Goal: Complete application form: Complete application form

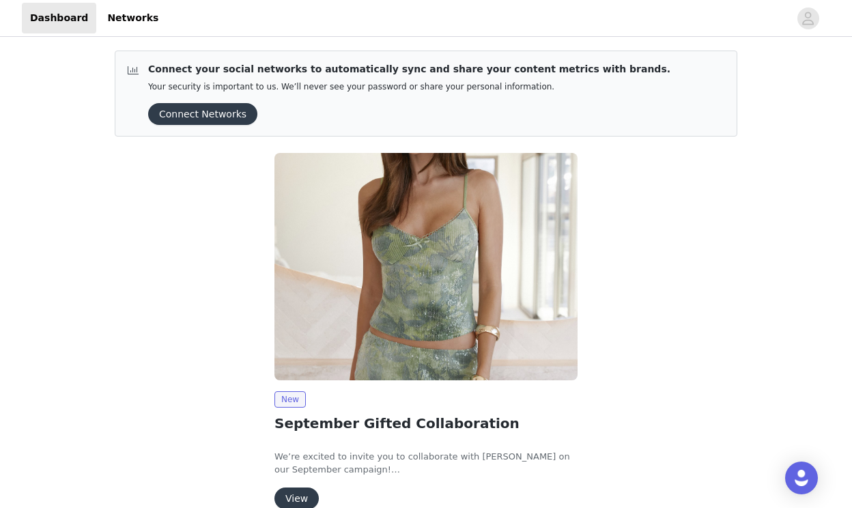
click at [286, 500] on button "View" at bounding box center [296, 498] width 44 height 22
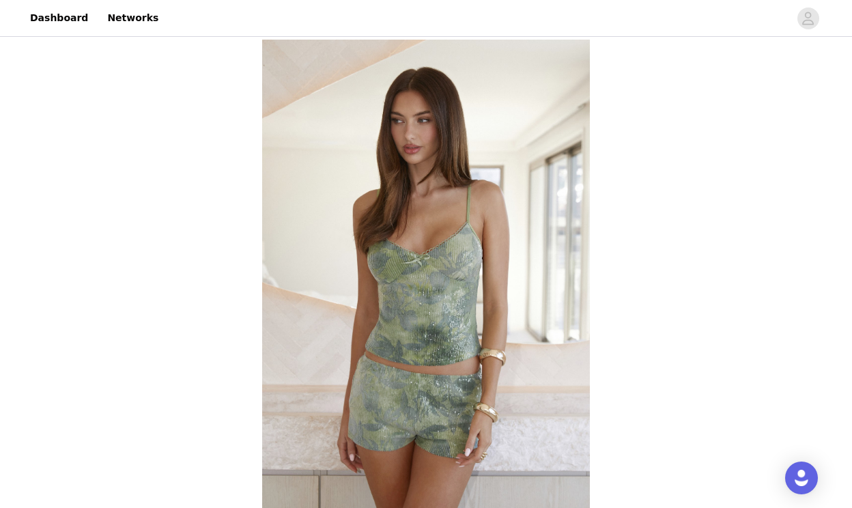
click at [156, 393] on div "Back Peppermayo USA September Gifted Collaboration Overview We’re excited to in…" at bounding box center [426, 511] width 852 height 943
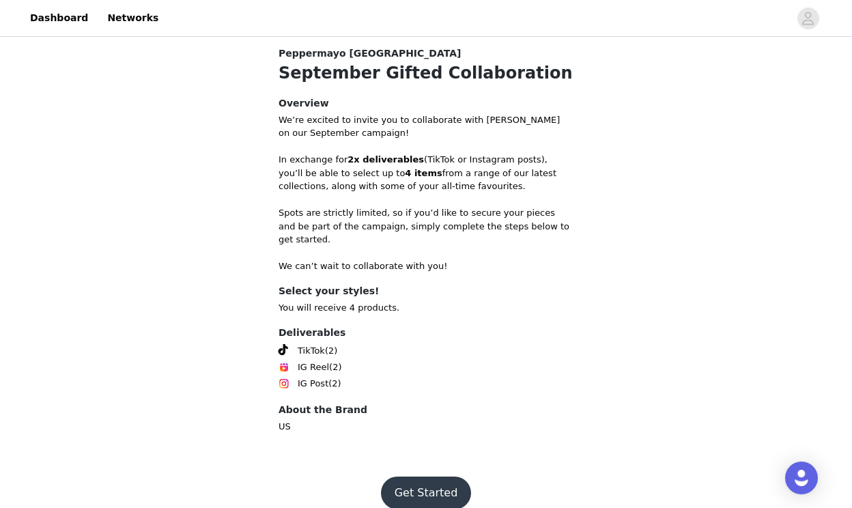
click at [436, 484] on button "Get Started" at bounding box center [426, 492] width 91 height 33
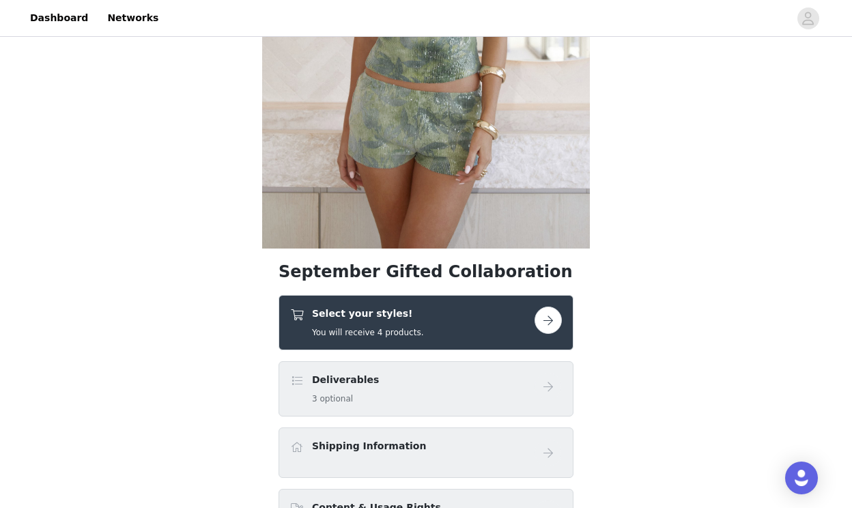
scroll to position [285, 0]
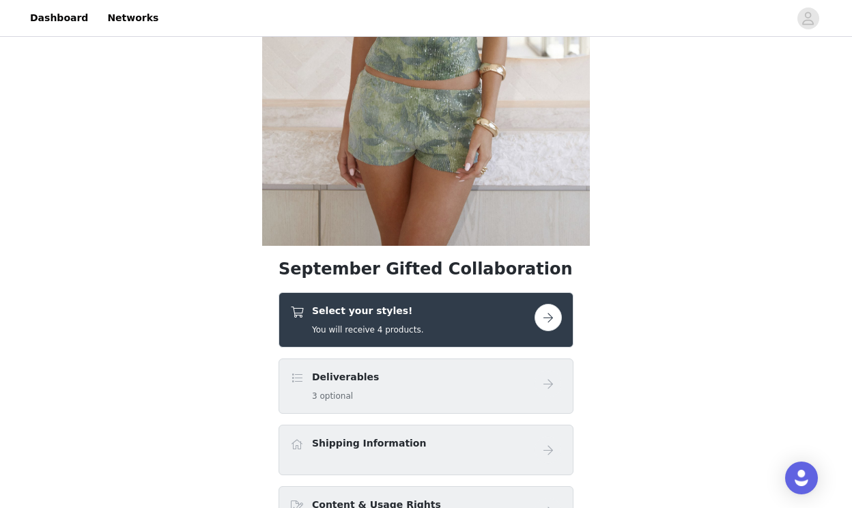
click at [553, 322] on button "button" at bounding box center [547, 317] width 27 height 27
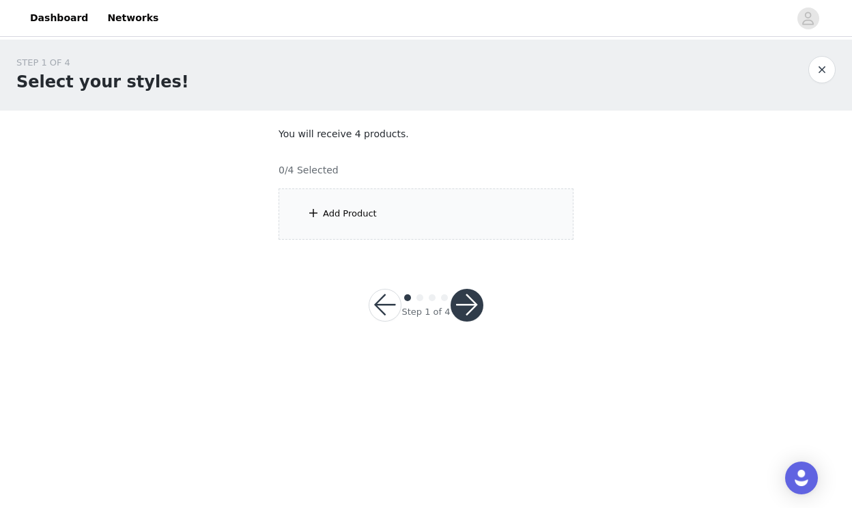
click at [347, 219] on div "Add Product" at bounding box center [350, 214] width 54 height 14
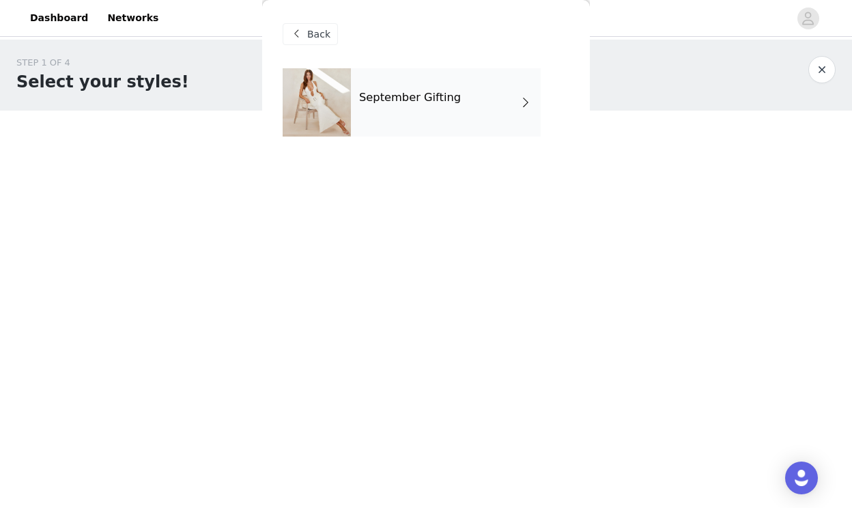
click at [449, 87] on div "September Gifting" at bounding box center [446, 102] width 190 height 68
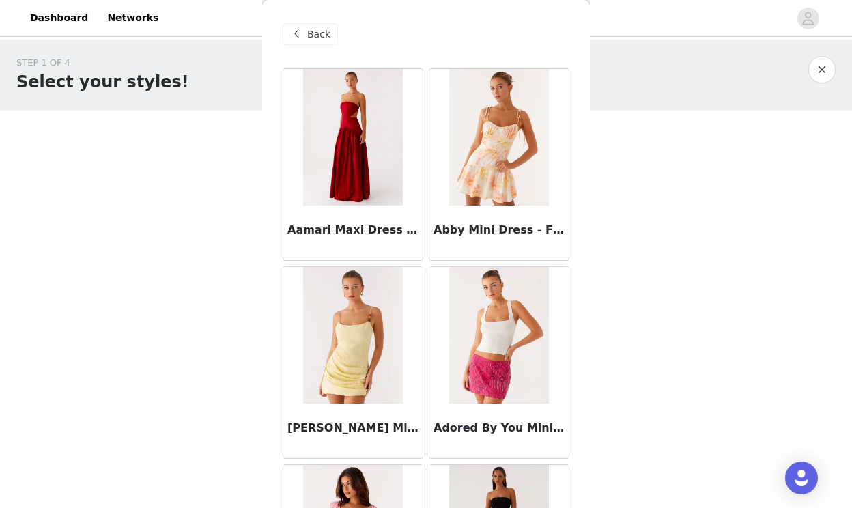
click at [743, 225] on div "STEP 1 OF 4 Select your styles! You will receive 4 products. 0/4 Selected Add P…" at bounding box center [426, 148] width 852 height 216
drag, startPoint x: 749, startPoint y: 219, endPoint x: 719, endPoint y: 459, distance: 241.4
click at [719, 459] on body "Dashboard Networks STEP 1 OF 4 Select your styles! You will receive 4 products.…" at bounding box center [426, 254] width 852 height 508
click at [714, 451] on body "Dashboard Networks STEP 1 OF 4 Select your styles! You will receive 4 products.…" at bounding box center [426, 254] width 852 height 508
click at [612, 338] on div "STEP 1 OF 4 Select your styles! You will receive 4 products. 0/4 Selected Add P…" at bounding box center [426, 197] width 852 height 315
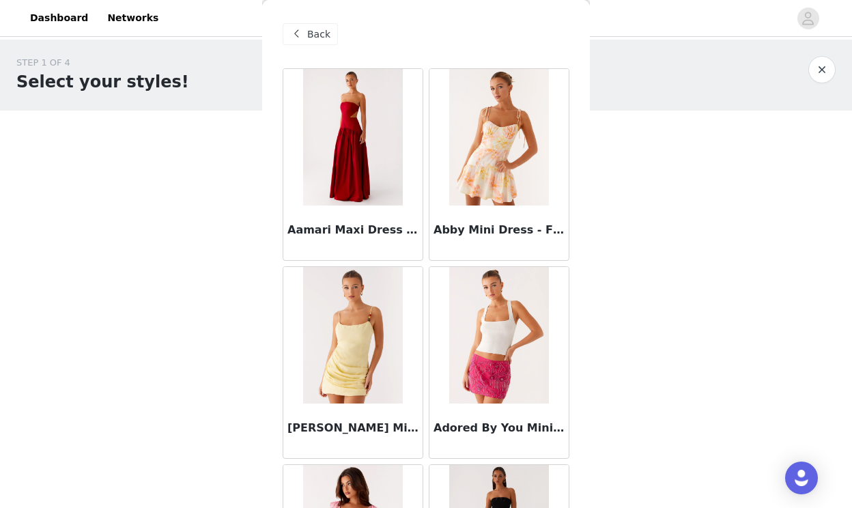
click at [102, 237] on div "STEP 1 OF 4 Select your styles! You will receive 4 products. 0/4 Selected Add P…" at bounding box center [426, 148] width 852 height 216
drag, startPoint x: 102, startPoint y: 237, endPoint x: 129, endPoint y: 541, distance: 304.9
click at [129, 507] on html "Dashboard Networks STEP 1 OF 4 Select your styles! You will receive 4 products.…" at bounding box center [426, 254] width 852 height 508
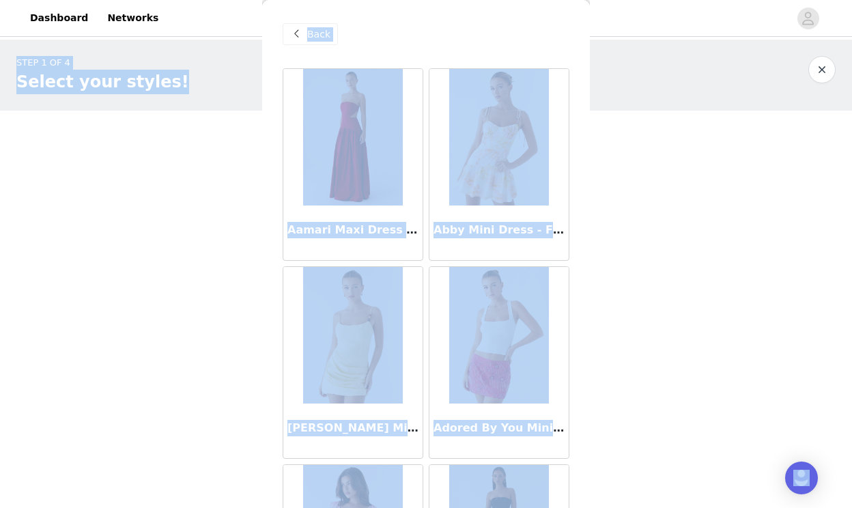
drag, startPoint x: 642, startPoint y: 29, endPoint x: 635, endPoint y: 542, distance: 513.3
click at [635, 507] on html "Dashboard Networks STEP 1 OF 4 Select your styles! You will receive 4 products.…" at bounding box center [426, 254] width 852 height 508
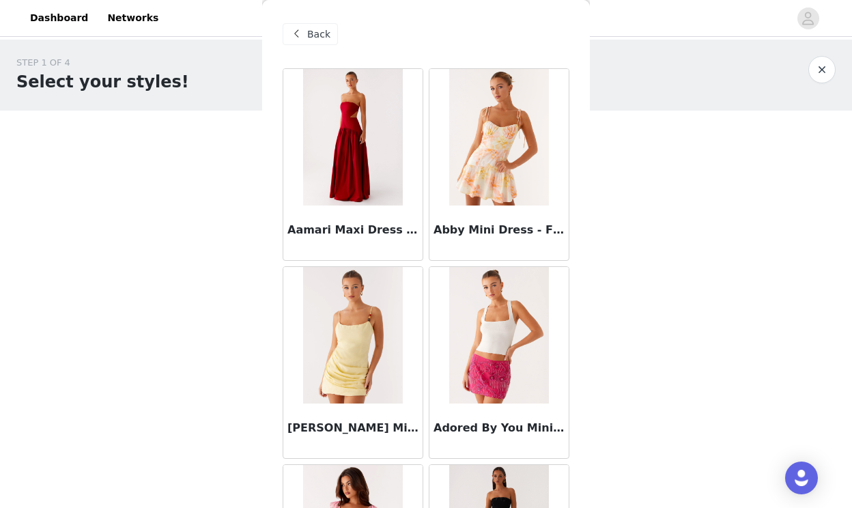
click at [678, 394] on body "Dashboard Networks STEP 1 OF 4 Select your styles! You will receive 4 products.…" at bounding box center [426, 254] width 852 height 508
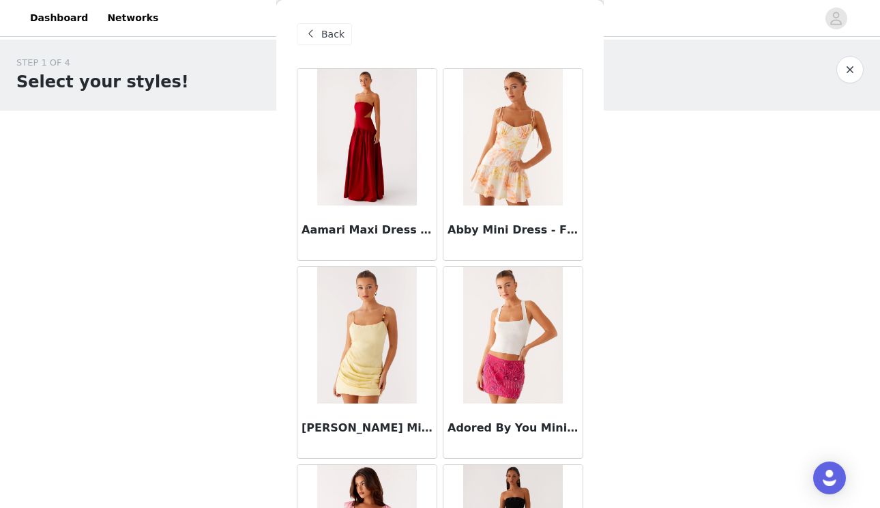
click at [661, 107] on div "STEP 1 OF 4 Select your styles!" at bounding box center [440, 75] width 880 height 71
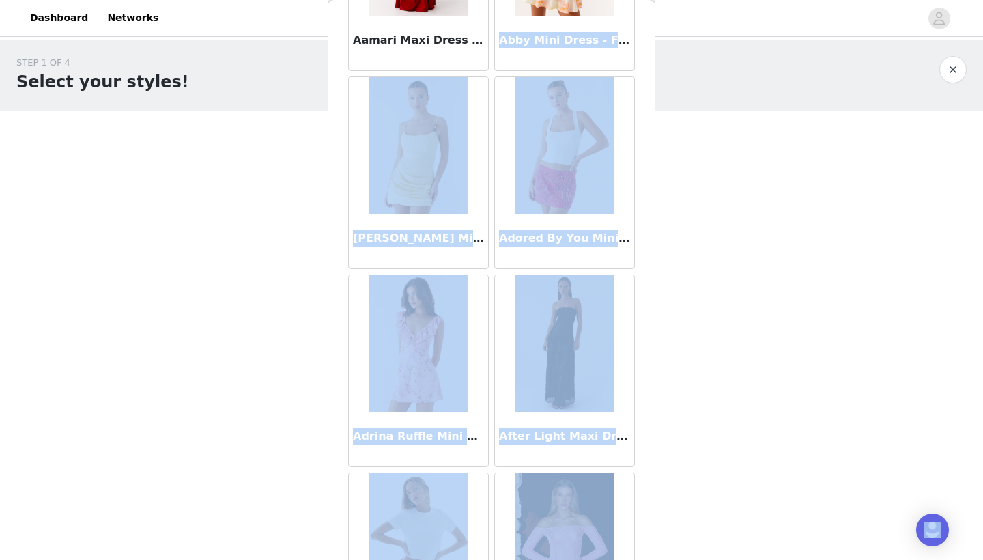
drag, startPoint x: 629, startPoint y: 69, endPoint x: 665, endPoint y: 559, distance: 491.3
click at [665, 507] on body "Dashboard Networks STEP 1 OF 4 Select your styles! You will receive 4 products.…" at bounding box center [491, 280] width 983 height 560
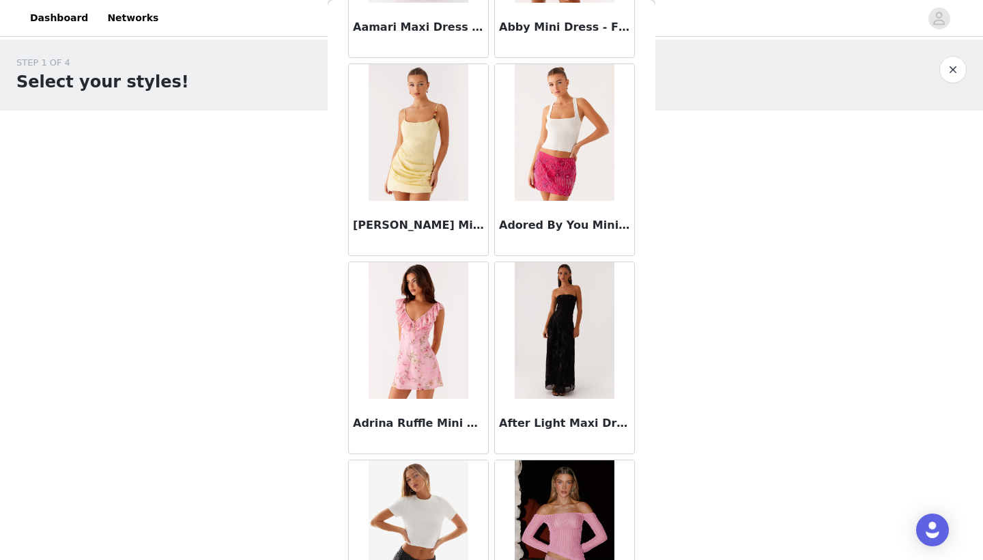
click at [652, 240] on div "Back Aamari Maxi Dress - Red Abby Mini Dress - Floral Print Adella Mini Dress -…" at bounding box center [492, 280] width 328 height 560
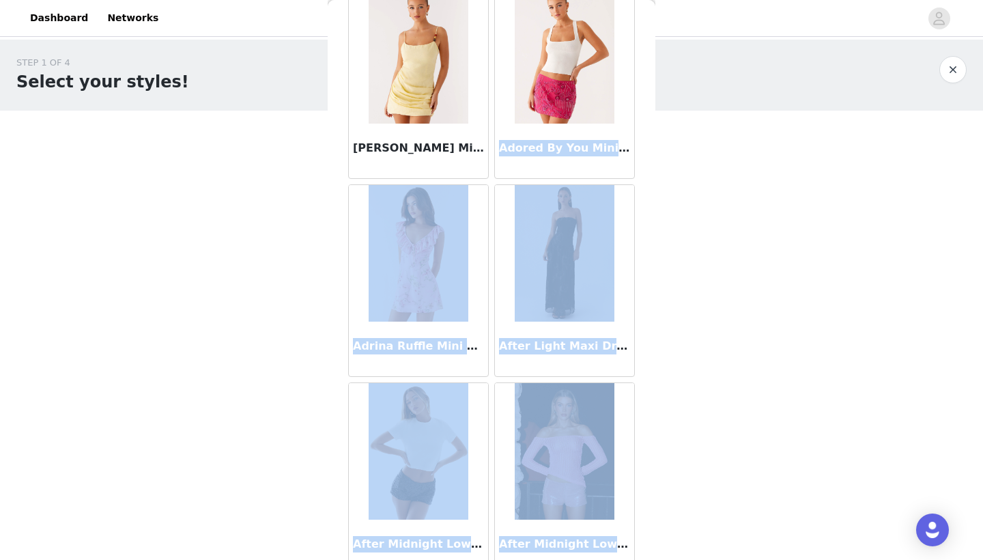
drag, startPoint x: 642, startPoint y: 183, endPoint x: 642, endPoint y: 558, distance: 374.7
click at [642, 507] on div "Back Aamari Maxi Dress - Red Abby Mini Dress - Floral Print Adella Mini Dress -…" at bounding box center [492, 280] width 328 height 560
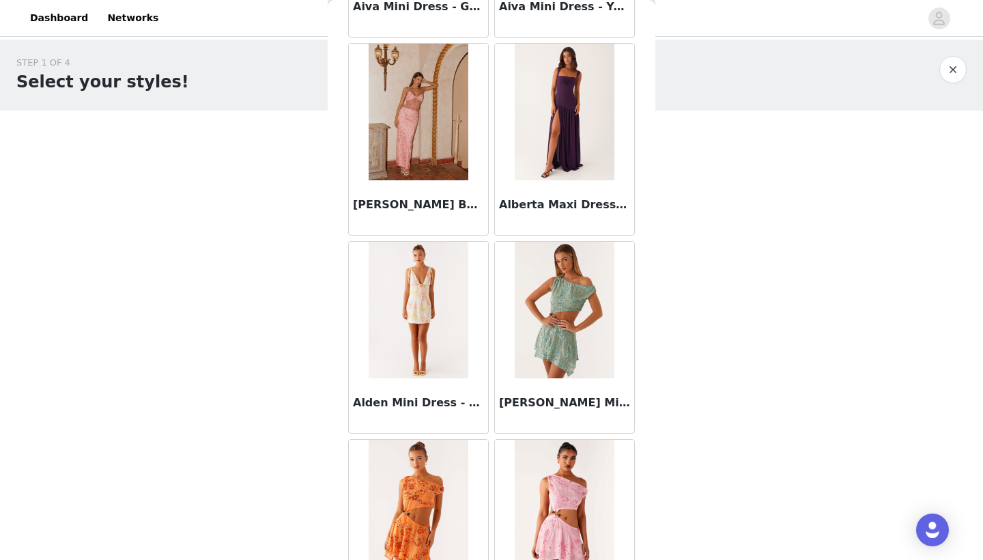
scroll to position [1202, 0]
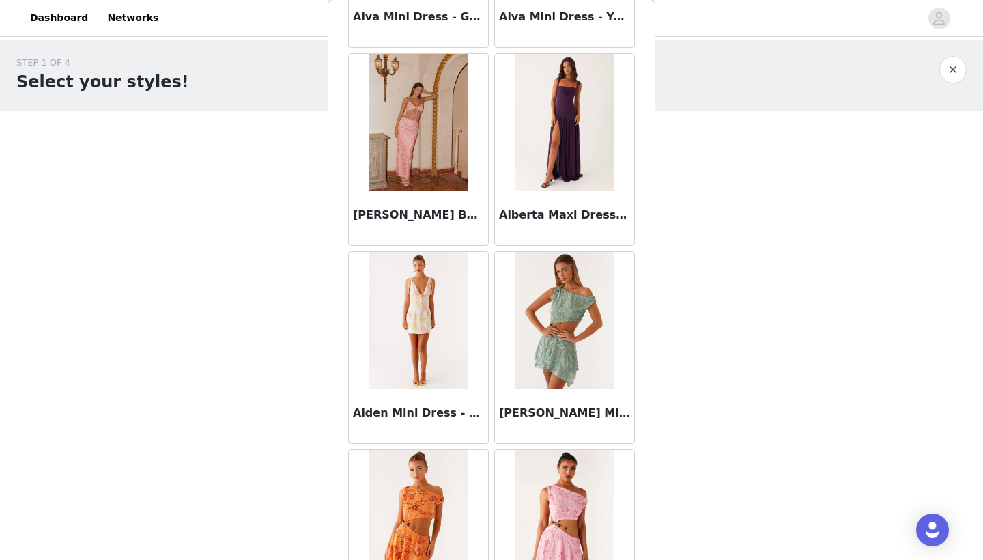
click at [554, 146] on img at bounding box center [564, 122] width 99 height 136
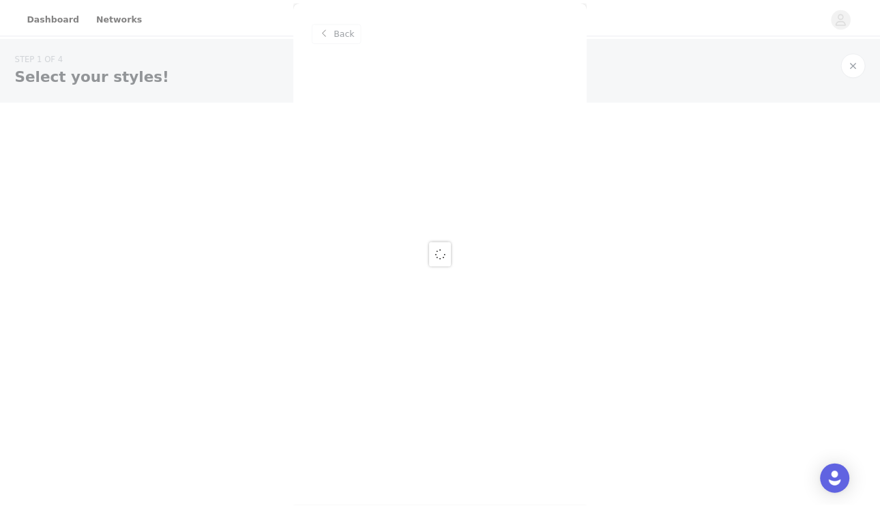
scroll to position [0, 0]
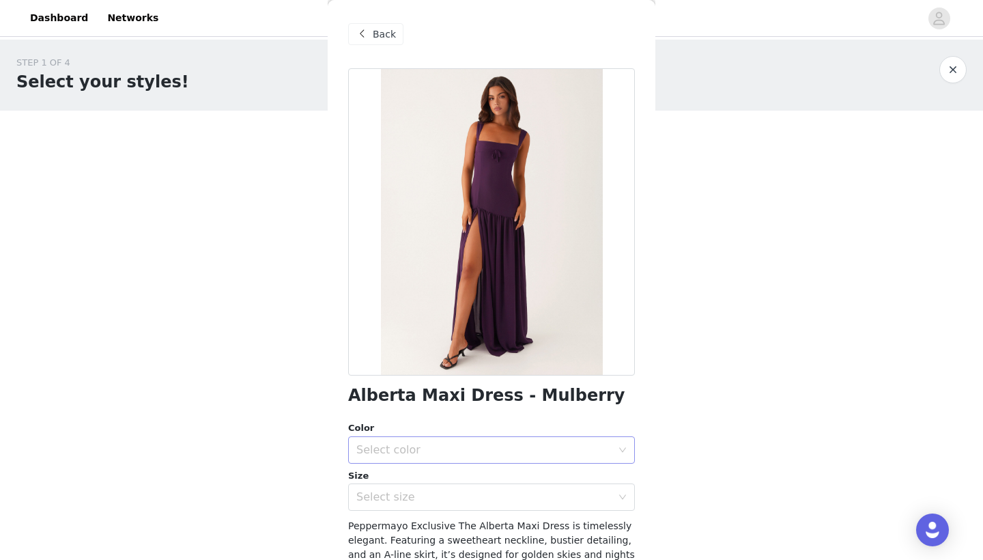
click at [500, 446] on div "Select color" at bounding box center [483, 450] width 255 height 14
click at [491, 483] on li "Mulberry" at bounding box center [491, 479] width 287 height 22
click at [489, 502] on div "Select size" at bounding box center [483, 497] width 255 height 14
click at [818, 380] on body "Dashboard Networks STEP 1 OF 4 Select your styles! You will receive 4 products.…" at bounding box center [491, 280] width 983 height 560
drag, startPoint x: 818, startPoint y: 380, endPoint x: 819, endPoint y: 558, distance: 178.1
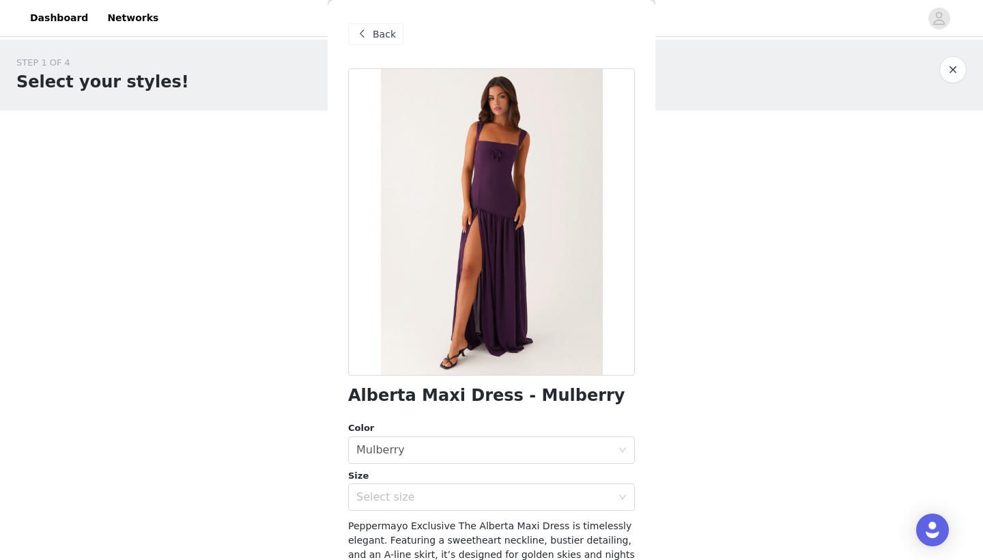
click at [819, 507] on body "Dashboard Networks STEP 1 OF 4 Select your styles! You will receive 4 products.…" at bounding box center [491, 280] width 983 height 560
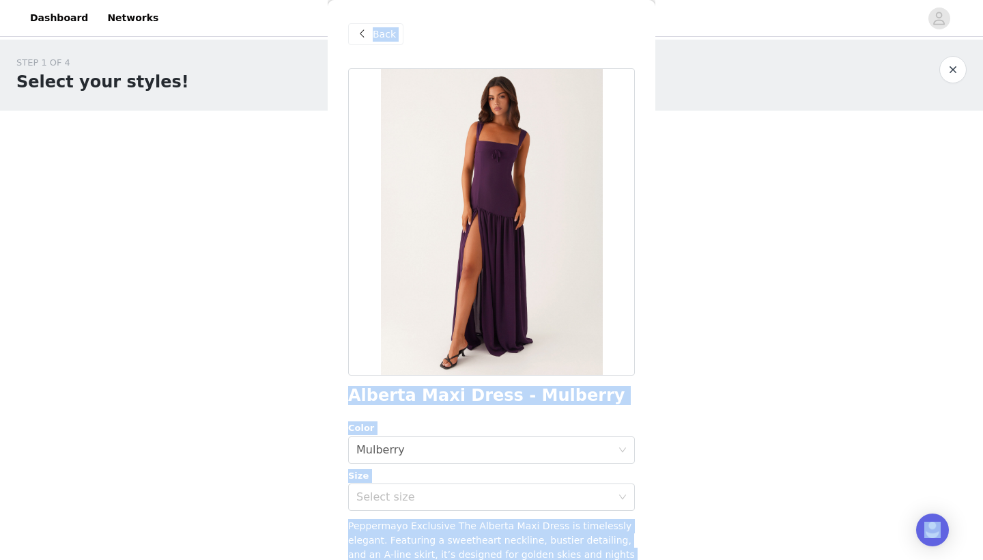
drag, startPoint x: 747, startPoint y: 394, endPoint x: 696, endPoint y: 558, distance: 171.4
click at [696, 507] on body "Dashboard Networks STEP 1 OF 4 Select your styles! You will receive 4 products.…" at bounding box center [491, 280] width 983 height 560
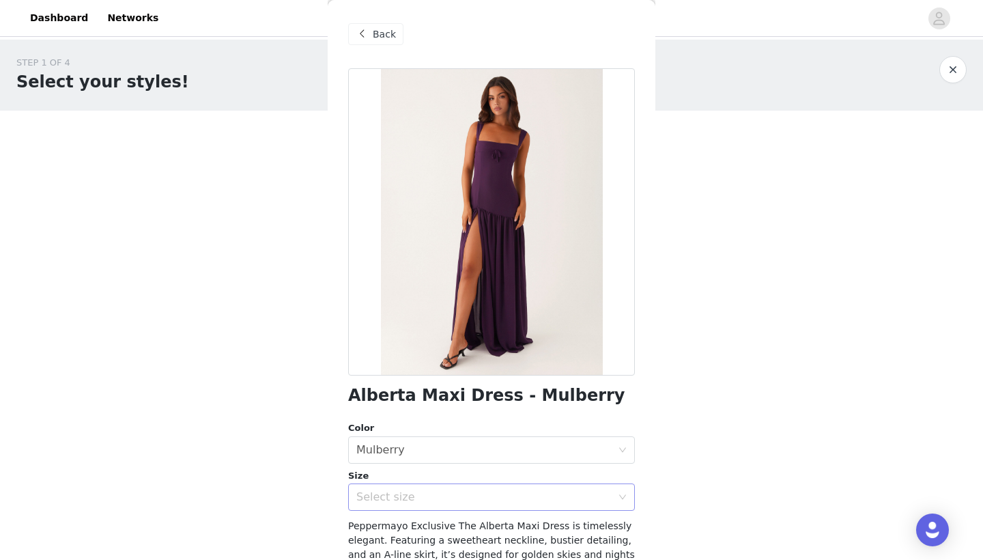
click at [549, 504] on div "Select size" at bounding box center [486, 497] width 261 height 26
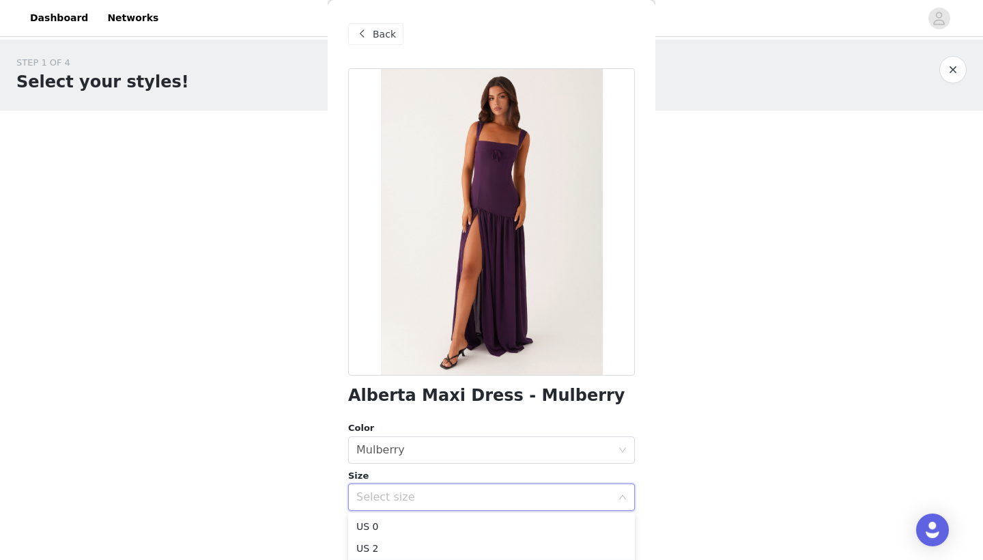
drag, startPoint x: 525, startPoint y: 543, endPoint x: 550, endPoint y: 559, distance: 29.7
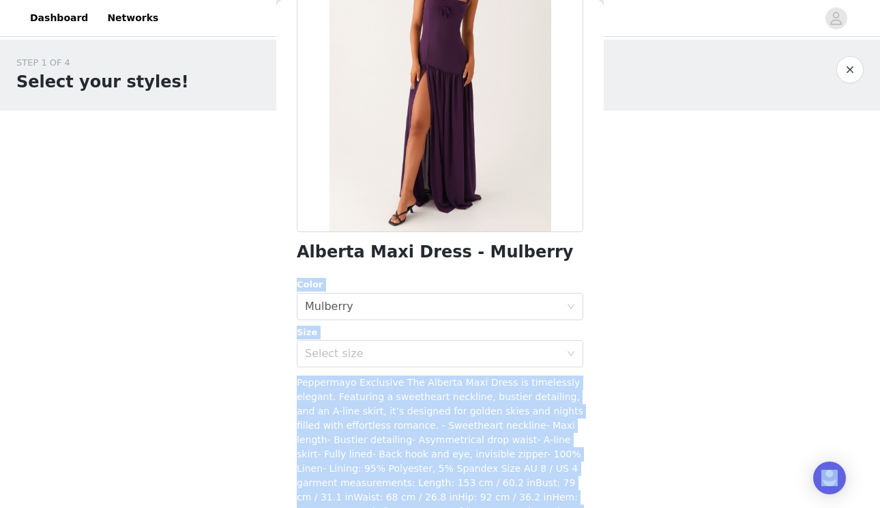
scroll to position [211, 0]
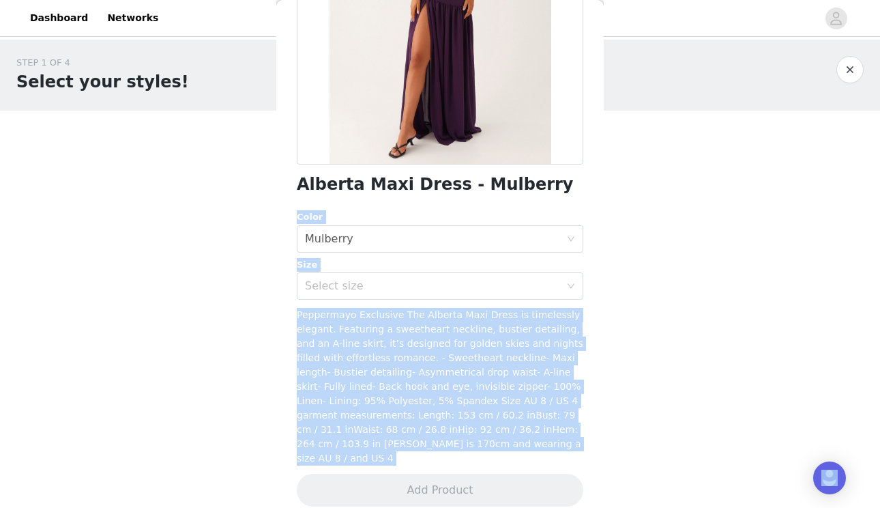
drag, startPoint x: 579, startPoint y: 394, endPoint x: 561, endPoint y: 539, distance: 146.5
click at [561, 507] on html "Dashboard Networks STEP 1 OF 4 Select your styles! You will receive 4 products.…" at bounding box center [440, 254] width 880 height 508
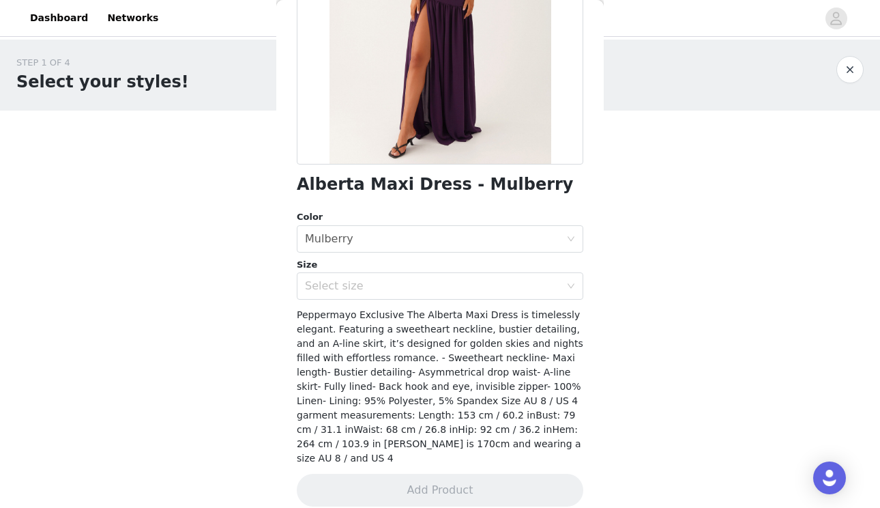
click at [621, 260] on div "STEP 1 OF 4 Select your styles! You will receive 4 products. 0/4 Selected Add P…" at bounding box center [440, 197] width 880 height 315
click at [530, 279] on div "Select size" at bounding box center [432, 286] width 255 height 14
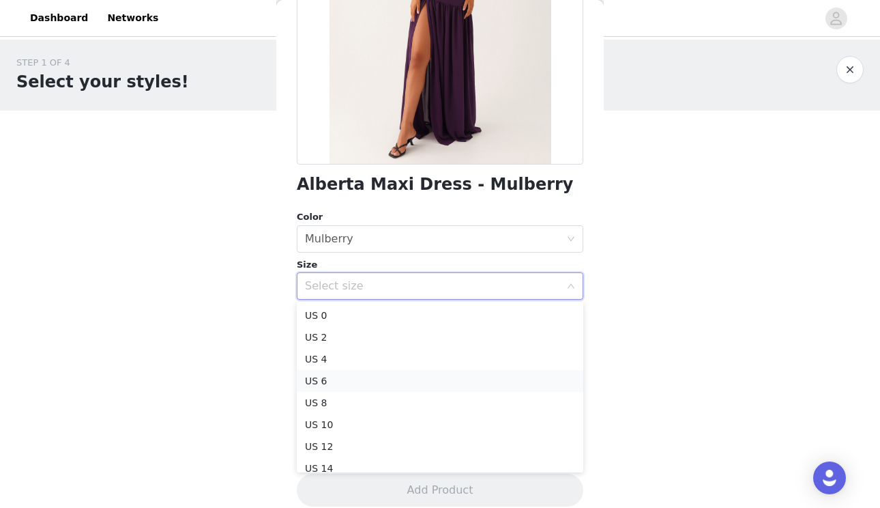
click at [446, 382] on li "US 6" at bounding box center [440, 381] width 287 height 22
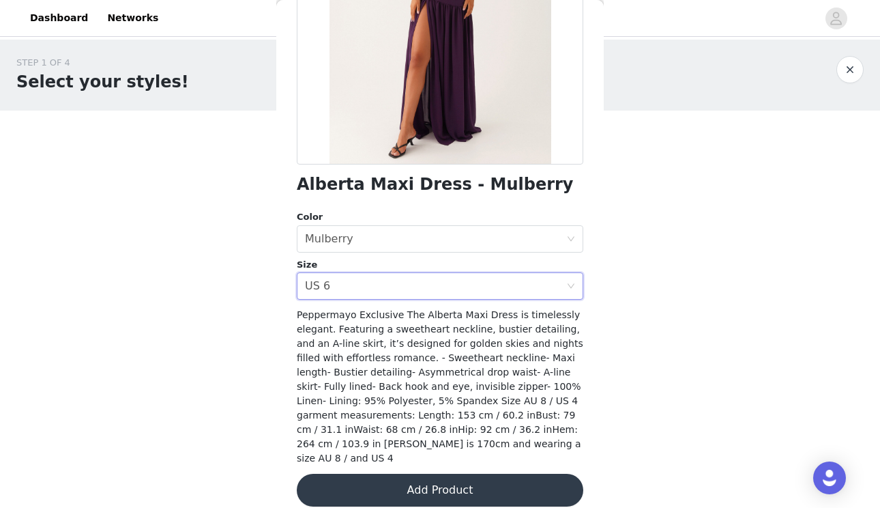
click at [424, 475] on button "Add Product" at bounding box center [440, 490] width 287 height 33
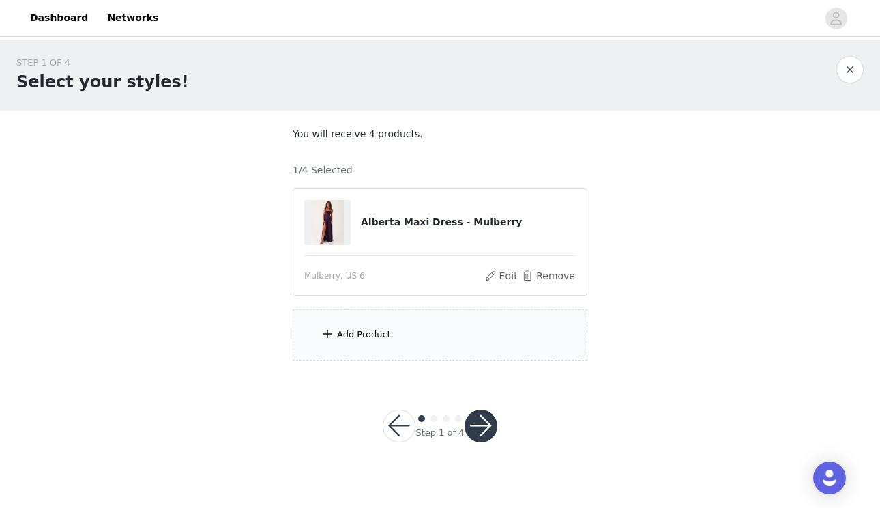
click at [328, 332] on span at bounding box center [328, 334] width 14 height 16
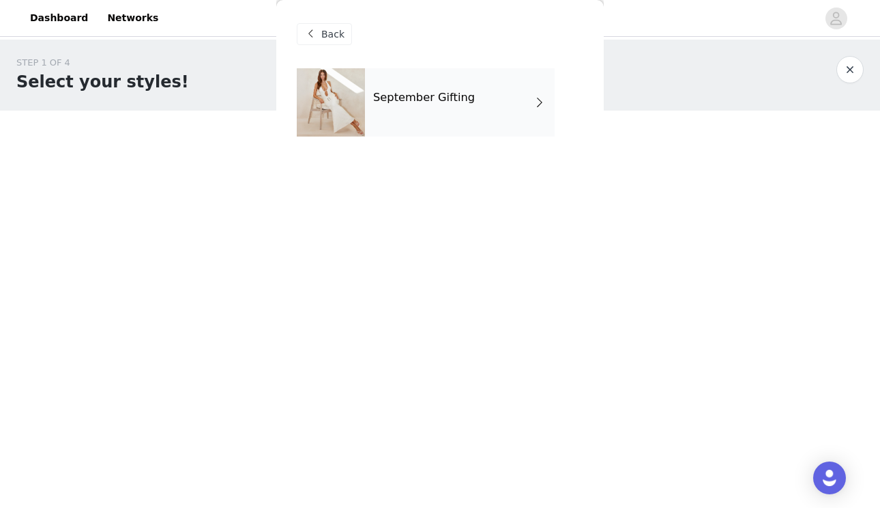
click at [513, 83] on div "September Gifting" at bounding box center [460, 102] width 190 height 68
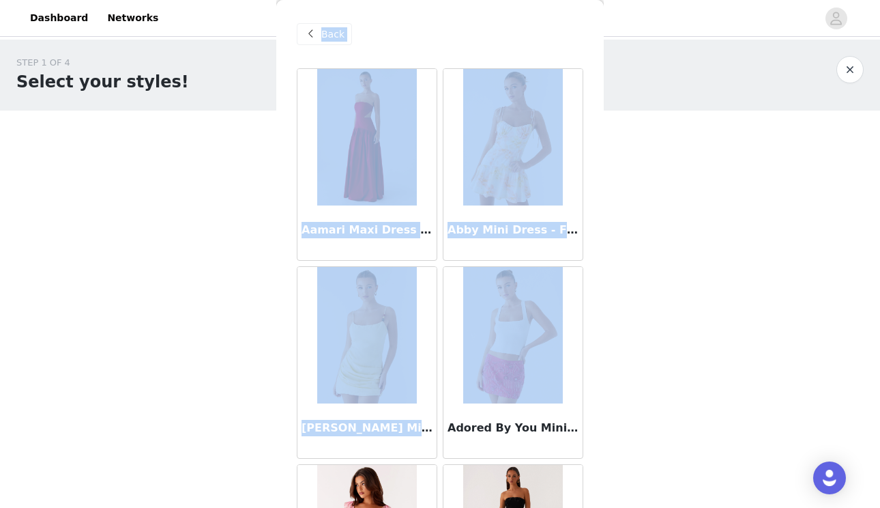
drag, startPoint x: 632, startPoint y: 295, endPoint x: 590, endPoint y: 342, distance: 63.3
click at [590, 343] on div "STEP 1 OF 4 Select your styles! You will receive 4 products. 1/4 Selected Alber…" at bounding box center [440, 208] width 880 height 337
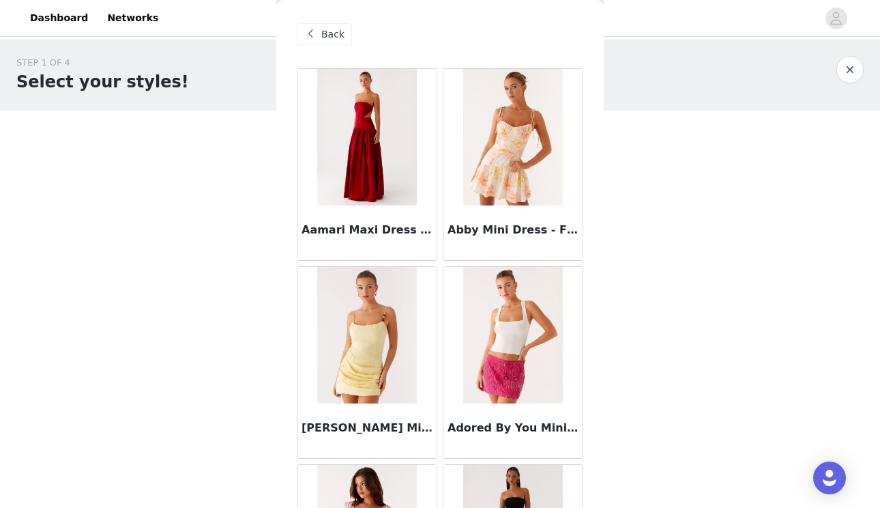
click at [614, 248] on div "STEP 1 OF 4 Select your styles! You will receive 4 products. 1/4 Selected Alber…" at bounding box center [440, 208] width 880 height 337
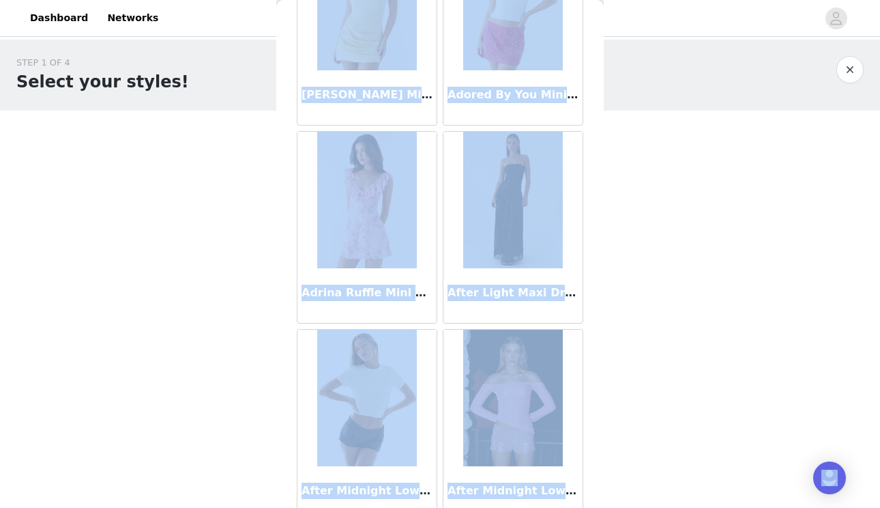
drag, startPoint x: 586, startPoint y: 139, endPoint x: 588, endPoint y: 542, distance: 403.3
click at [588, 507] on html "Dashboard Networks STEP 1 OF 4 Select your styles! You will receive 4 products.…" at bounding box center [440, 254] width 880 height 508
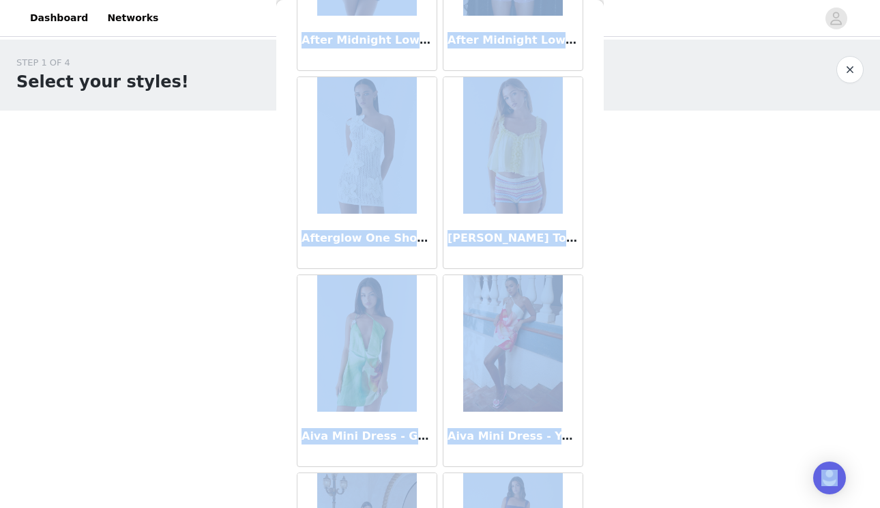
scroll to position [769, 0]
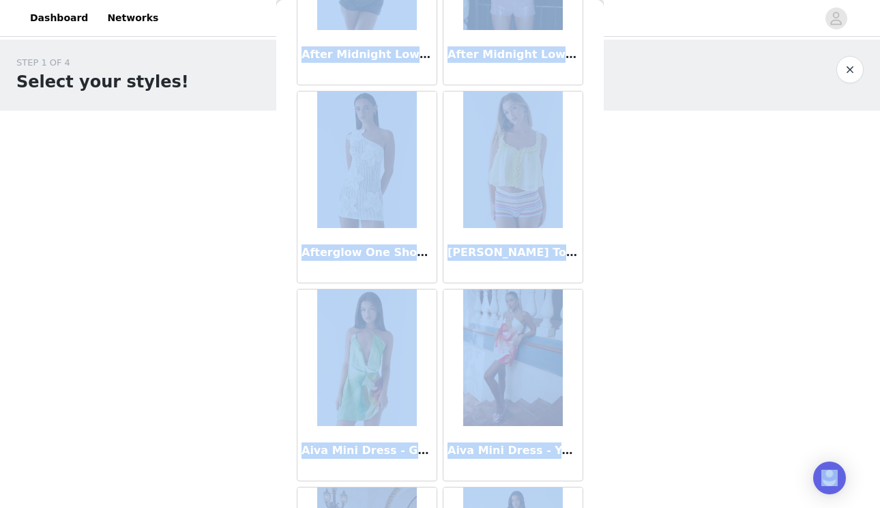
click at [585, 162] on div "Aimee Top - Yellow" at bounding box center [513, 187] width 146 height 198
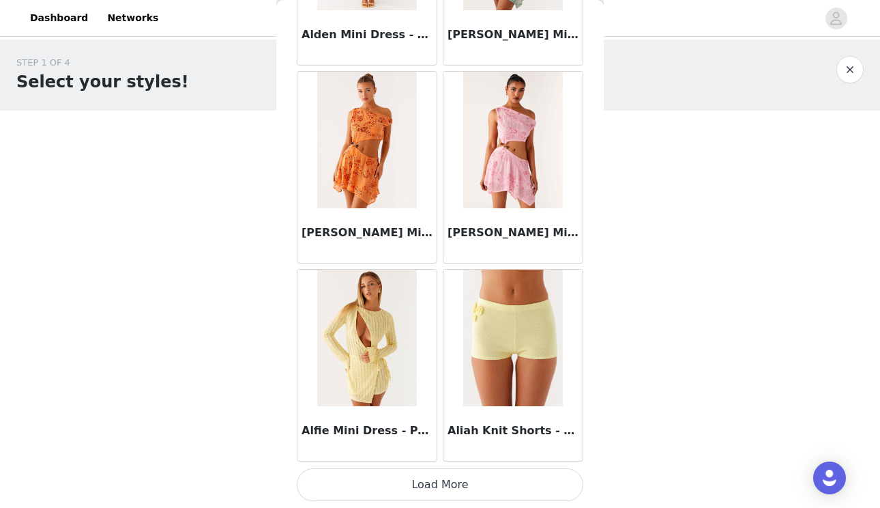
click at [553, 482] on button "Load More" at bounding box center [440, 484] width 287 height 33
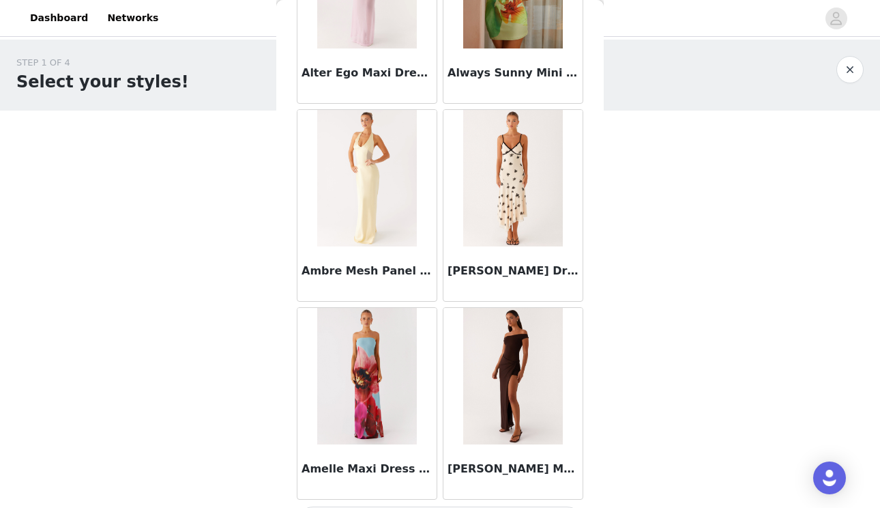
scroll to position [3560, 0]
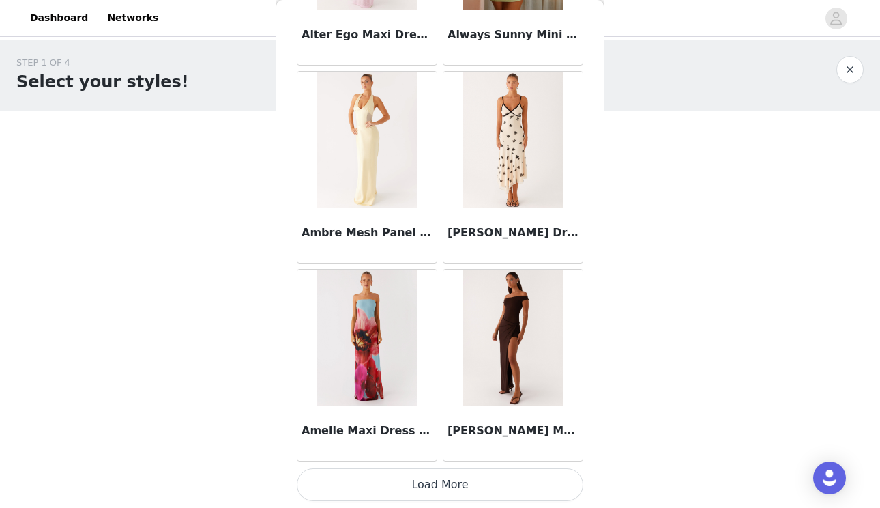
click at [530, 481] on button "Load More" at bounding box center [440, 484] width 287 height 33
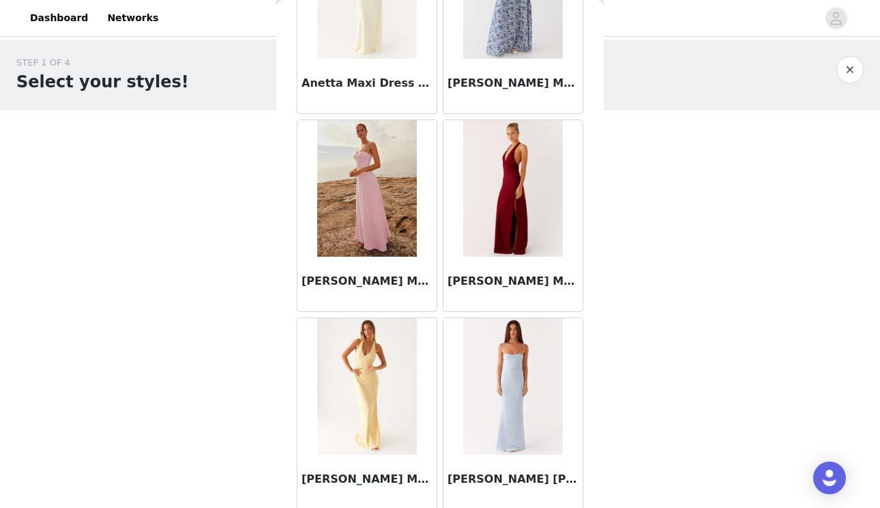
scroll to position [5539, 0]
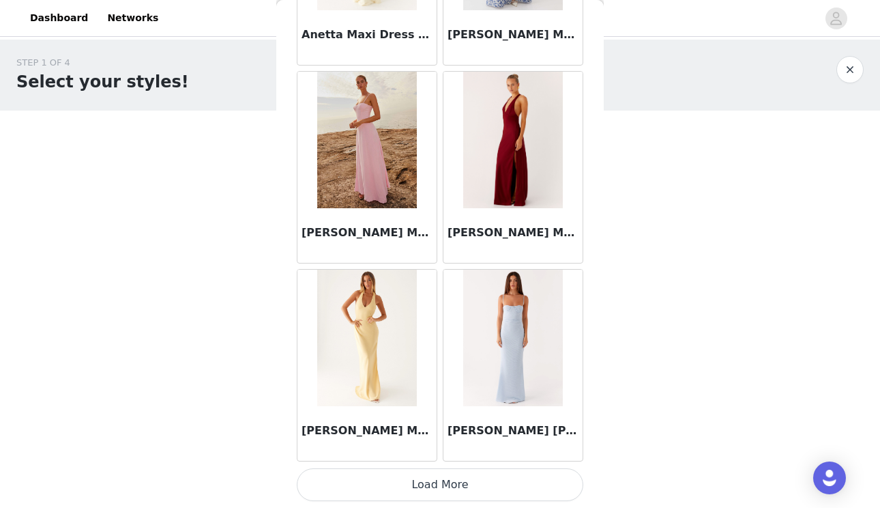
click at [504, 478] on button "Load More" at bounding box center [440, 484] width 287 height 33
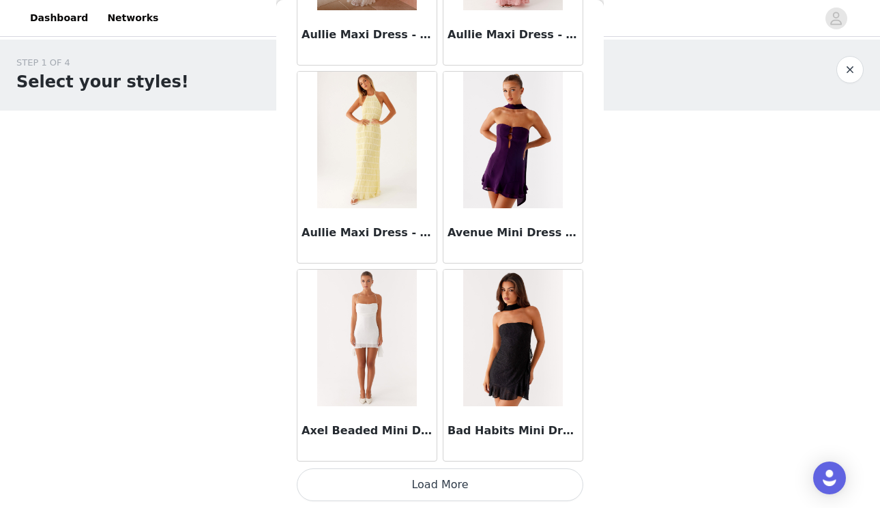
scroll to position [7518, 0]
click at [541, 484] on button "Load More" at bounding box center [440, 484] width 287 height 33
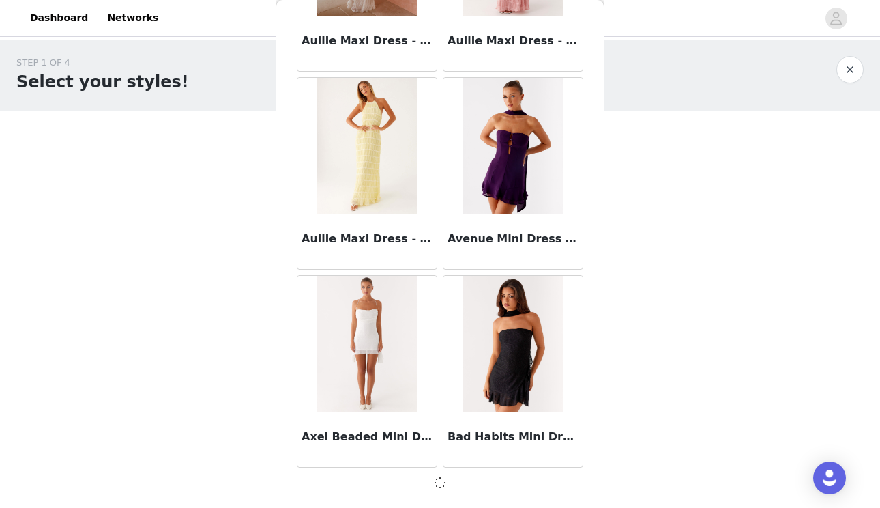
scroll to position [7512, 0]
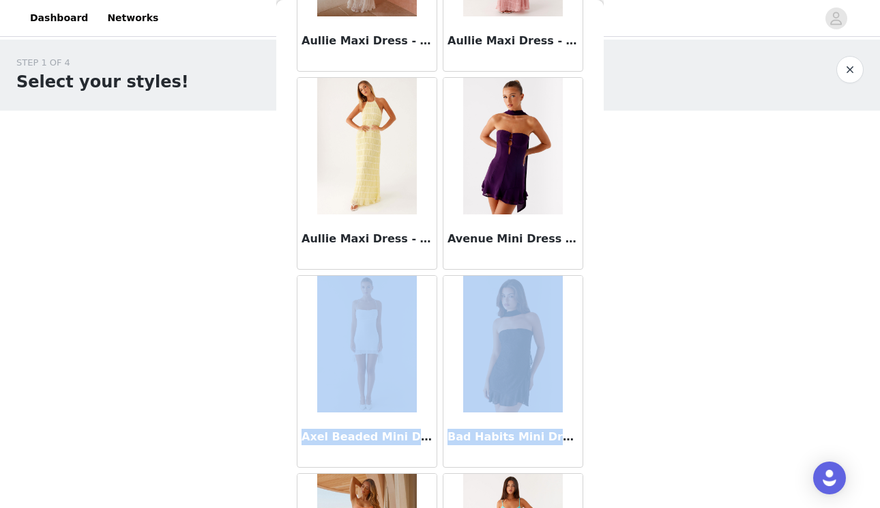
drag, startPoint x: 583, startPoint y: 271, endPoint x: 592, endPoint y: 437, distance: 166.8
click at [592, 437] on div "Back Aamari Maxi Dress - Red Abby Mini Dress - Floral Print Adella Mini Dress -…" at bounding box center [440, 254] width 328 height 508
click at [592, 435] on div "Back Aamari Maxi Dress - Red Abby Mini Dress - Floral Print Adella Mini Dress -…" at bounding box center [440, 254] width 328 height 508
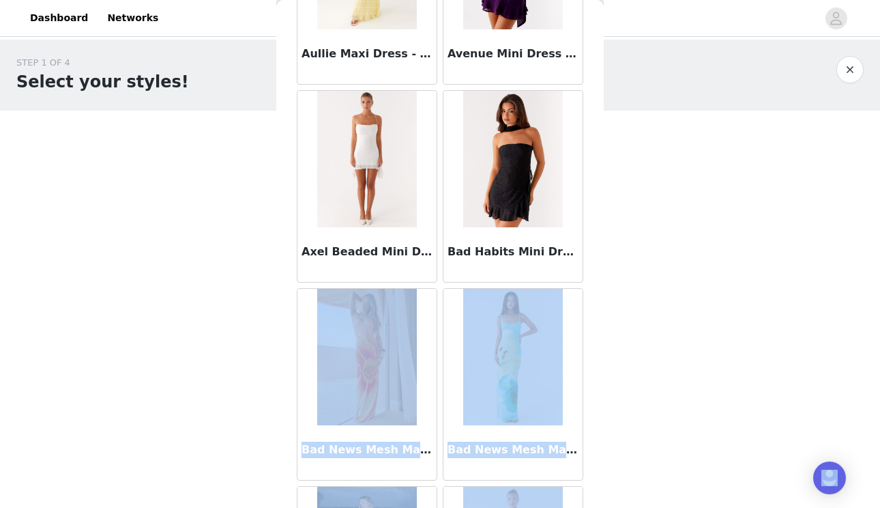
drag, startPoint x: 592, startPoint y: 435, endPoint x: 583, endPoint y: 540, distance: 105.5
click at [583, 507] on html "Dashboard Networks STEP 1 OF 4 Select your styles! You will receive 4 products.…" at bounding box center [440, 254] width 880 height 508
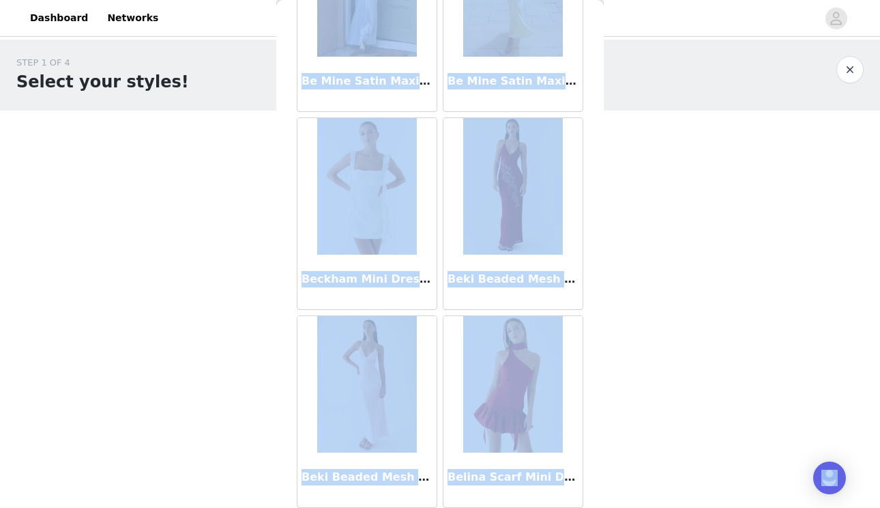
scroll to position [8407, 0]
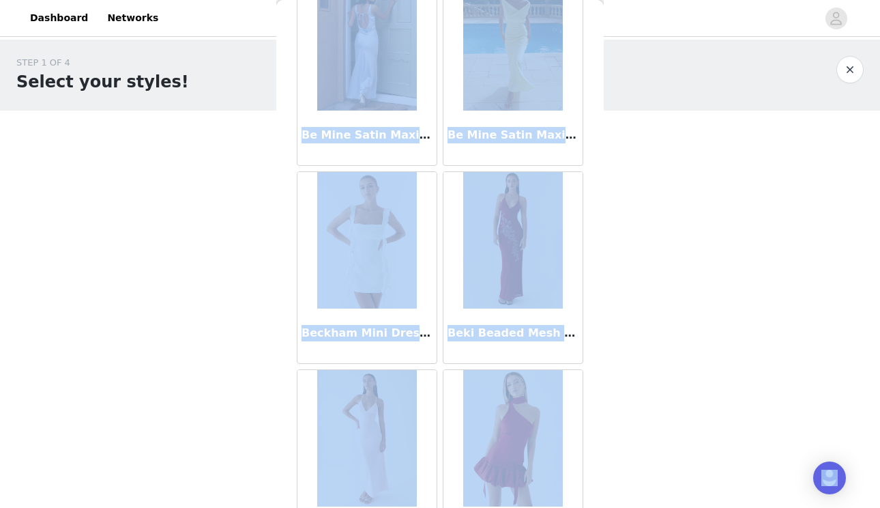
click at [536, 250] on img at bounding box center [512, 240] width 99 height 136
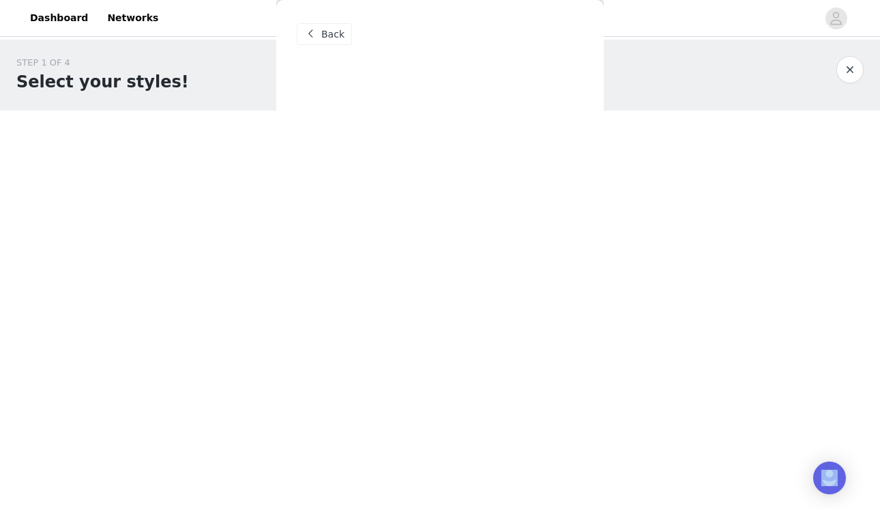
scroll to position [0, 0]
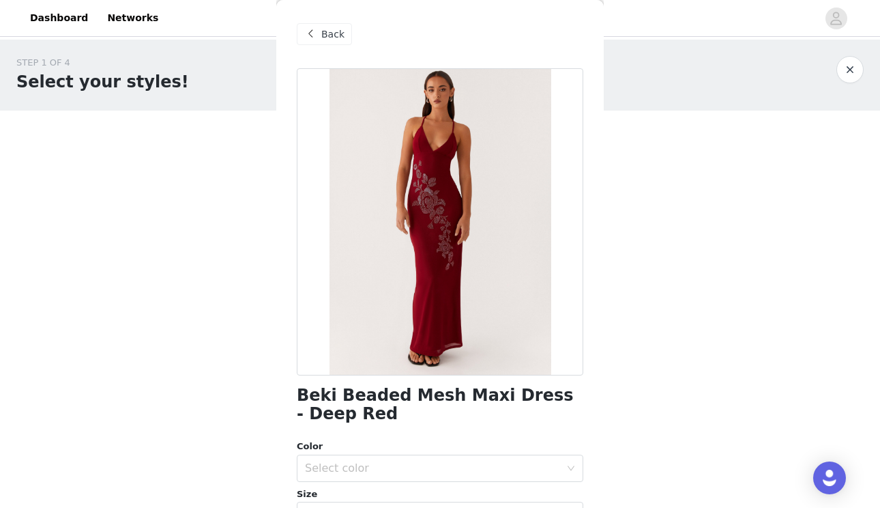
click at [586, 225] on div "Back Beki Beaded Mesh Maxi Dress - Deep Red Color Select color Size Select size…" at bounding box center [440, 254] width 328 height 508
click at [506, 452] on div "Color" at bounding box center [440, 447] width 287 height 14
click at [508, 463] on div "Select color" at bounding box center [432, 468] width 255 height 14
click at [560, 418] on h1 "Beki Beaded Mesh Maxi Dress - Deep Red" at bounding box center [440, 404] width 287 height 37
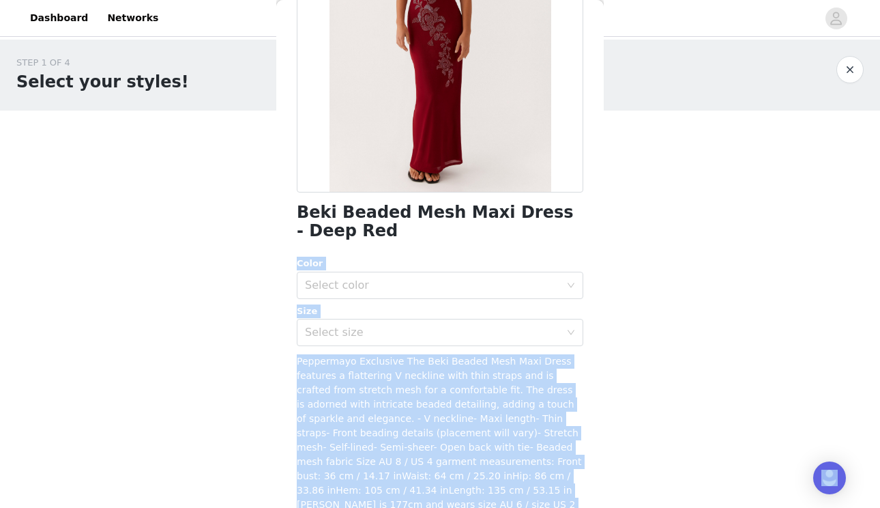
scroll to position [244, 0]
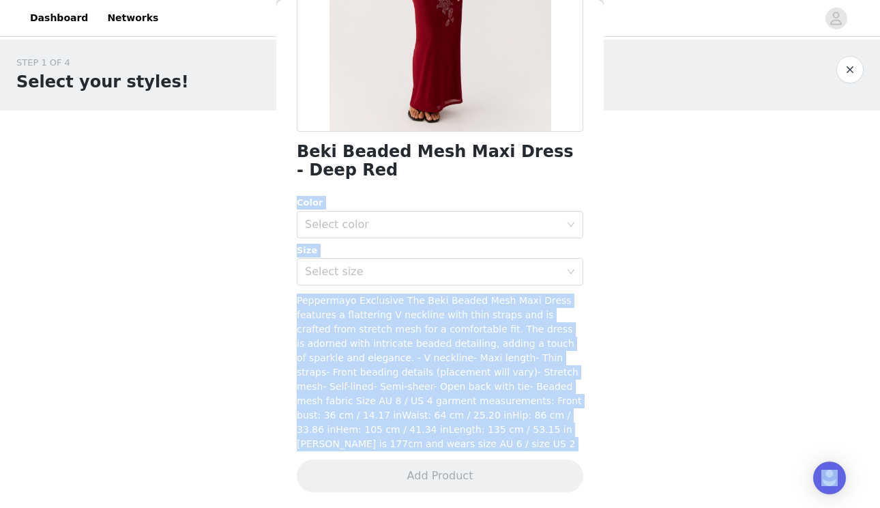
drag, startPoint x: 584, startPoint y: 410, endPoint x: 582, endPoint y: 536, distance: 126.3
click at [582, 507] on html "Dashboard Networks STEP 1 OF 4 Select your styles! You will receive 4 products.…" at bounding box center [440, 254] width 880 height 508
click at [557, 268] on div "Select size" at bounding box center [432, 272] width 255 height 14
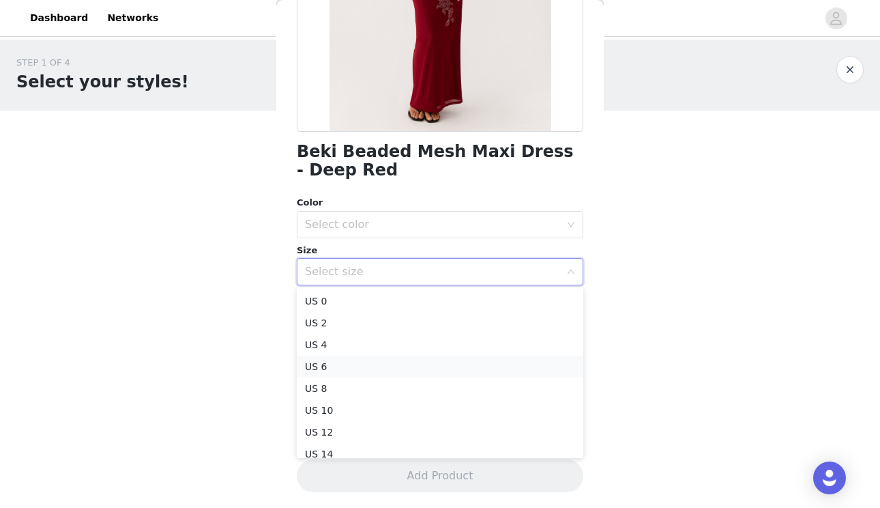
click at [515, 367] on li "US 6" at bounding box center [440, 367] width 287 height 22
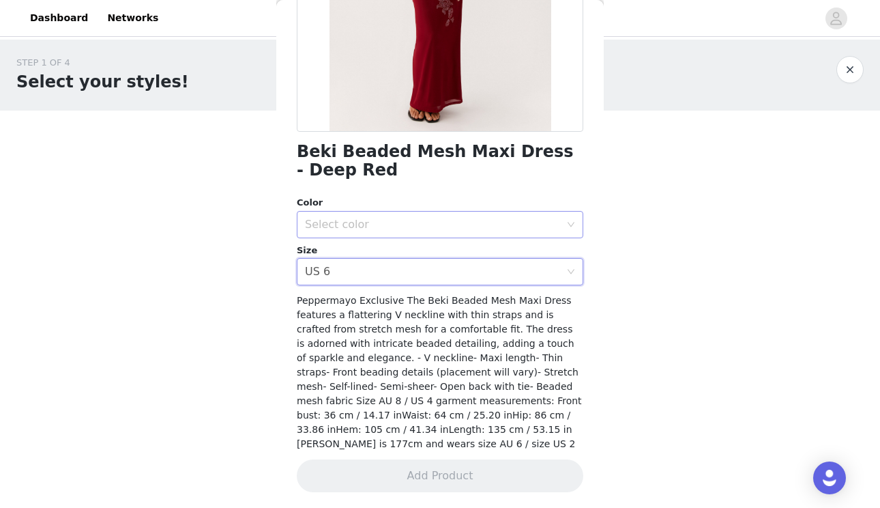
click at [473, 222] on div "Select color" at bounding box center [432, 225] width 255 height 14
click at [473, 250] on li "Deep Red" at bounding box center [440, 254] width 287 height 22
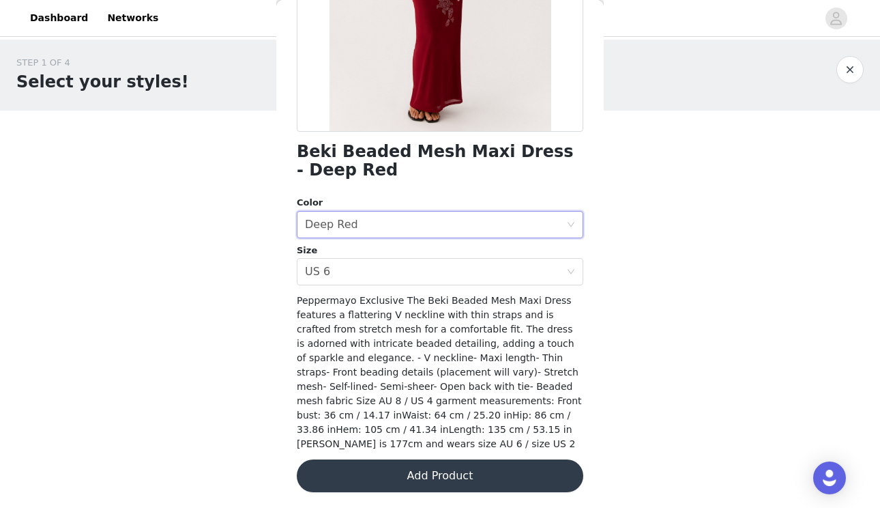
click at [409, 475] on button "Add Product" at bounding box center [440, 475] width 287 height 33
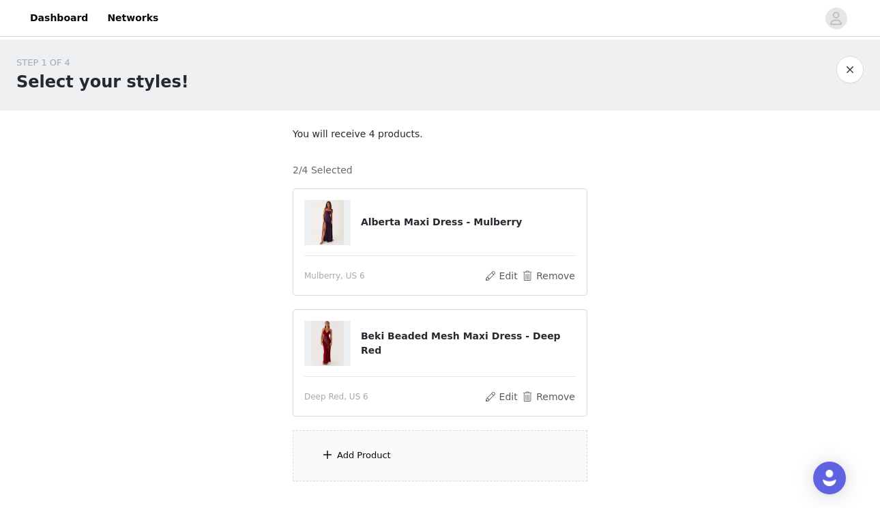
click at [355, 458] on div "Add Product" at bounding box center [364, 455] width 54 height 14
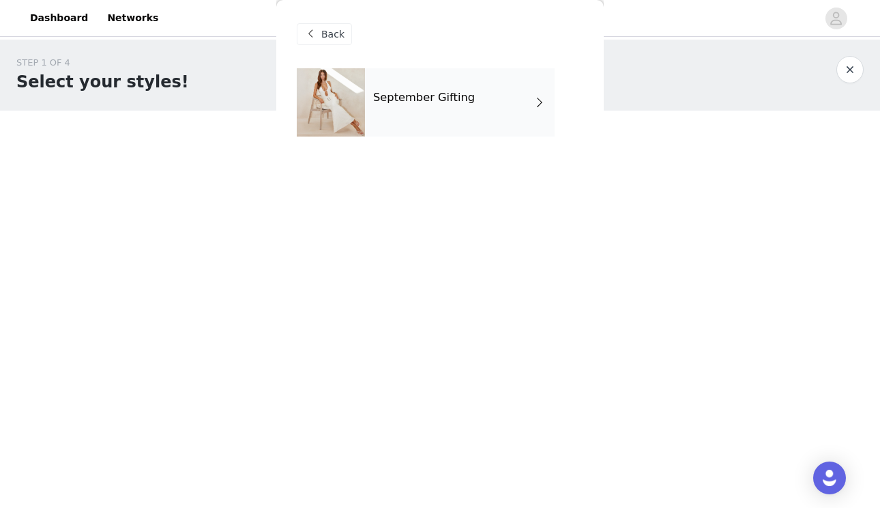
click at [528, 100] on div "September Gifting" at bounding box center [460, 102] width 190 height 68
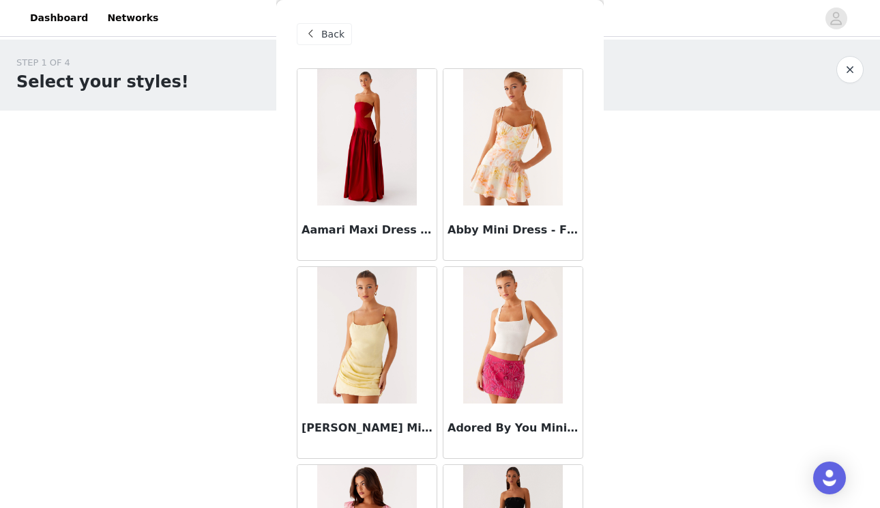
click at [588, 203] on div "Back Aamari Maxi Dress - Red Abby Mini Dress - Floral Print Adella Mini Dress -…" at bounding box center [440, 254] width 328 height 508
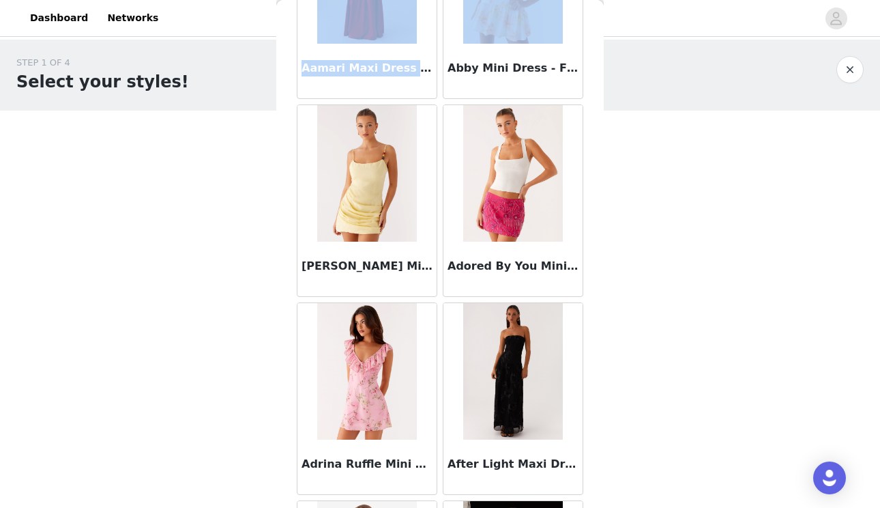
drag, startPoint x: 588, startPoint y: 203, endPoint x: 584, endPoint y: 542, distance: 338.5
click at [584, 507] on html "Dashboard Networks STEP 1 OF 4 Select your styles! You will receive 4 products.…" at bounding box center [440, 254] width 880 height 508
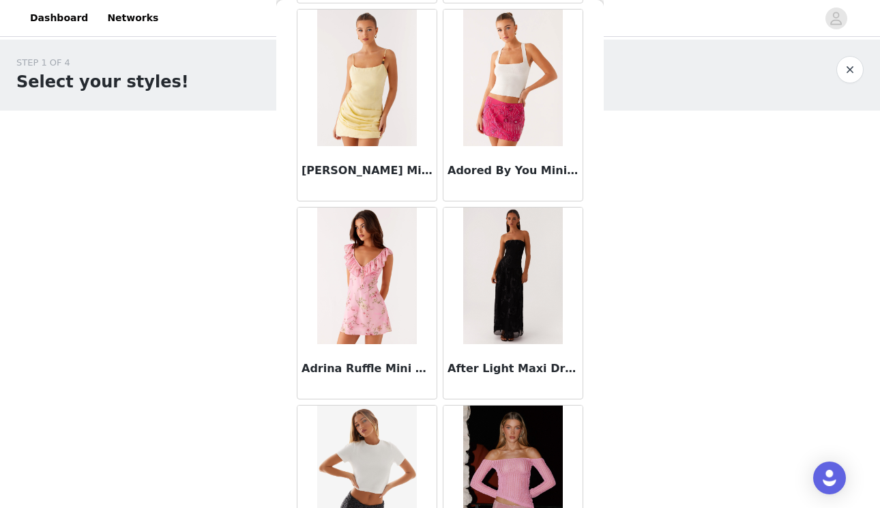
click at [604, 231] on div "STEP 1 OF 4 Select your styles! You will receive 4 products. 2/4 Selected Alber…" at bounding box center [440, 269] width 880 height 458
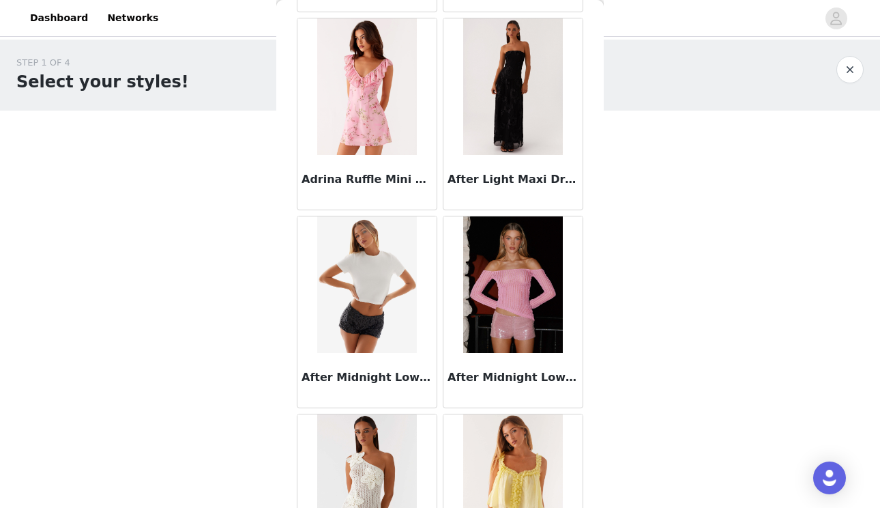
drag, startPoint x: 593, startPoint y: 158, endPoint x: 599, endPoint y: 535, distance: 377.4
click at [599, 507] on html "Dashboard Networks STEP 1 OF 4 Select your styles! You will receive 4 products.…" at bounding box center [440, 254] width 880 height 508
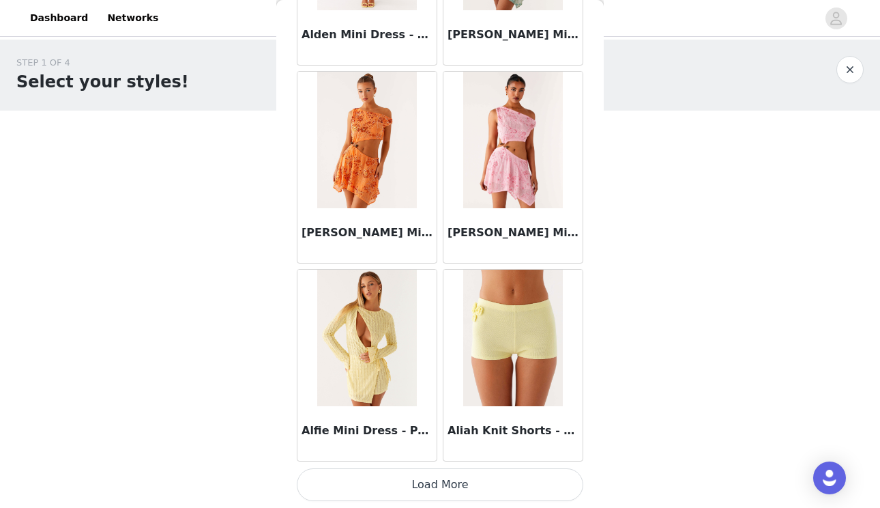
scroll to position [1581, 0]
click at [361, 411] on div "Alfie Mini Dress - Pastel Yellow" at bounding box center [367, 433] width 139 height 55
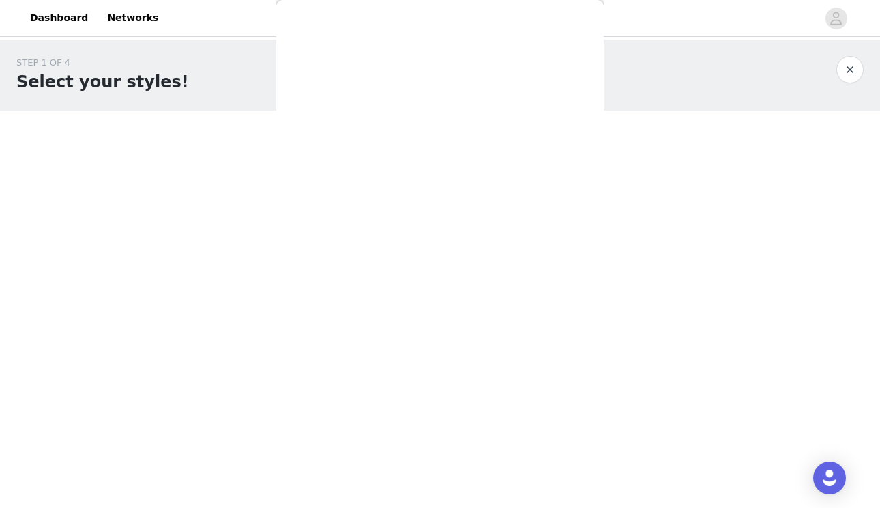
scroll to position [0, 0]
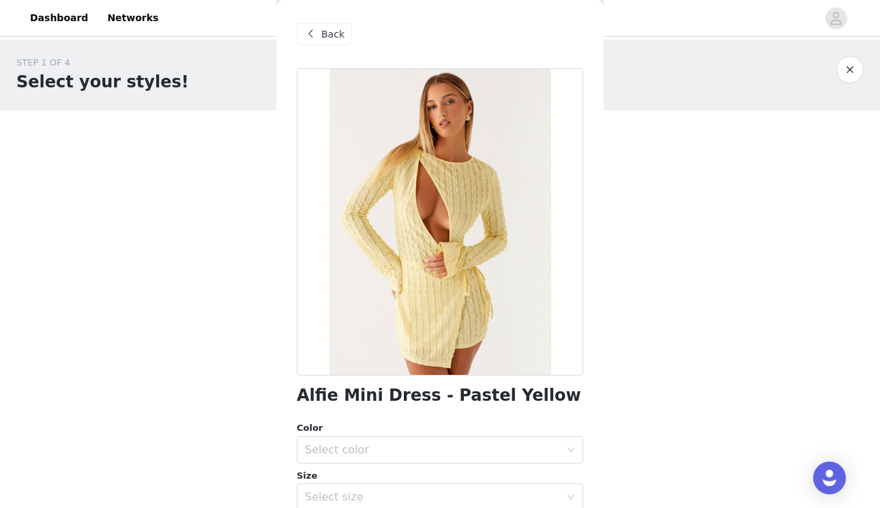
click at [323, 36] on span "Back" at bounding box center [332, 34] width 23 height 14
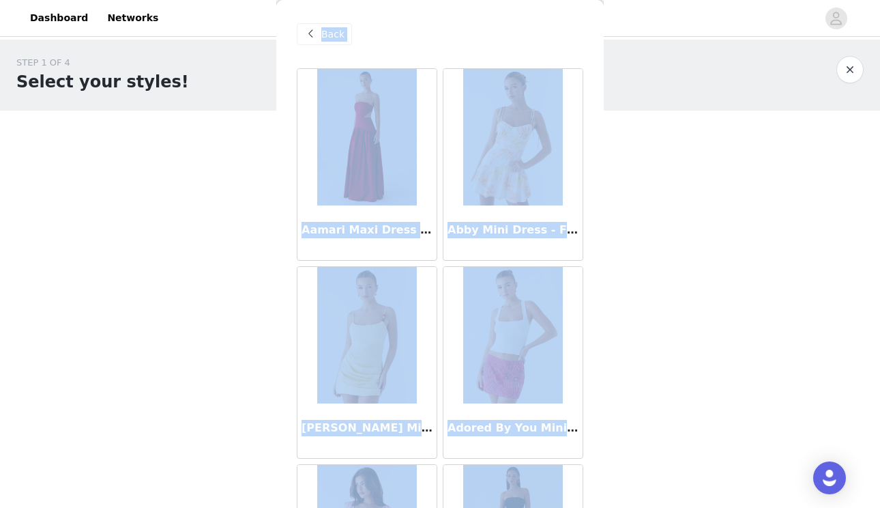
drag, startPoint x: 608, startPoint y: 206, endPoint x: 595, endPoint y: 459, distance: 252.8
click at [595, 460] on div "STEP 1 OF 4 Select your styles! You will receive 4 products. 2/4 Selected Alber…" at bounding box center [440, 269] width 880 height 458
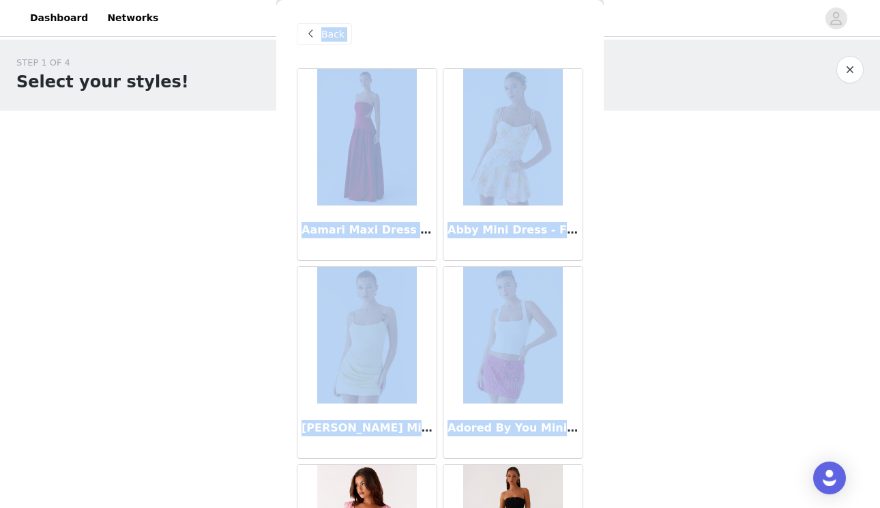
click at [590, 450] on div "Back Aamari Maxi Dress - Red Abby Mini Dress - Floral Print Adella Mini Dress -…" at bounding box center [440, 254] width 328 height 508
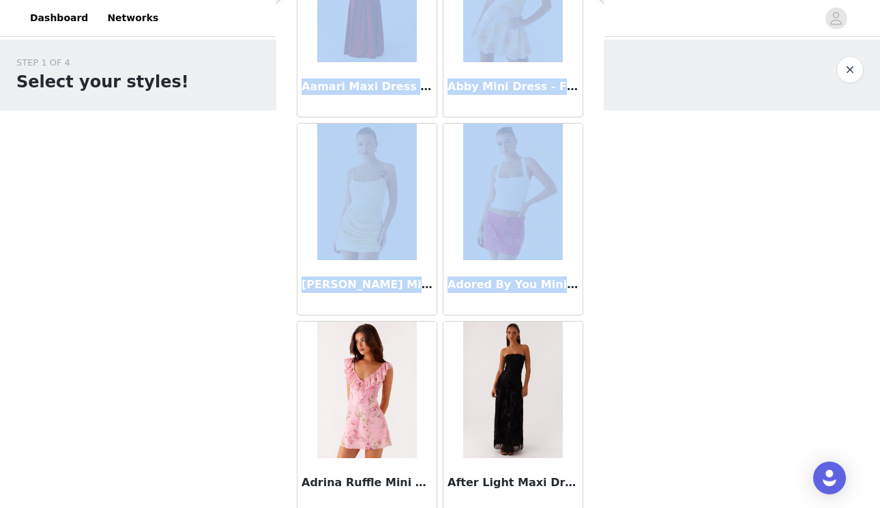
scroll to position [334, 0]
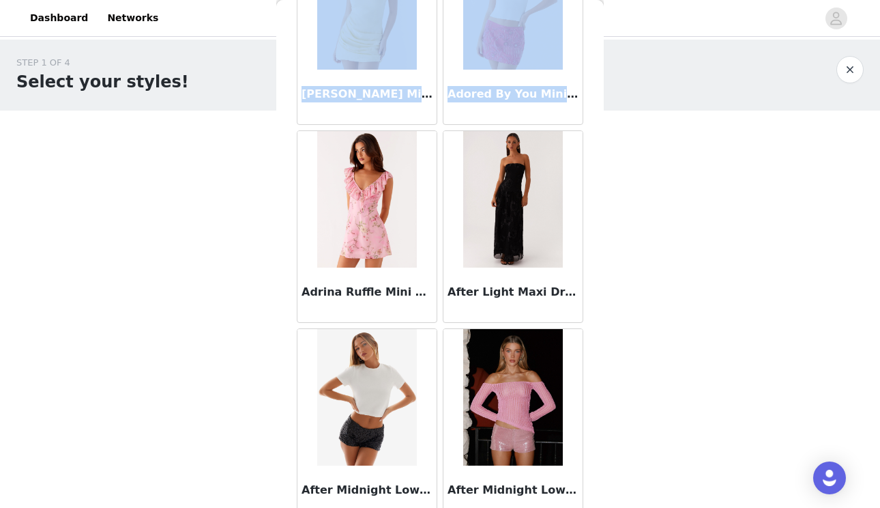
drag, startPoint x: 590, startPoint y: 450, endPoint x: 587, endPoint y: 539, distance: 88.8
click at [587, 507] on html "Dashboard Networks STEP 1 OF 4 Select your styles! You will receive 4 products.…" at bounding box center [440, 254] width 880 height 508
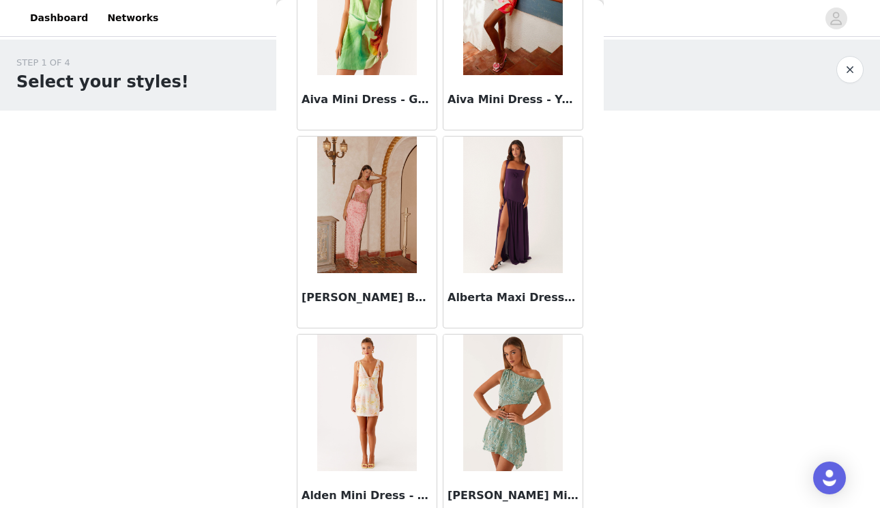
scroll to position [1581, 0]
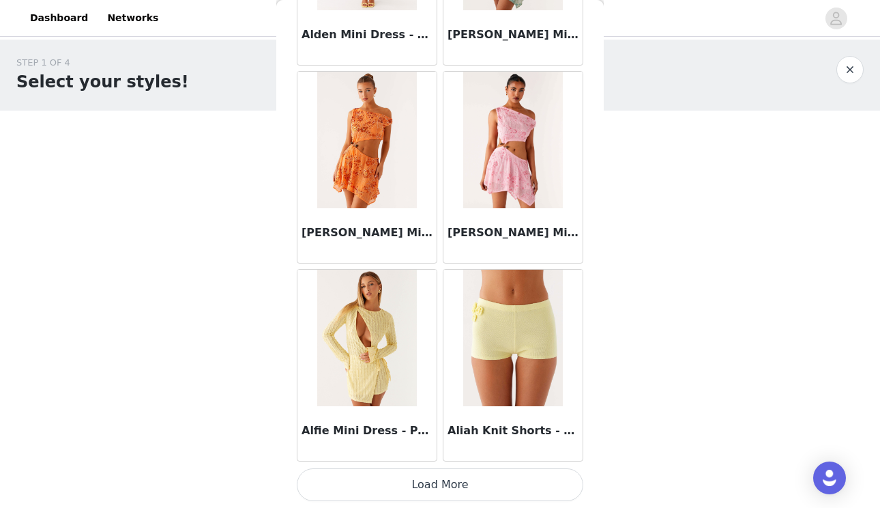
click at [520, 489] on button "Load More" at bounding box center [440, 484] width 287 height 33
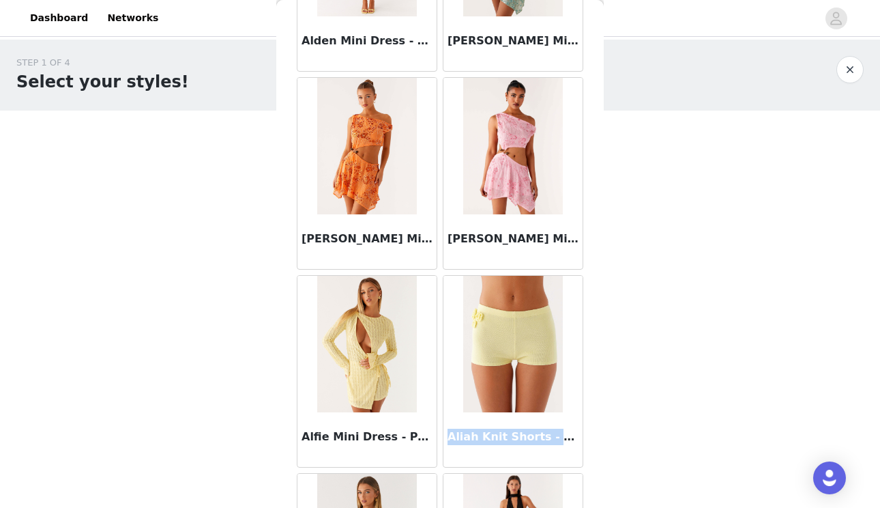
drag, startPoint x: 601, startPoint y: 289, endPoint x: 596, endPoint y: 449, distance: 160.4
click at [596, 452] on div "Back Aamari Maxi Dress - Red Abby Mini Dress - Floral Print Adella Mini Dress -…" at bounding box center [440, 254] width 328 height 508
click at [596, 449] on div "Back Aamari Maxi Dress - Red Abby Mini Dress - Floral Print Adella Mini Dress -…" at bounding box center [440, 254] width 328 height 508
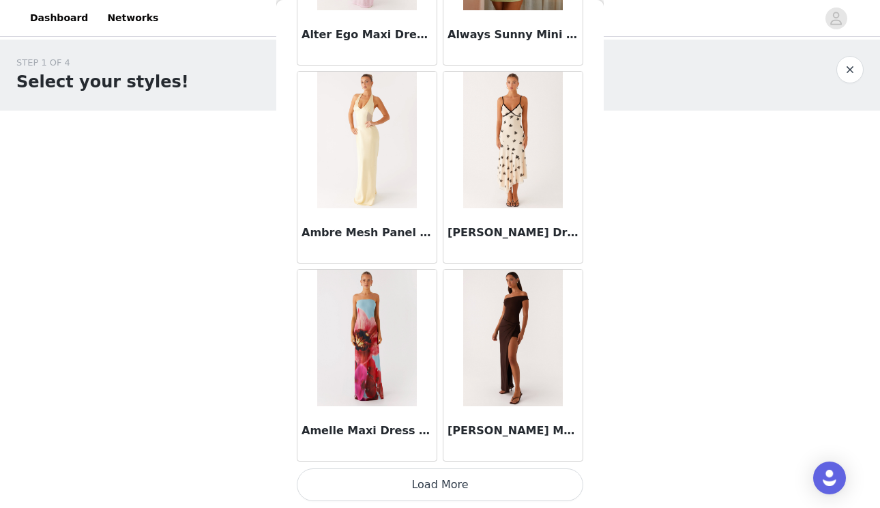
click at [568, 480] on button "Load More" at bounding box center [440, 484] width 287 height 33
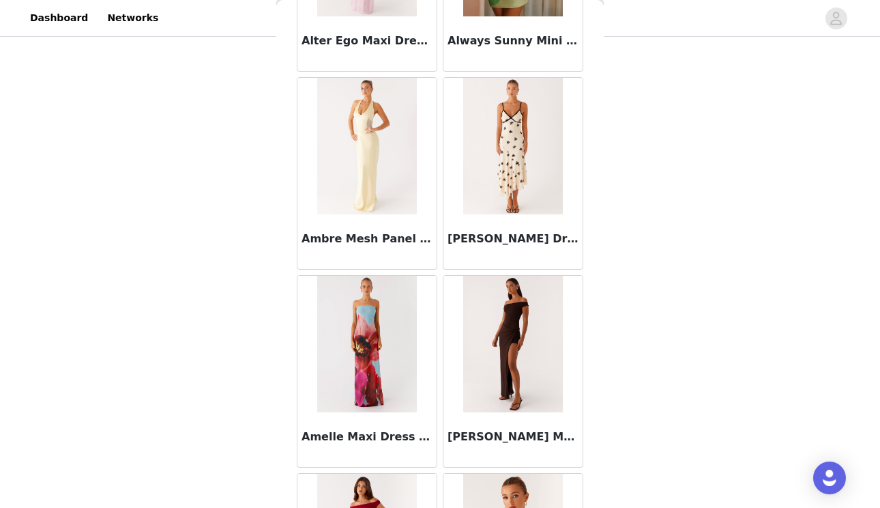
scroll to position [87, 0]
click at [589, 387] on div "Back Aamari Maxi Dress - Red Abby Mini Dress - Floral Print Adella Mini Dress -…" at bounding box center [440, 254] width 328 height 508
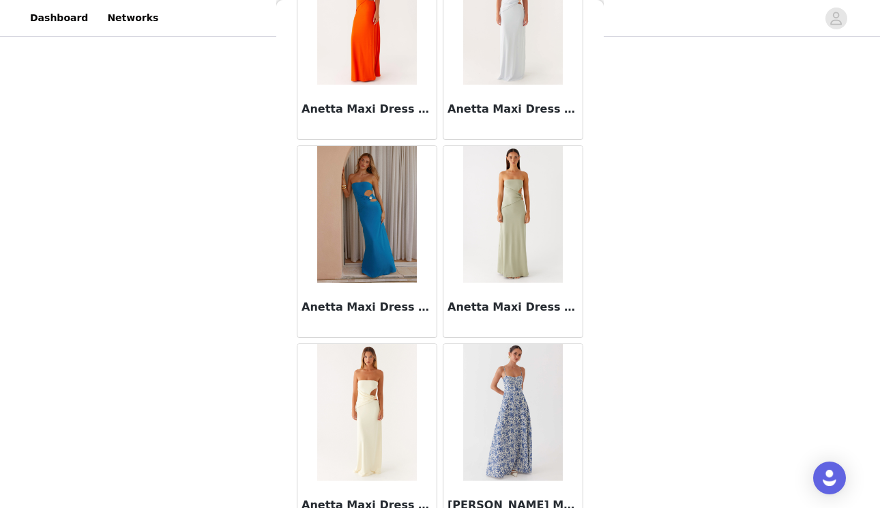
scroll to position [5078, 0]
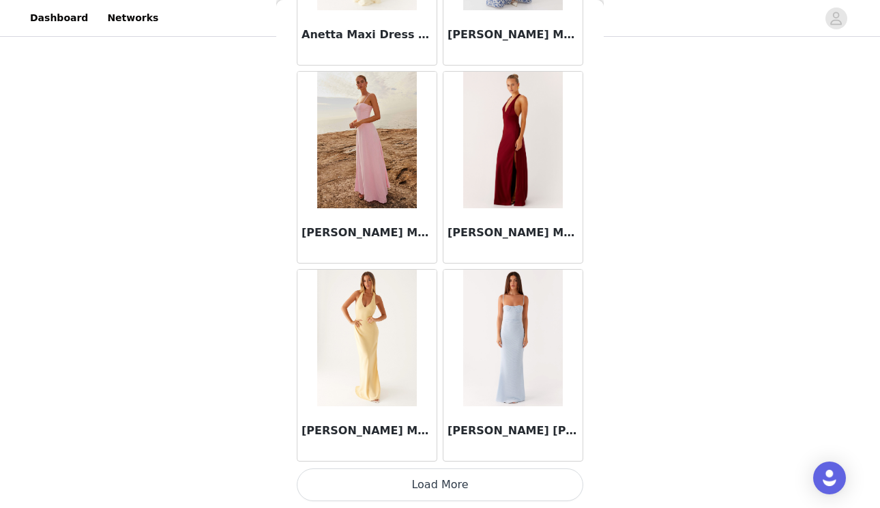
click at [559, 483] on button "Load More" at bounding box center [440, 484] width 287 height 33
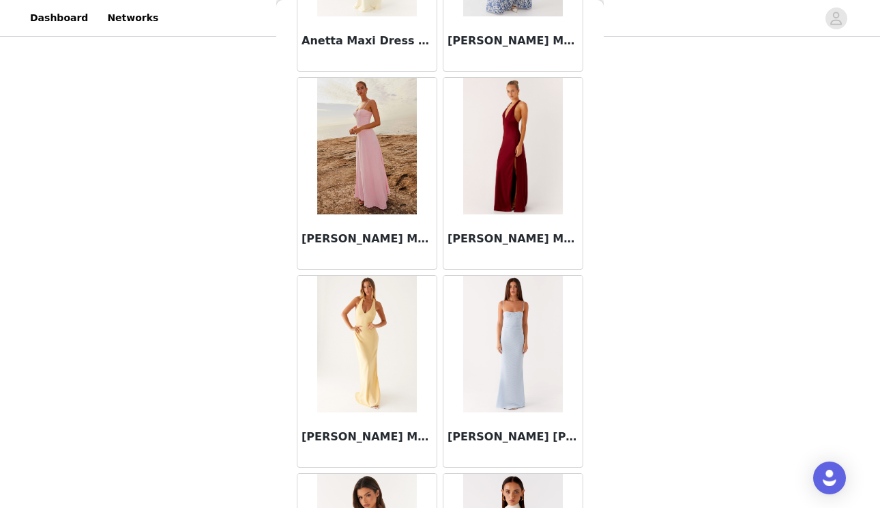
click at [592, 435] on div "Back Aamari Maxi Dress - Red Abby Mini Dress - Floral Print Adella Mini Dress -…" at bounding box center [440, 254] width 328 height 508
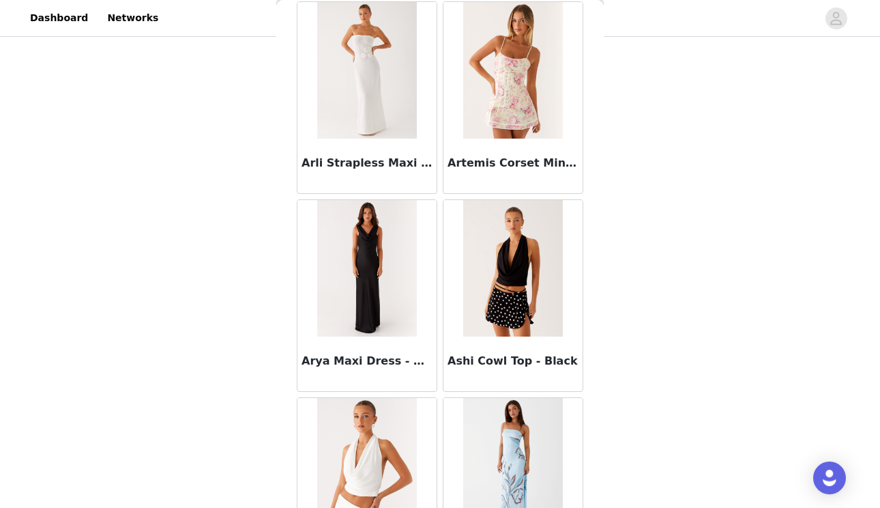
scroll to position [6411, 0]
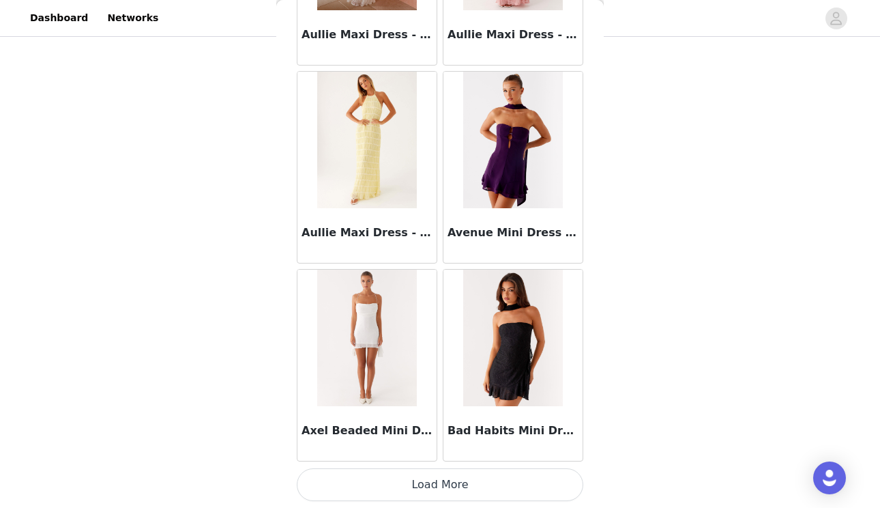
click at [567, 480] on button "Load More" at bounding box center [440, 484] width 287 height 33
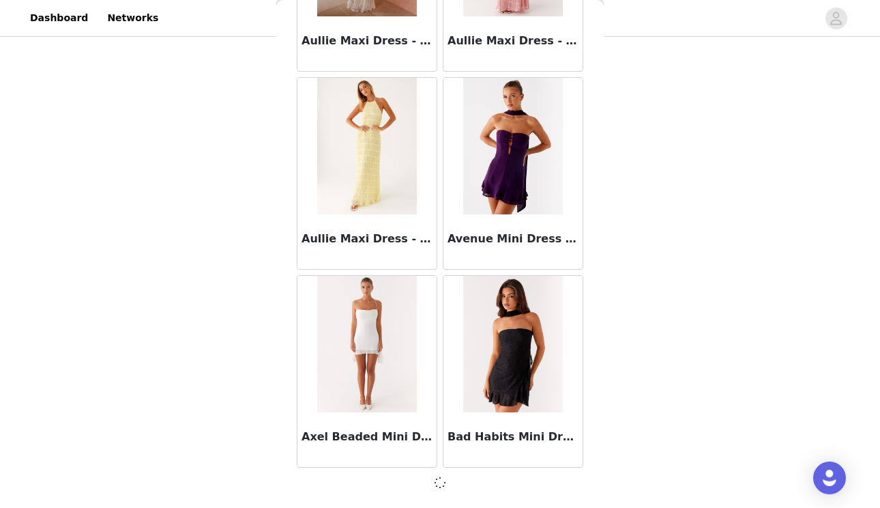
click at [592, 427] on div "Back Aamari Maxi Dress - Red Abby Mini Dress - Floral Print Adella Mini Dress -…" at bounding box center [440, 254] width 328 height 508
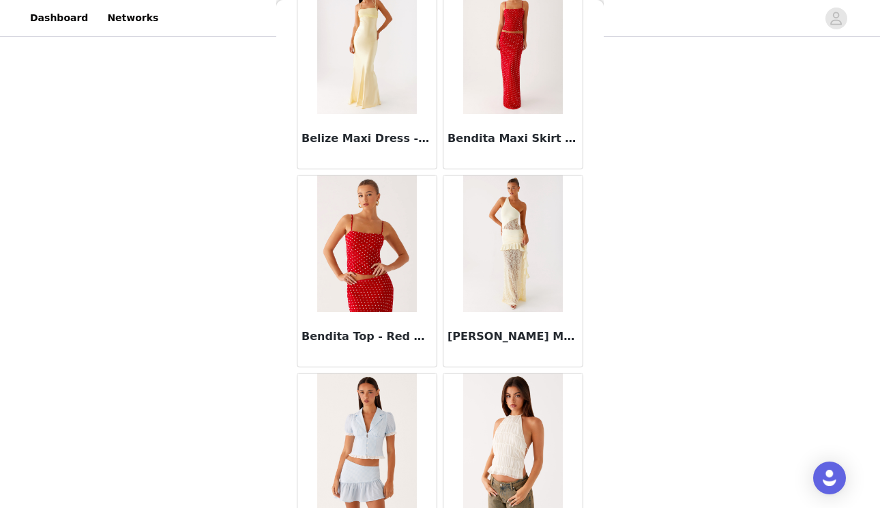
scroll to position [9202, 0]
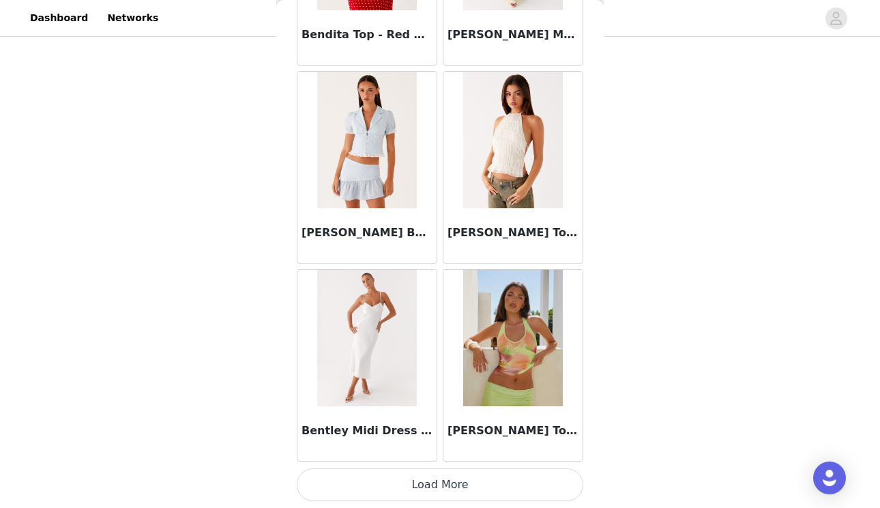
click at [530, 481] on button "Load More" at bounding box center [440, 484] width 287 height 33
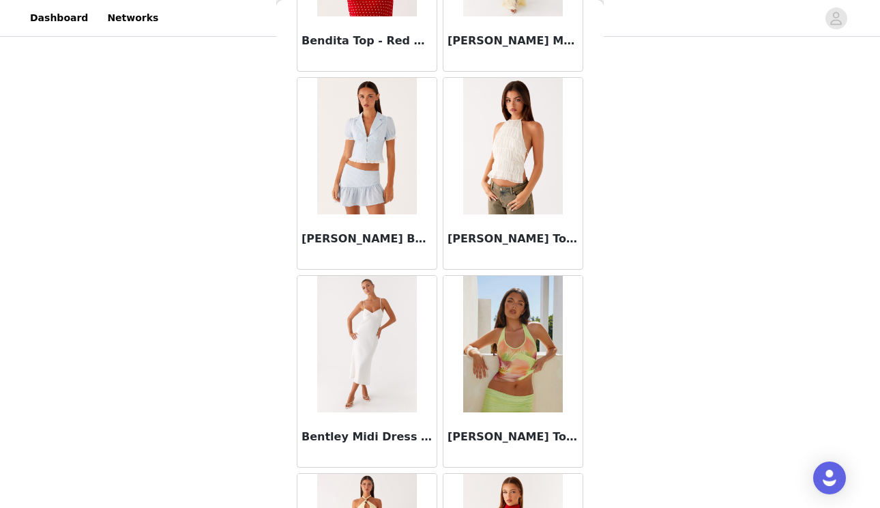
scroll to position [87, 0]
click at [593, 276] on div "Back Aamari Maxi Dress - Red Abby Mini Dress - Floral Print Adella Mini Dress -…" at bounding box center [440, 254] width 328 height 508
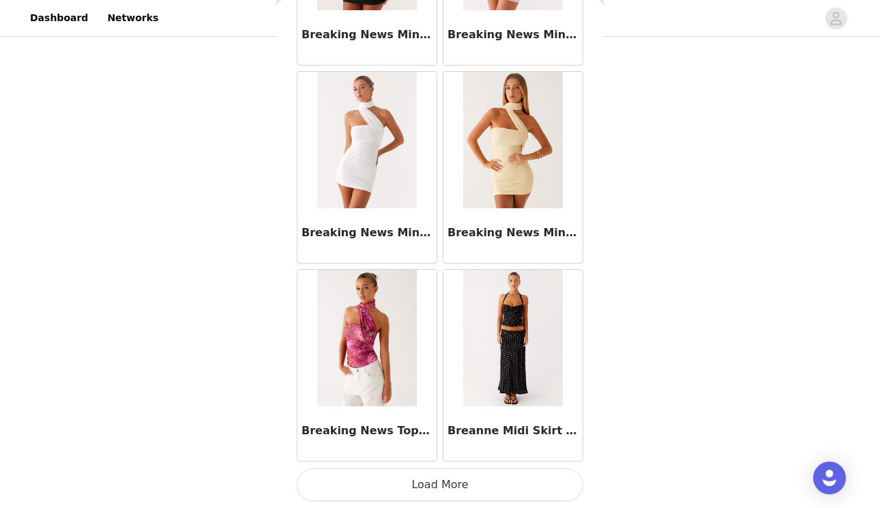
click at [506, 490] on button "Load More" at bounding box center [440, 484] width 287 height 33
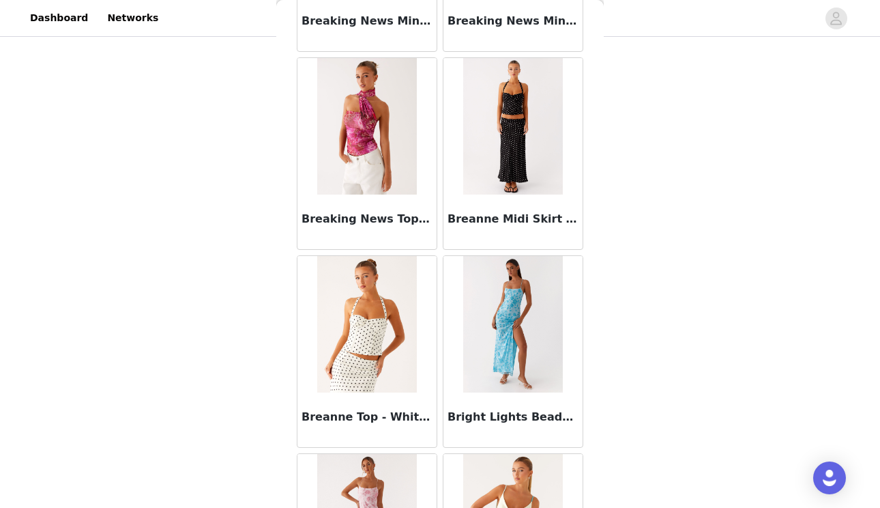
scroll to position [11652, 0]
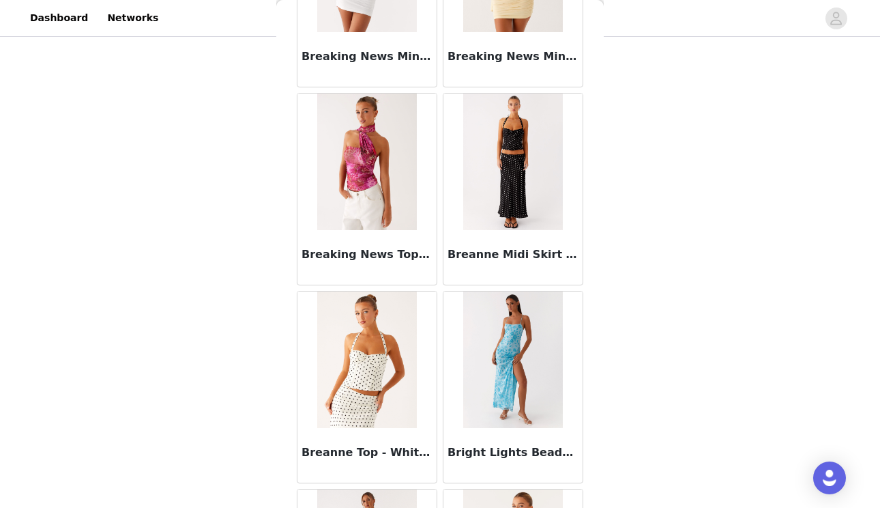
click at [364, 141] on img at bounding box center [366, 161] width 99 height 136
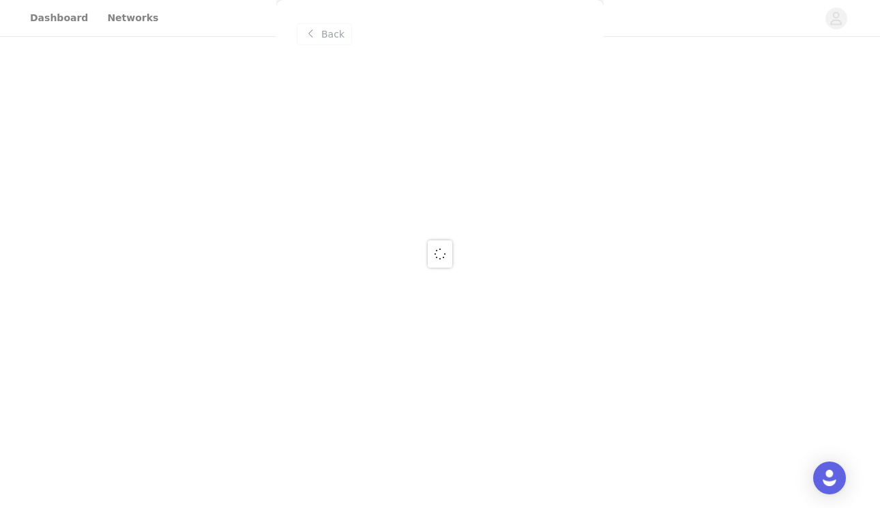
scroll to position [0, 0]
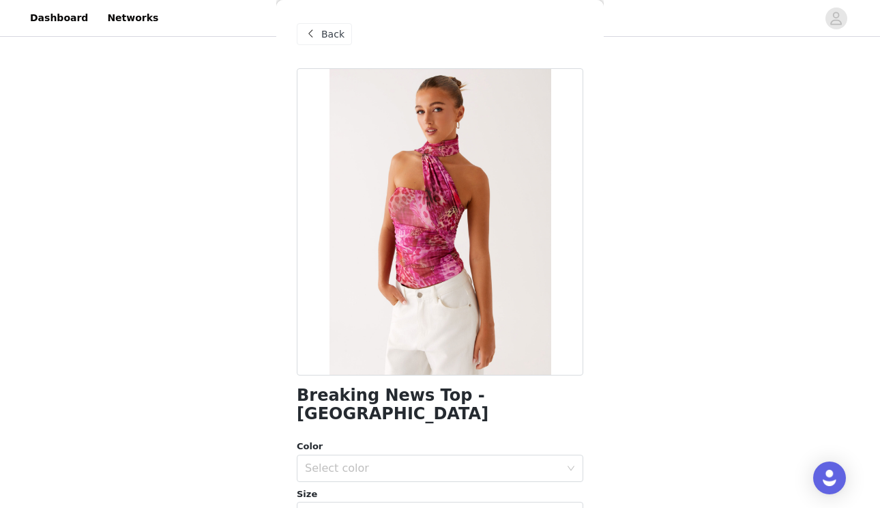
click at [592, 265] on div "Back Breaking News Top - Lavender Lagoon Color Select color Size Select size Pe…" at bounding box center [440, 254] width 328 height 508
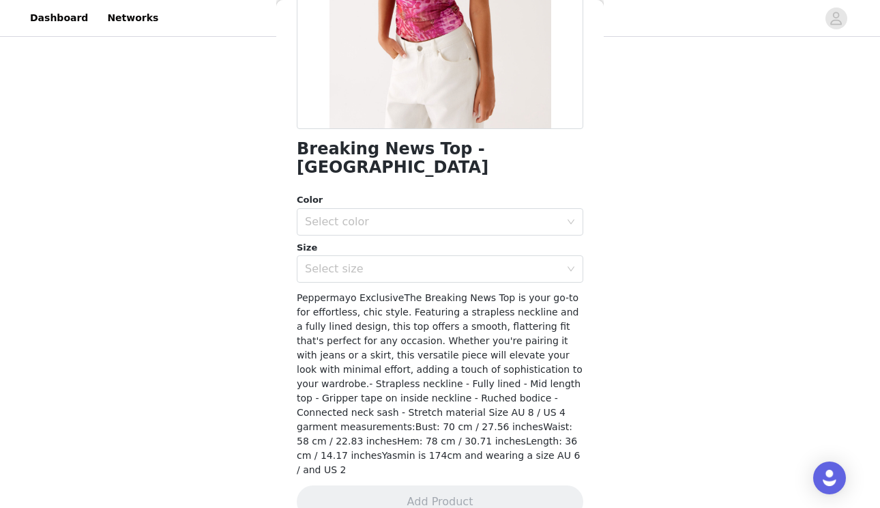
scroll to position [240, 0]
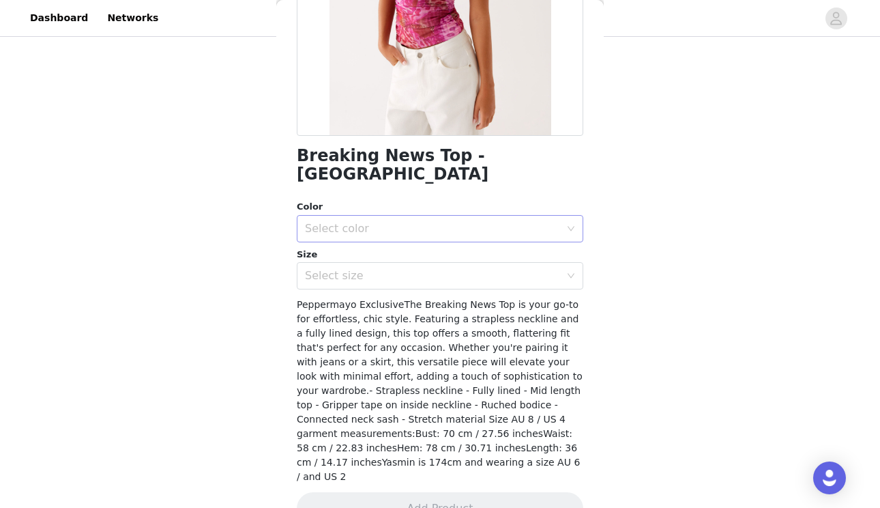
click at [499, 216] on div "Select color" at bounding box center [435, 229] width 261 height 26
click at [479, 241] on li "Lavender Lagoon" at bounding box center [440, 240] width 287 height 22
click at [478, 269] on div "Select size" at bounding box center [432, 276] width 255 height 14
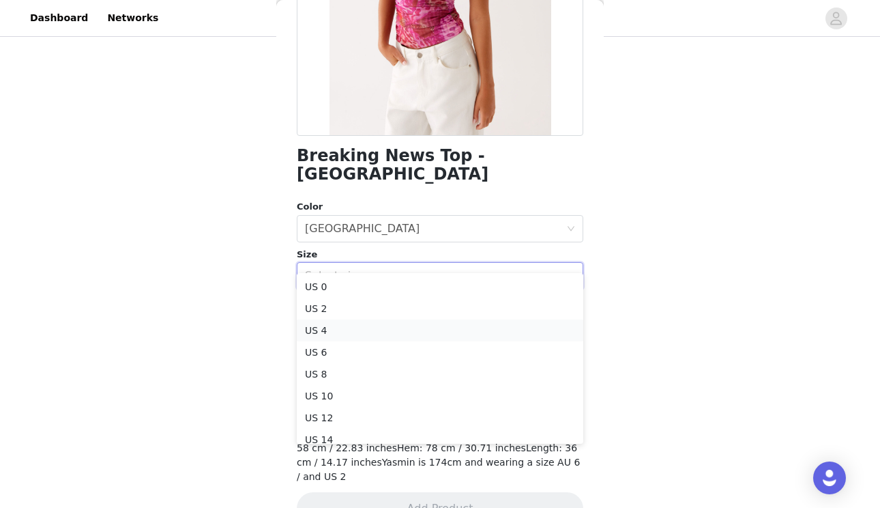
click at [449, 327] on li "US 4" at bounding box center [440, 330] width 287 height 22
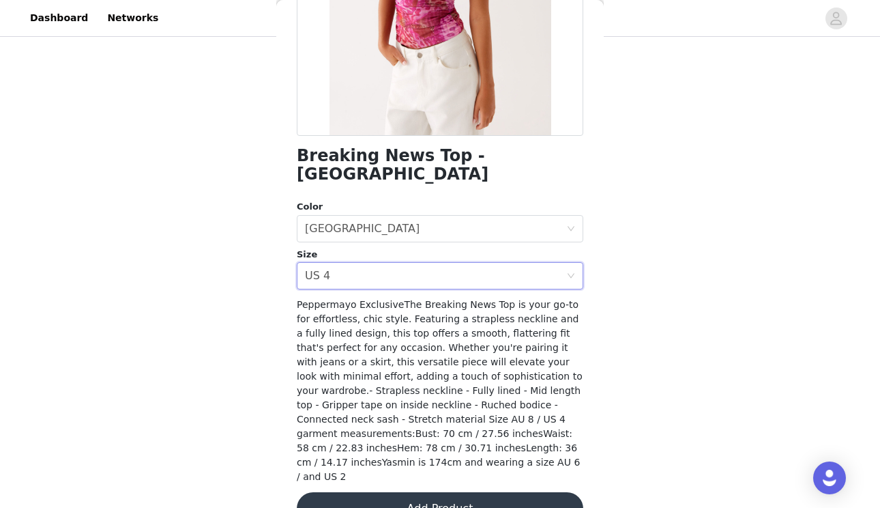
click at [418, 492] on button "Add Product" at bounding box center [440, 508] width 287 height 33
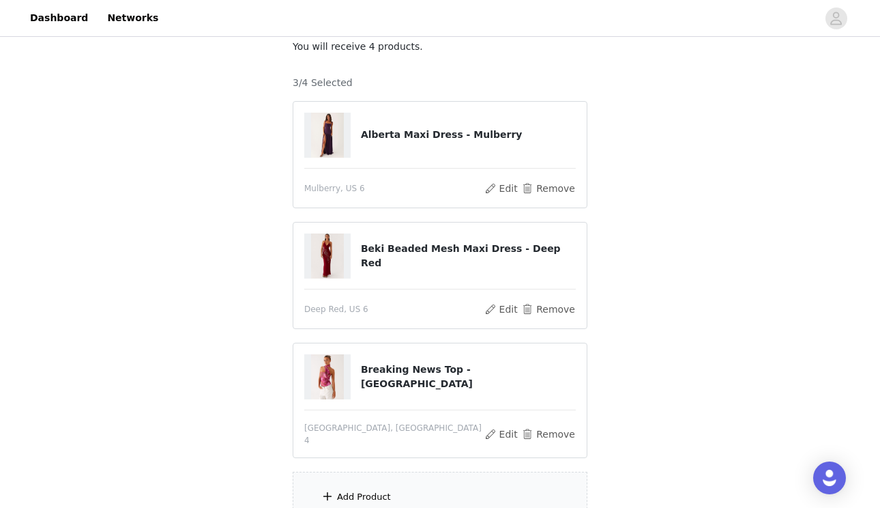
click at [381, 477] on div "Add Product" at bounding box center [440, 497] width 295 height 51
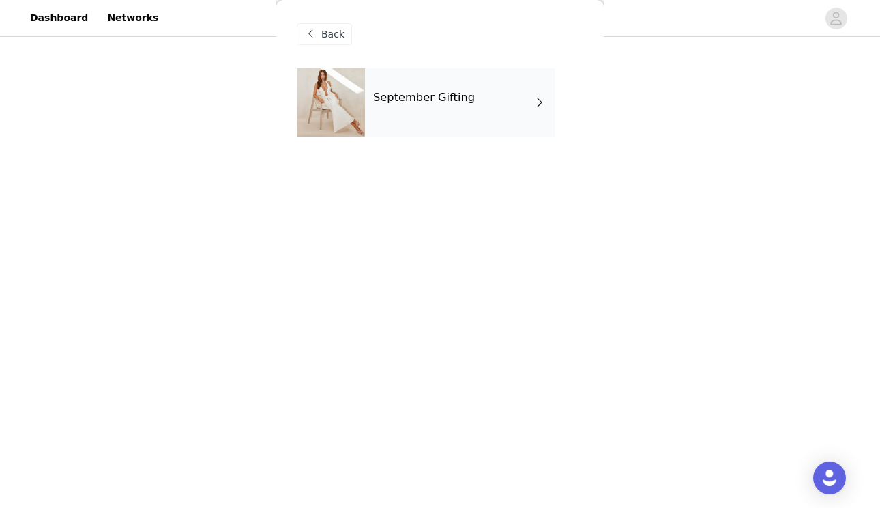
click at [515, 99] on div "September Gifting" at bounding box center [460, 102] width 190 height 68
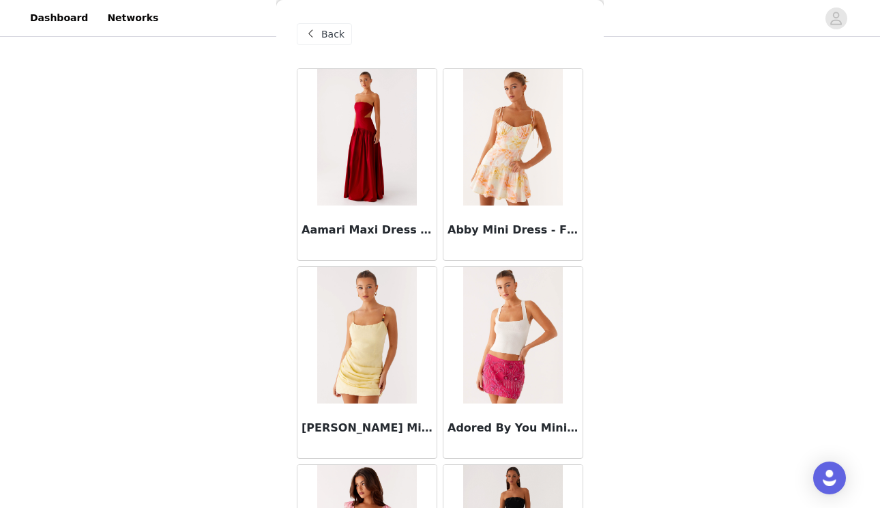
click at [590, 136] on div "Back Aamari Maxi Dress - Red Abby Mini Dress - Floral Print Adella Mini Dress -…" at bounding box center [440, 254] width 328 height 508
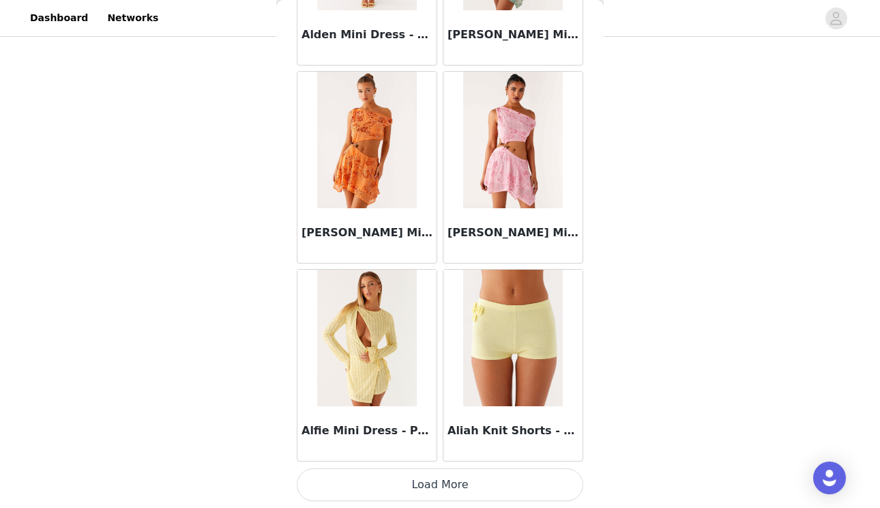
scroll to position [1581, 0]
click at [429, 485] on button "Load More" at bounding box center [440, 484] width 287 height 33
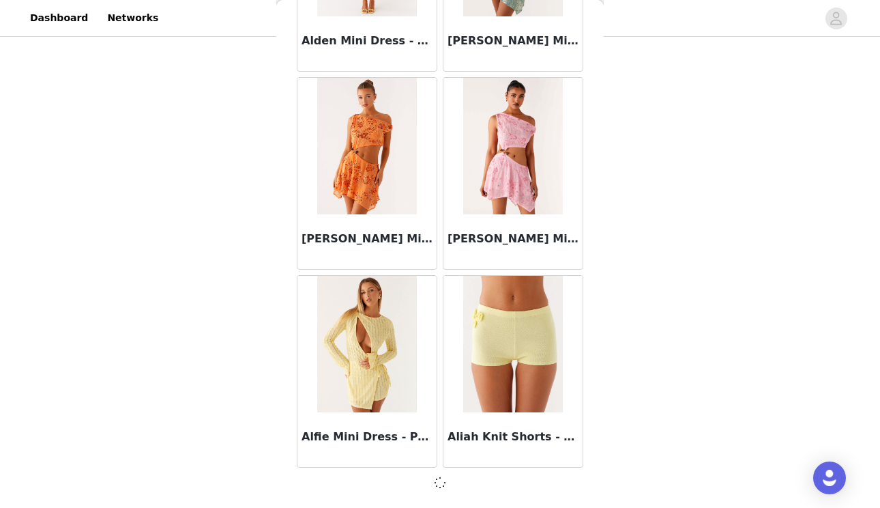
click at [590, 269] on div "Back Aamari Maxi Dress - Red Abby Mini Dress - Floral Print Adella Mini Dress -…" at bounding box center [440, 254] width 328 height 508
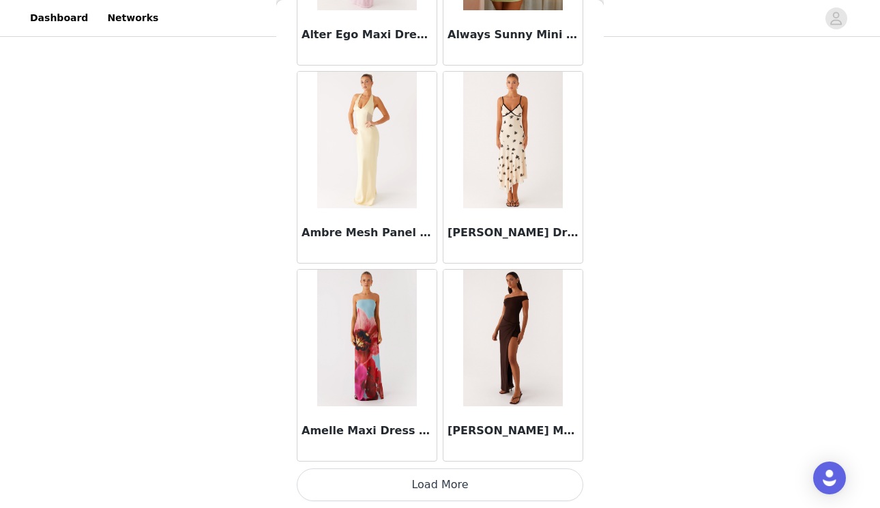
click at [474, 483] on button "Load More" at bounding box center [440, 484] width 287 height 33
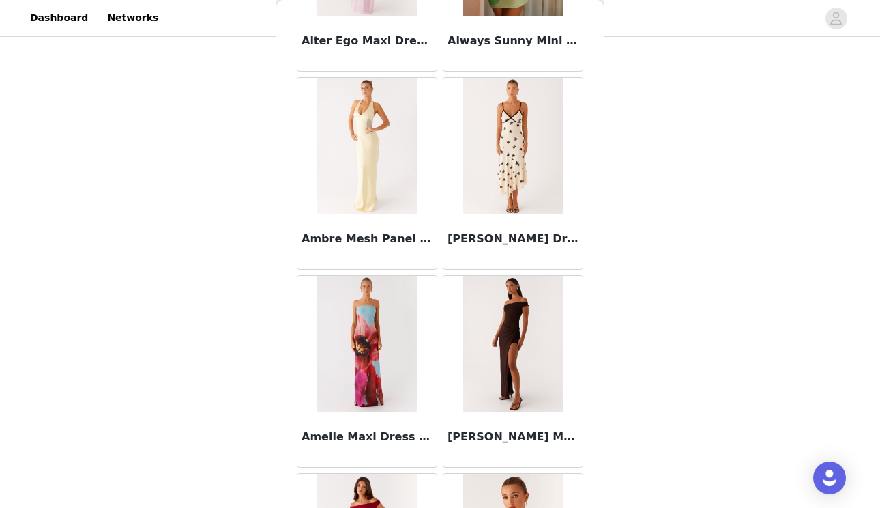
scroll to position [208, 0]
click at [594, 361] on div "Back Aamari Maxi Dress - Red Abby Mini Dress - Floral Print Adella Mini Dress -…" at bounding box center [440, 254] width 328 height 508
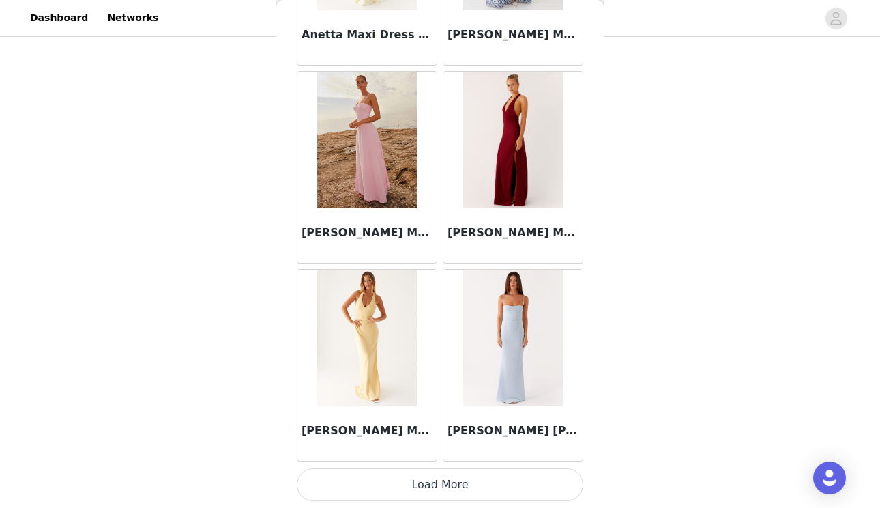
click at [526, 484] on button "Load More" at bounding box center [440, 484] width 287 height 33
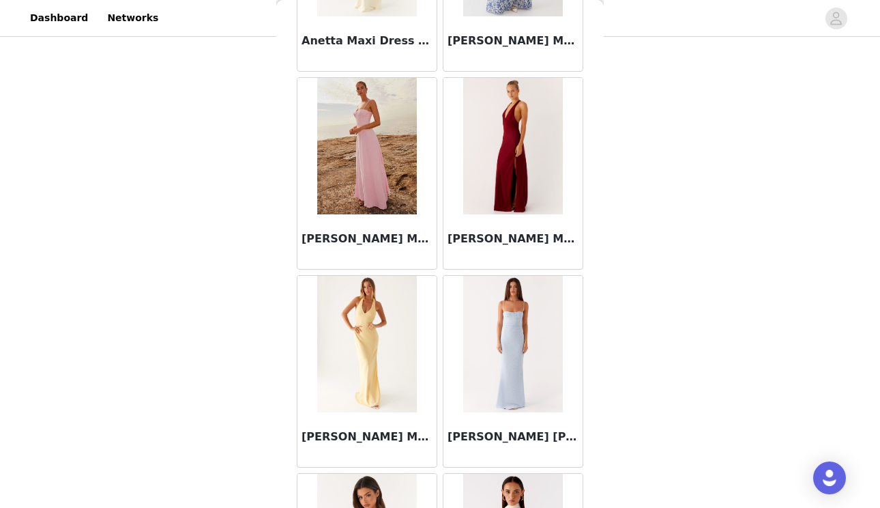
click at [608, 369] on div "STEP 1 OF 4 Select your styles! You will receive 4 products. 3/4 Selected Alber…" at bounding box center [440, 124] width 880 height 587
click at [592, 373] on div "Back Aamari Maxi Dress - Red Abby Mini Dress - Floral Print Adella Mini Dress -…" at bounding box center [440, 254] width 328 height 508
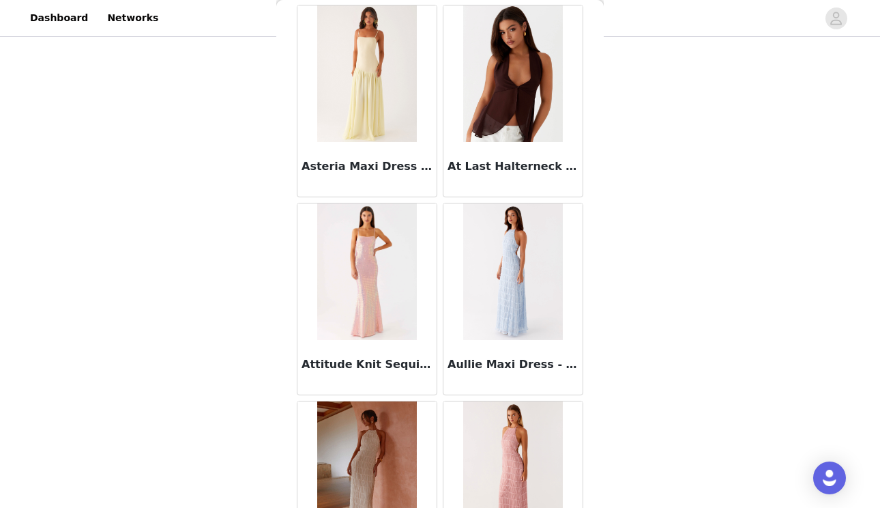
scroll to position [6996, 0]
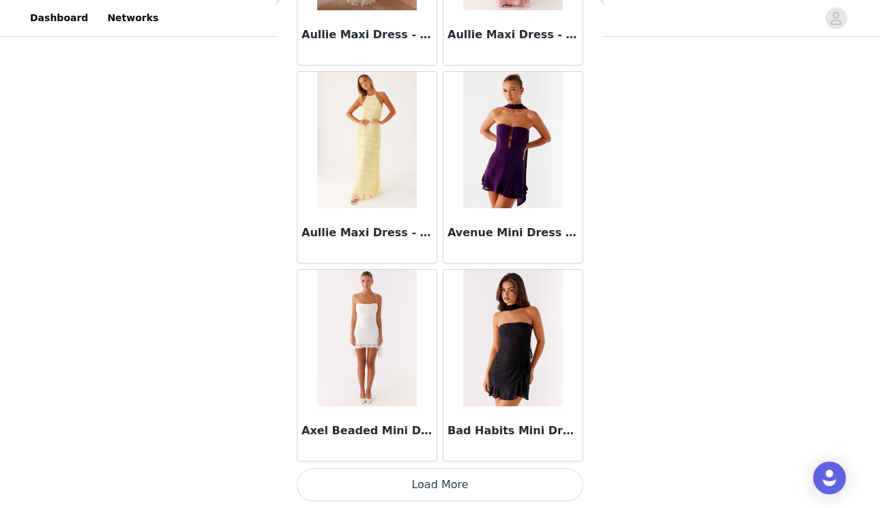
click at [540, 476] on button "Load More" at bounding box center [440, 484] width 287 height 33
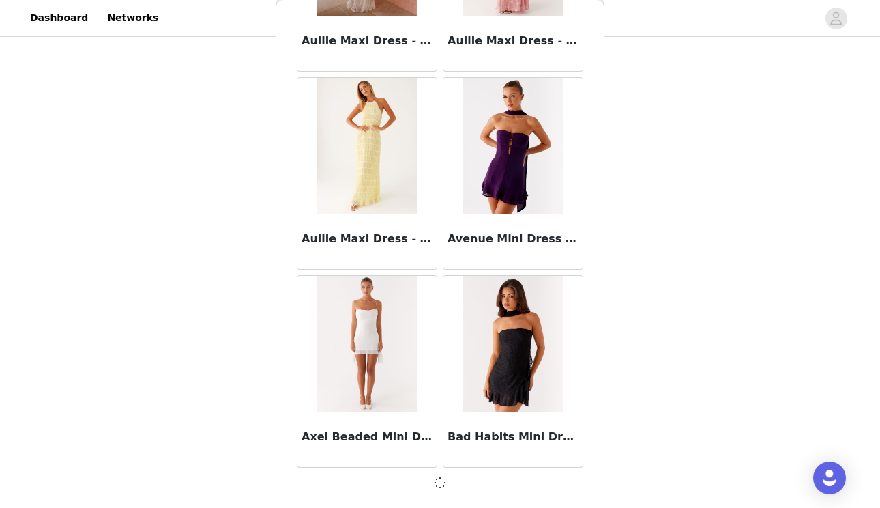
scroll to position [7512, 0]
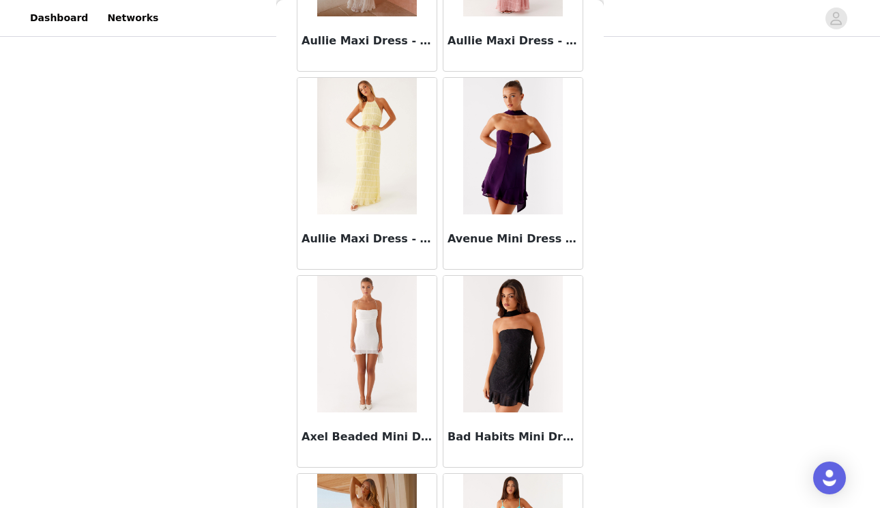
click at [591, 278] on div "Back Aamari Maxi Dress - Red Abby Mini Dress - Floral Print Adella Mini Dress -…" at bounding box center [440, 254] width 328 height 508
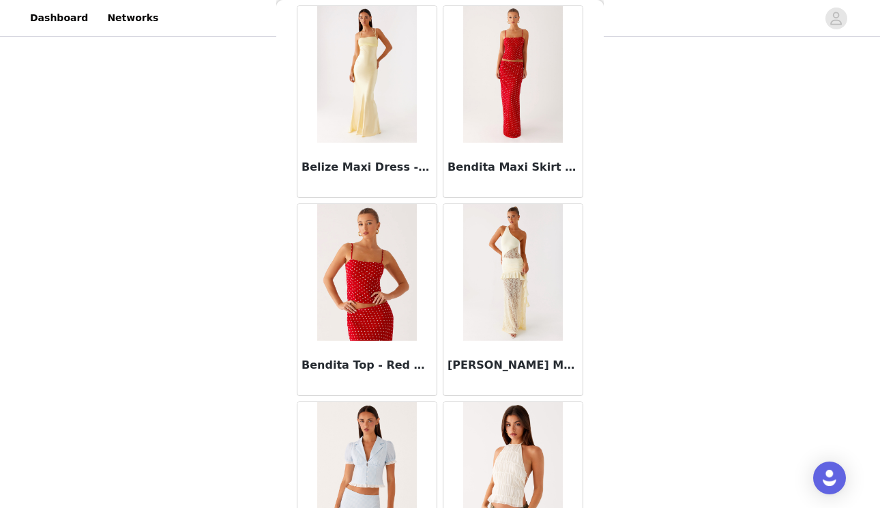
scroll to position [9170, 0]
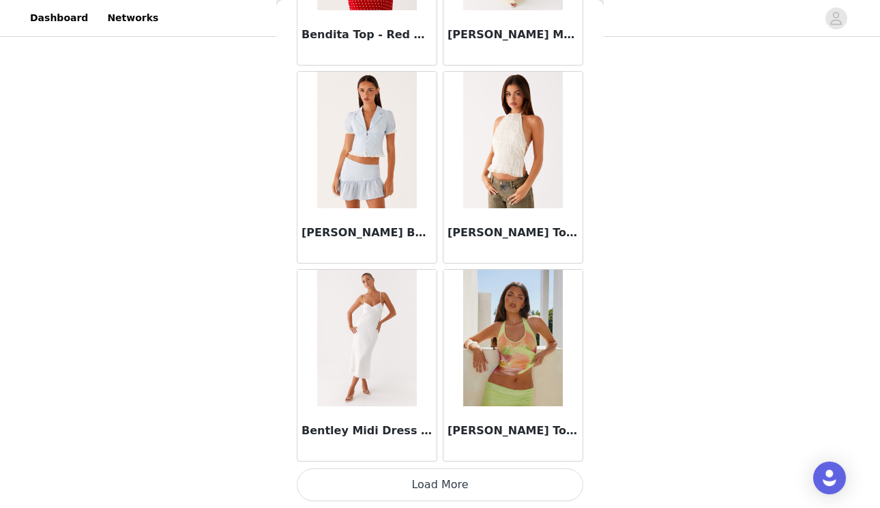
click at [489, 477] on button "Load More" at bounding box center [440, 484] width 287 height 33
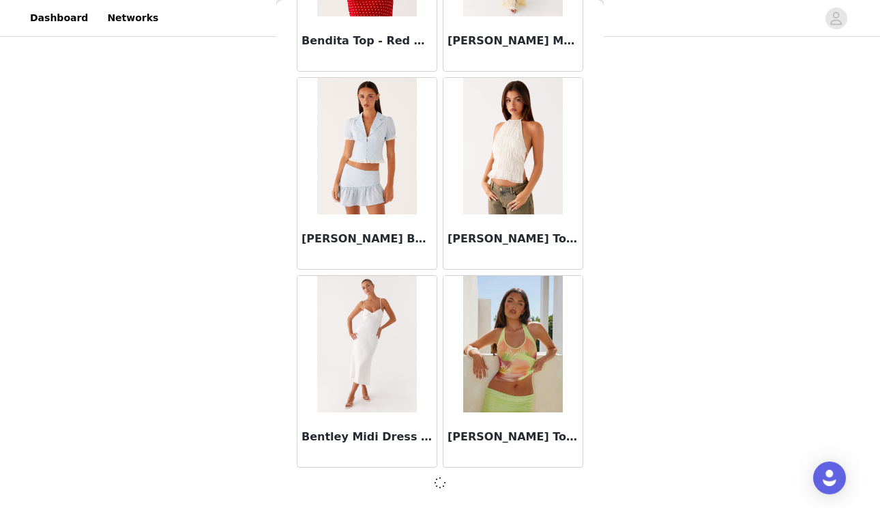
click at [587, 254] on div "Back Aamari Maxi Dress - Red Abby Mini Dress - Floral Print Adella Mini Dress -…" at bounding box center [440, 254] width 328 height 508
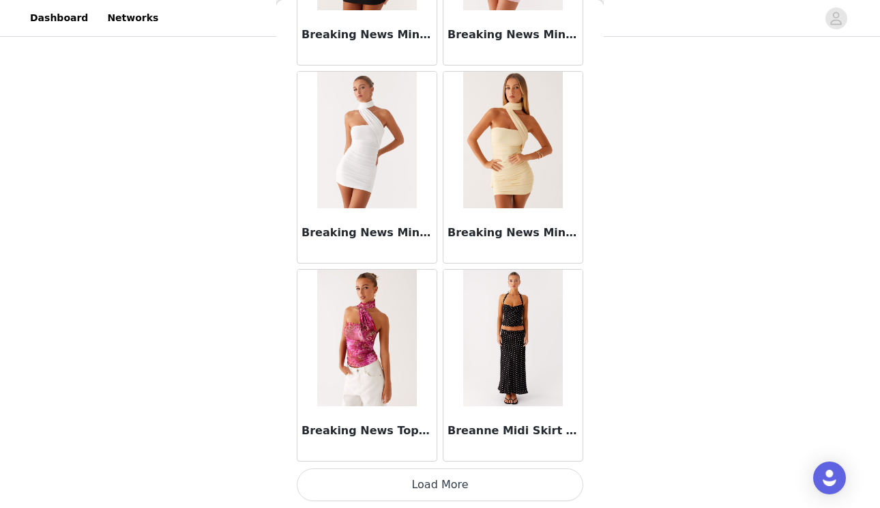
click at [470, 480] on button "Load More" at bounding box center [440, 484] width 287 height 33
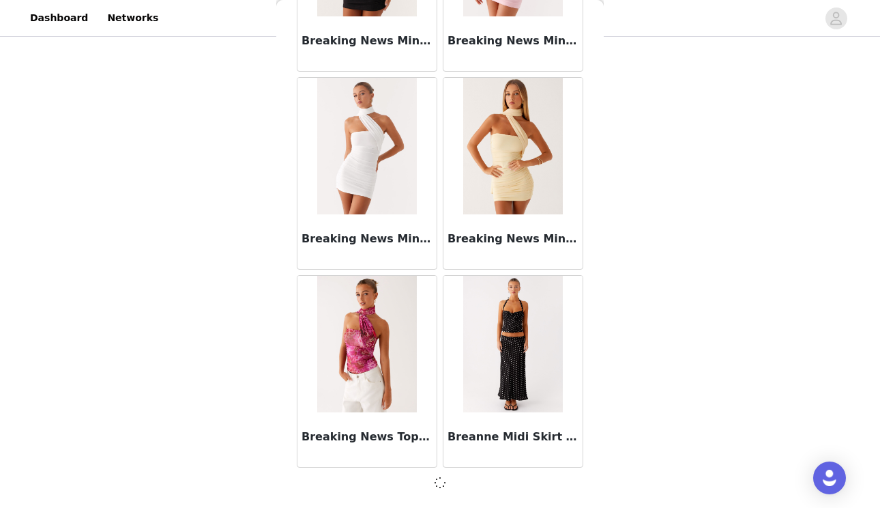
scroll to position [11470, 0]
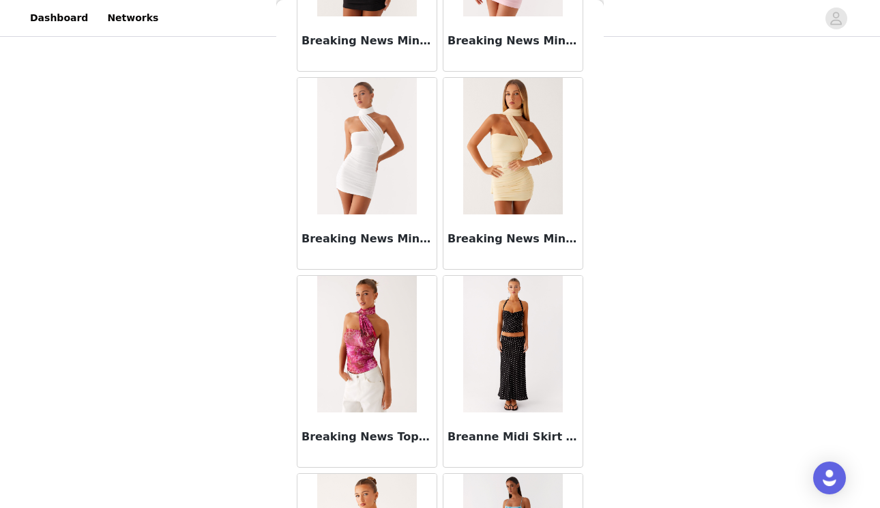
click at [590, 270] on div "Back Aamari Maxi Dress - Red Abby Mini Dress - Floral Print Adella Mini Dress -…" at bounding box center [440, 254] width 328 height 508
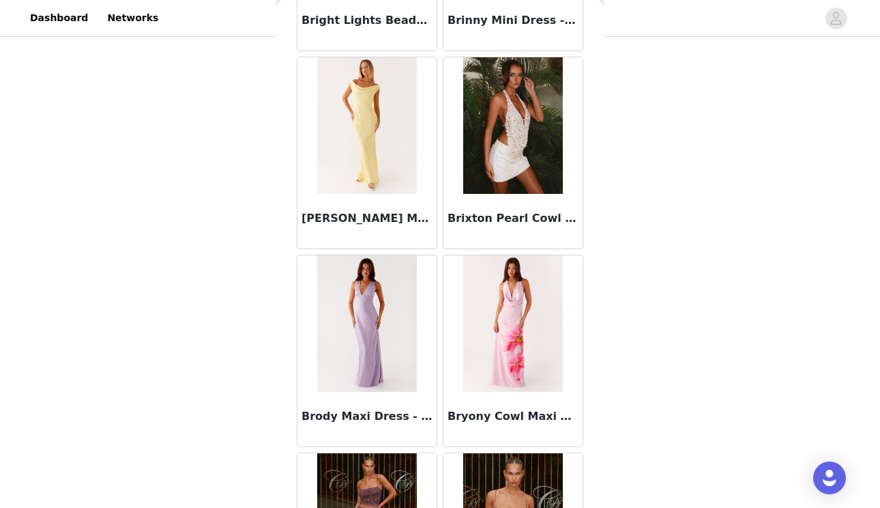
scroll to position [12293, 0]
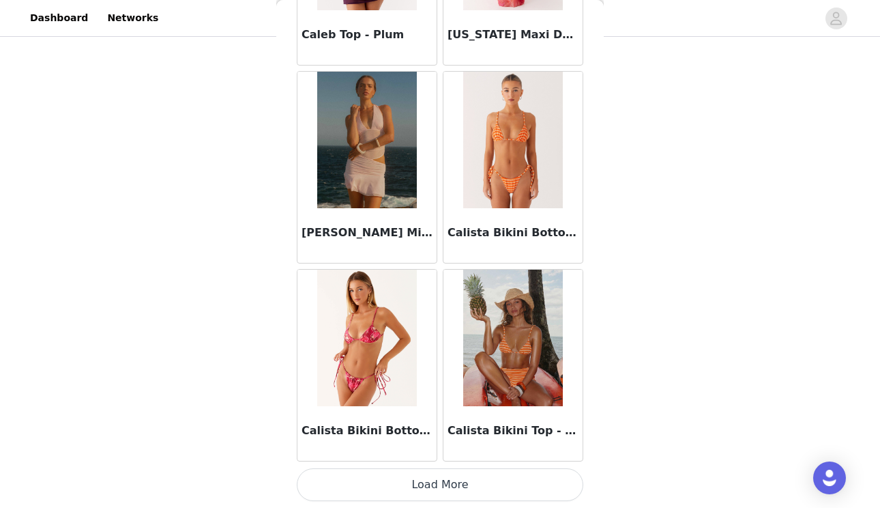
click at [498, 482] on button "Load More" at bounding box center [440, 484] width 287 height 33
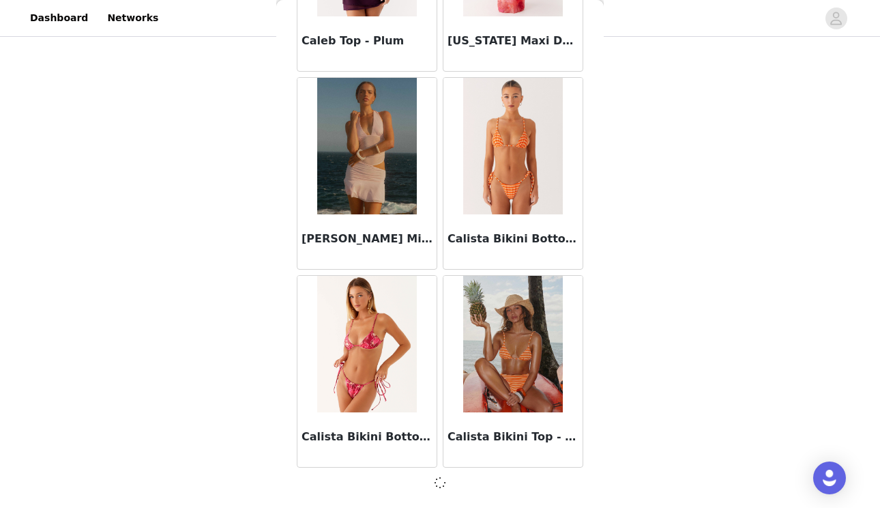
click at [592, 300] on div "Back Aamari Maxi Dress - Red Abby Mini Dress - Floral Print Adella Mini Dress -…" at bounding box center [440, 254] width 328 height 508
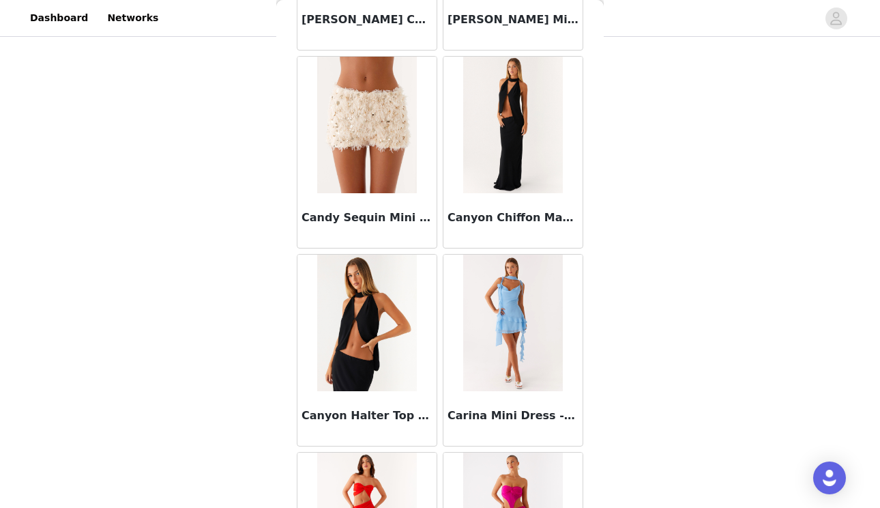
scroll to position [14265, 0]
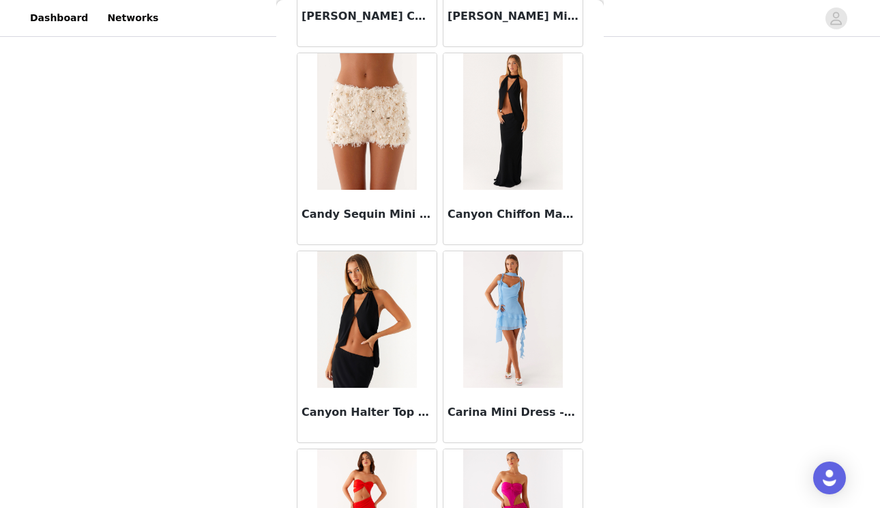
click at [516, 153] on img at bounding box center [512, 121] width 99 height 136
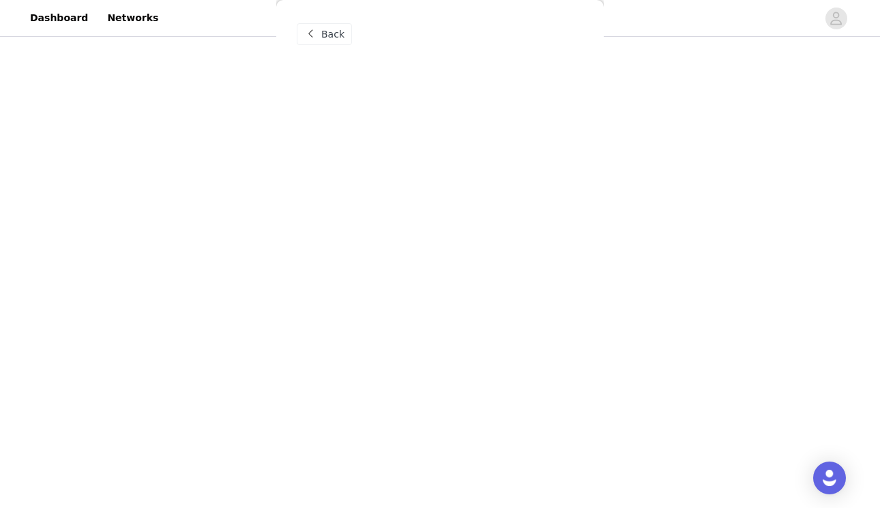
scroll to position [0, 0]
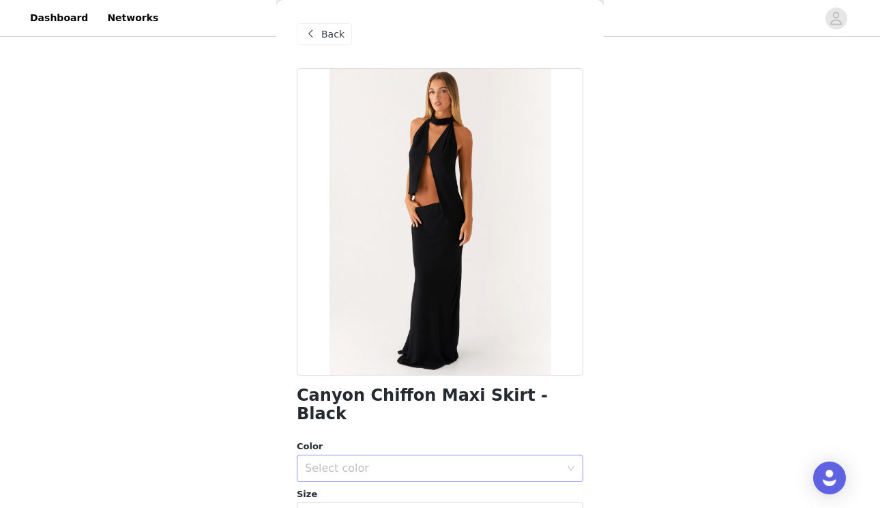
click at [365, 461] on div "Select color" at bounding box center [432, 468] width 255 height 14
click at [360, 479] on li "Black" at bounding box center [440, 479] width 287 height 22
click at [594, 420] on div "Back Canyon Chiffon Maxi Skirt - Black Color Select color Black Size Select siz…" at bounding box center [440, 254] width 328 height 508
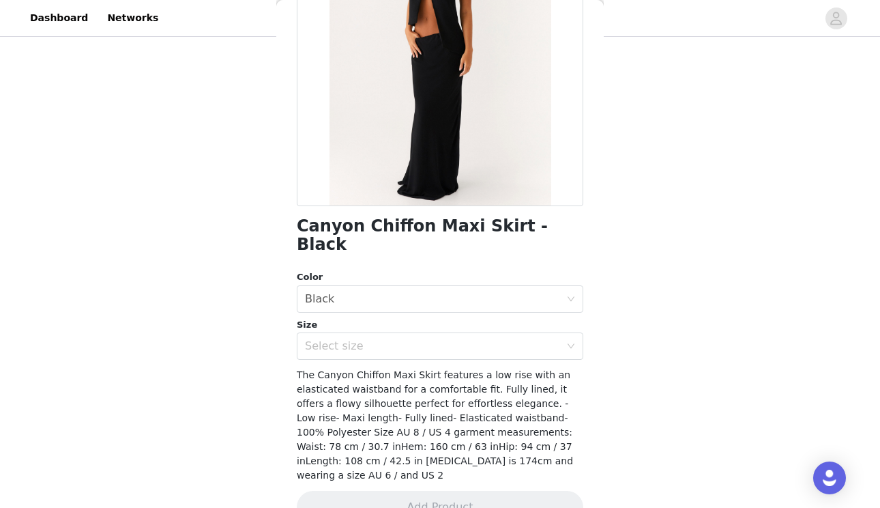
scroll to position [168, 0]
click at [508, 341] on div "Select size" at bounding box center [432, 348] width 255 height 14
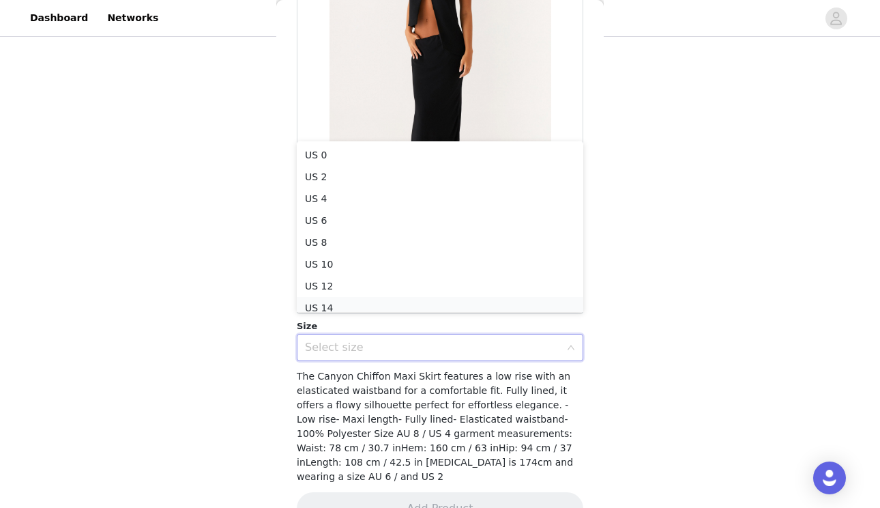
scroll to position [7, 0]
click at [432, 207] on li "US 6" at bounding box center [440, 214] width 287 height 22
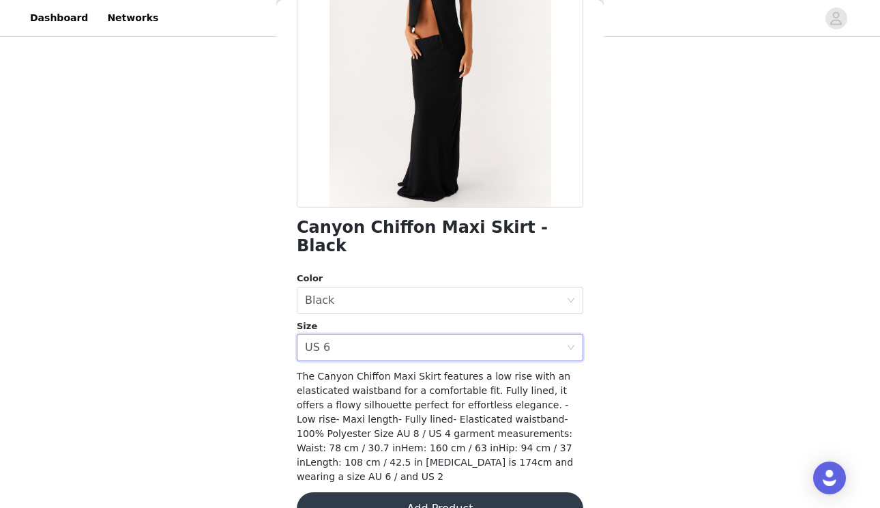
click at [402, 492] on button "Add Product" at bounding box center [440, 508] width 287 height 33
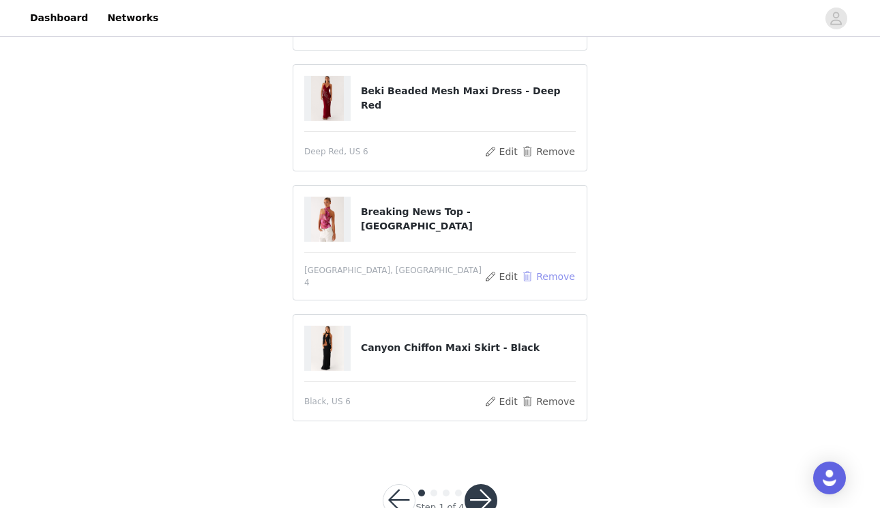
click at [558, 273] on button "Remove" at bounding box center [548, 276] width 55 height 16
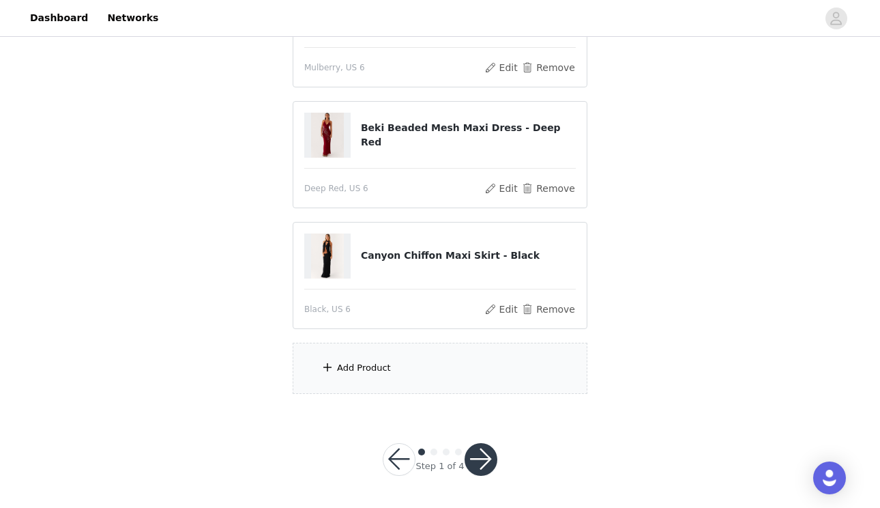
click at [423, 375] on div "Add Product" at bounding box center [440, 368] width 295 height 51
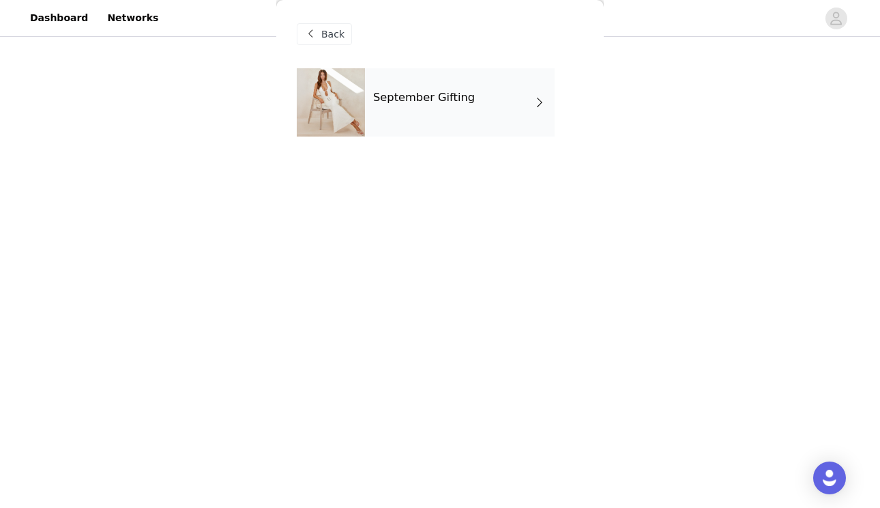
click at [483, 90] on div "September Gifting" at bounding box center [460, 102] width 190 height 68
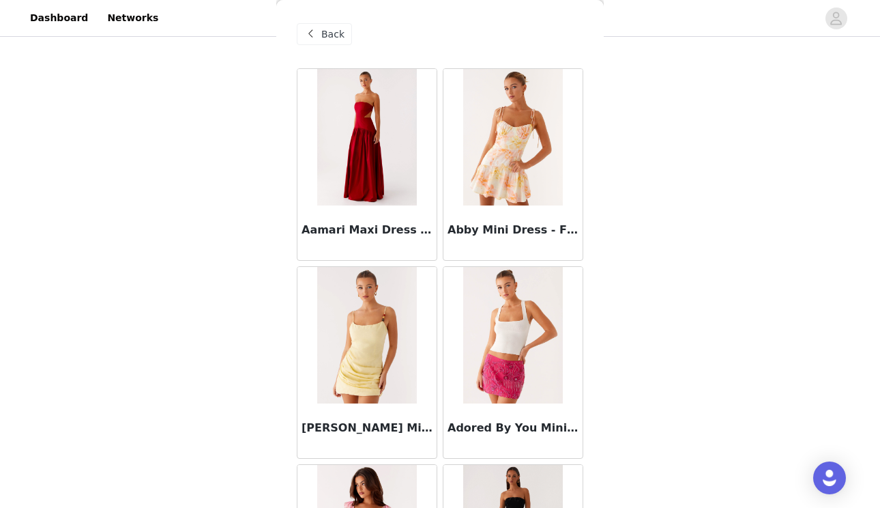
click at [598, 175] on div "Back Aamari Maxi Dress - Red Abby Mini Dress - Floral Print Adella Mini Dress -…" at bounding box center [440, 254] width 328 height 508
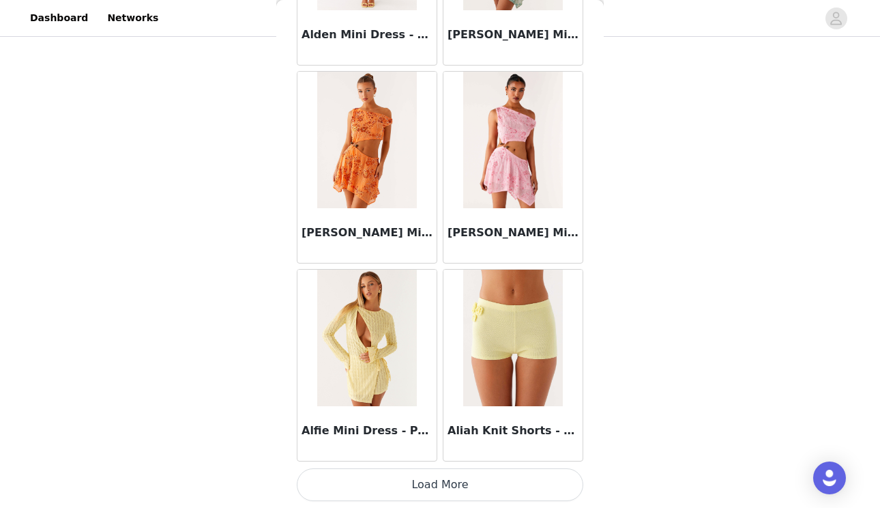
click at [444, 482] on button "Load More" at bounding box center [440, 484] width 287 height 33
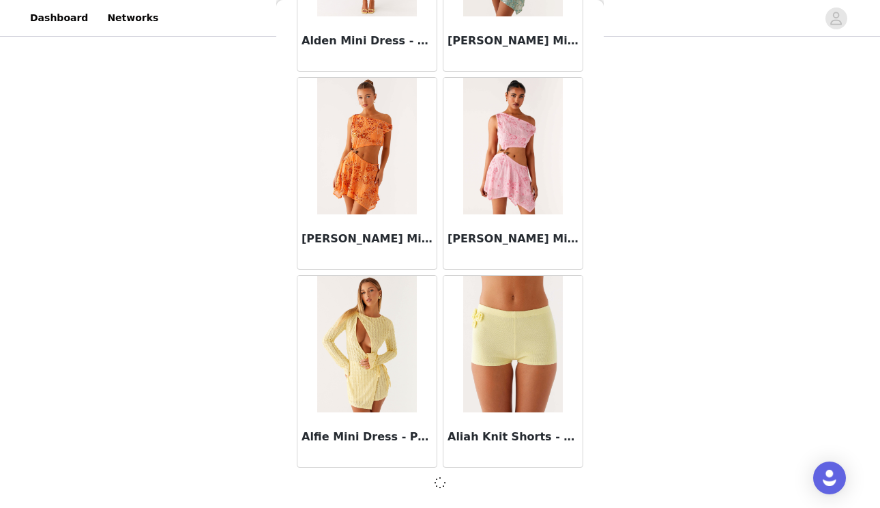
scroll to position [1574, 0]
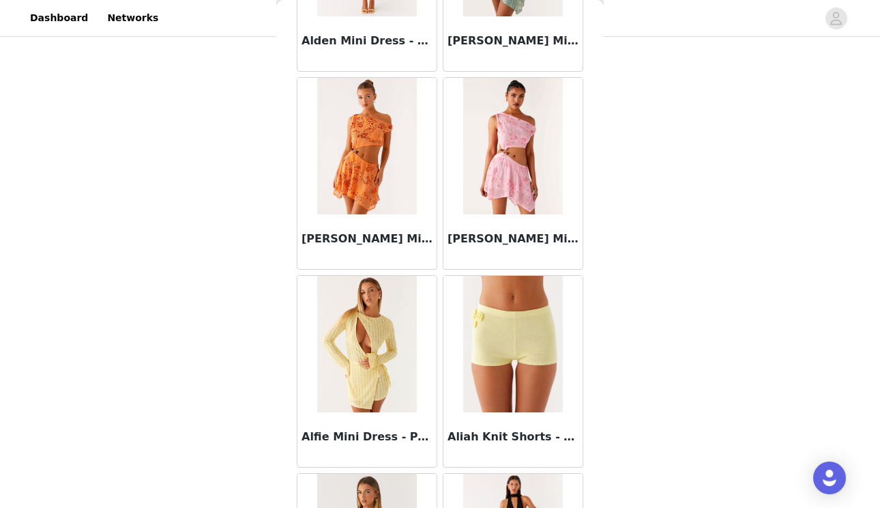
click at [612, 225] on div "STEP 1 OF 4 Select your styles! You will receive 4 products. 3/4 Selected Alber…" at bounding box center [440, 120] width 880 height 579
click at [590, 254] on div "Back Aamari Maxi Dress - Red Abby Mini Dress - Floral Print Adella Mini Dress -…" at bounding box center [440, 254] width 328 height 508
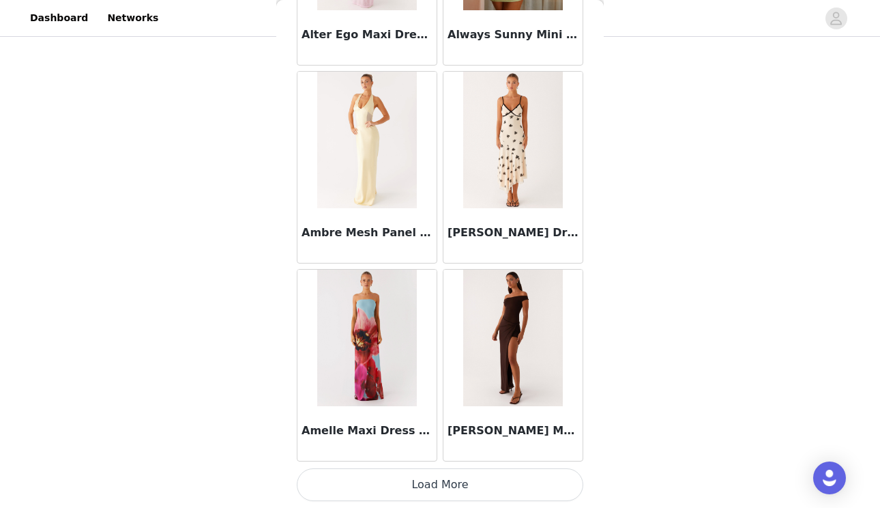
click at [440, 490] on button "Load More" at bounding box center [440, 484] width 287 height 33
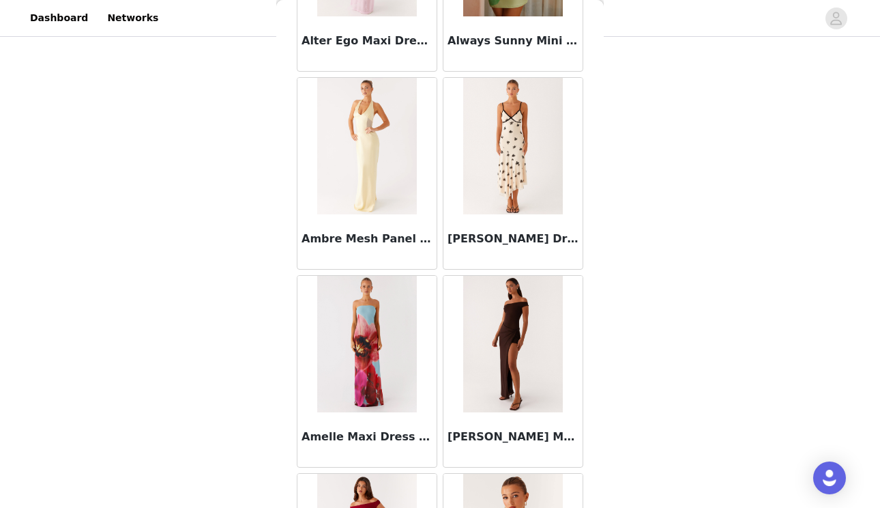
click at [592, 264] on div "Back Aamari Maxi Dress - Red Abby Mini Dress - Floral Print Adella Mini Dress -…" at bounding box center [440, 254] width 328 height 508
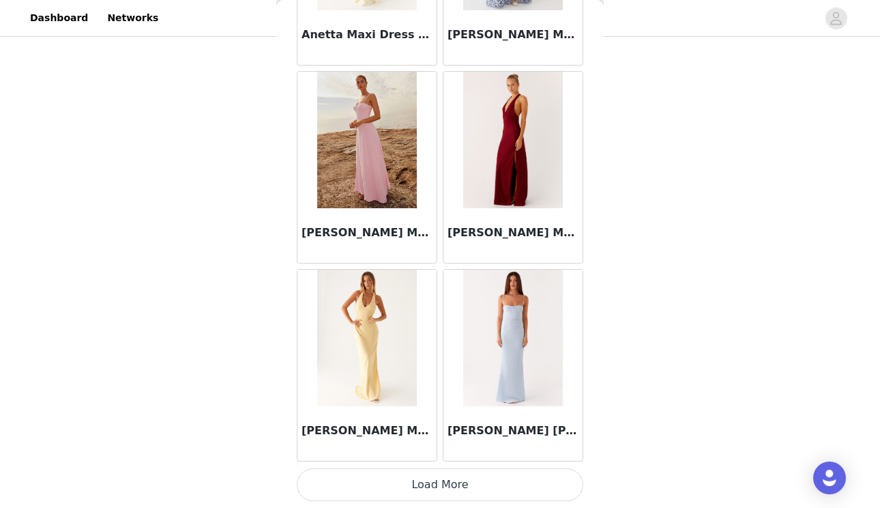
scroll to position [5539, 0]
click at [439, 484] on button "Load More" at bounding box center [440, 484] width 287 height 33
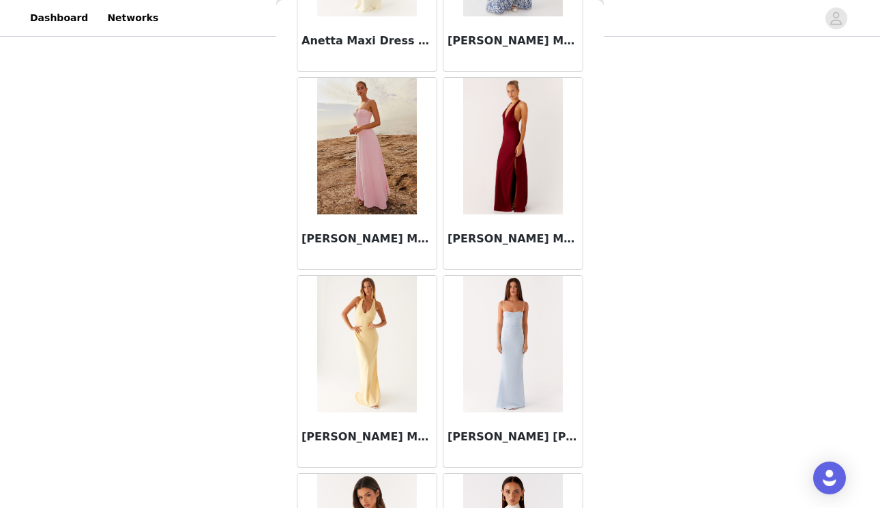
click at [603, 299] on div "STEP 1 OF 4 Select your styles! You will receive 4 products. 3/4 Selected Alber…" at bounding box center [440, 120] width 880 height 579
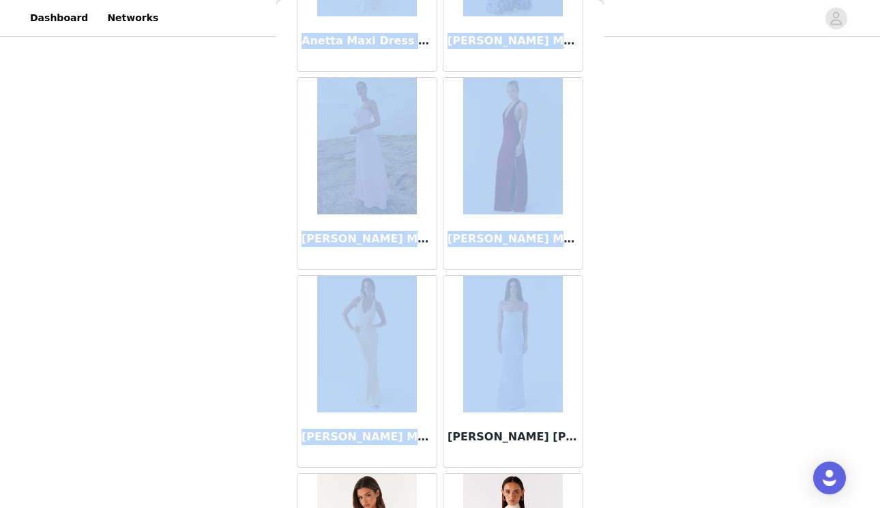
scroll to position [208, 0]
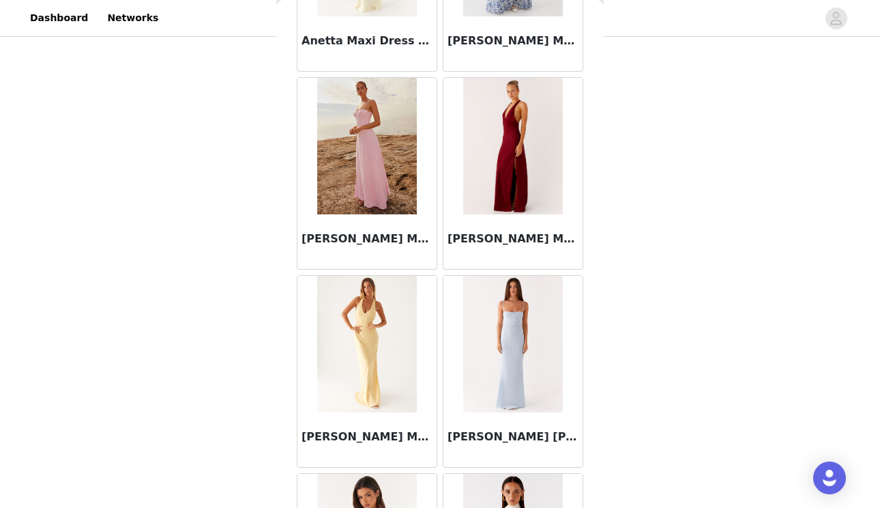
click at [592, 296] on div "Back Aamari Maxi Dress - Red Abby Mini Dress - Floral Print Adella Mini Dress -…" at bounding box center [440, 254] width 328 height 508
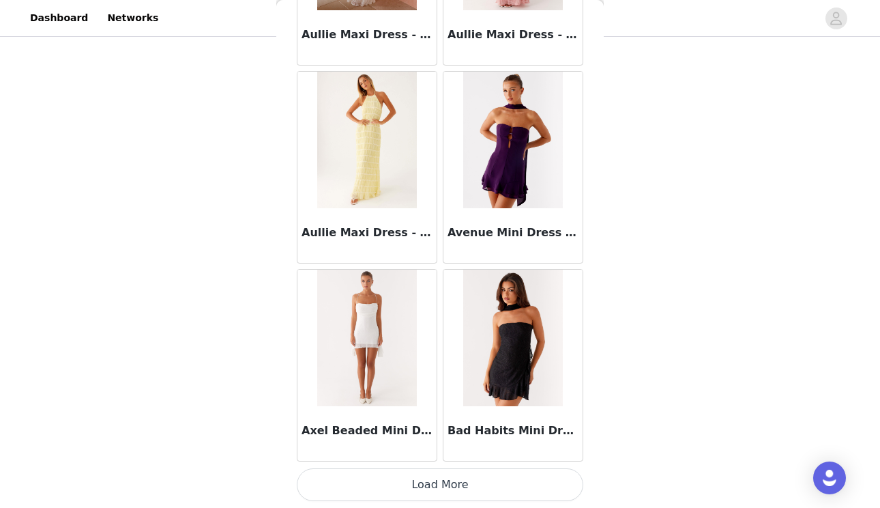
click at [515, 498] on button "Load More" at bounding box center [440, 484] width 287 height 33
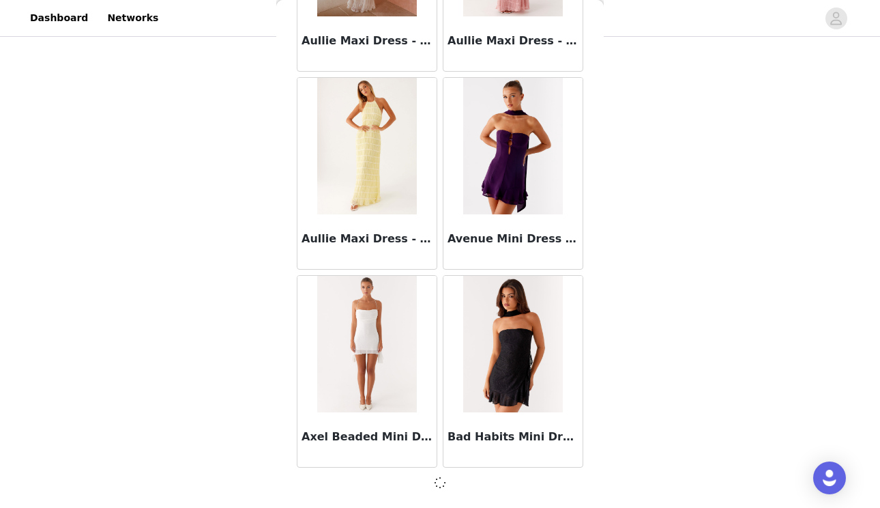
scroll to position [7512, 0]
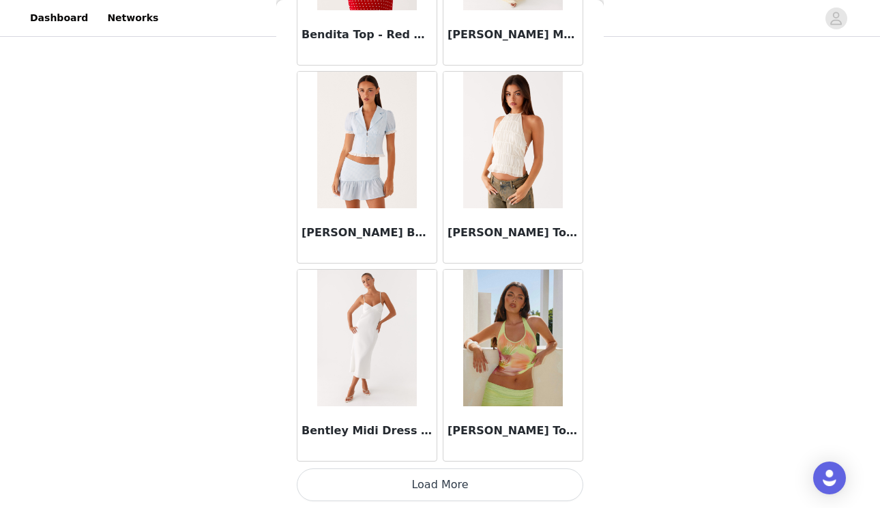
click at [504, 480] on button "Load More" at bounding box center [440, 484] width 287 height 33
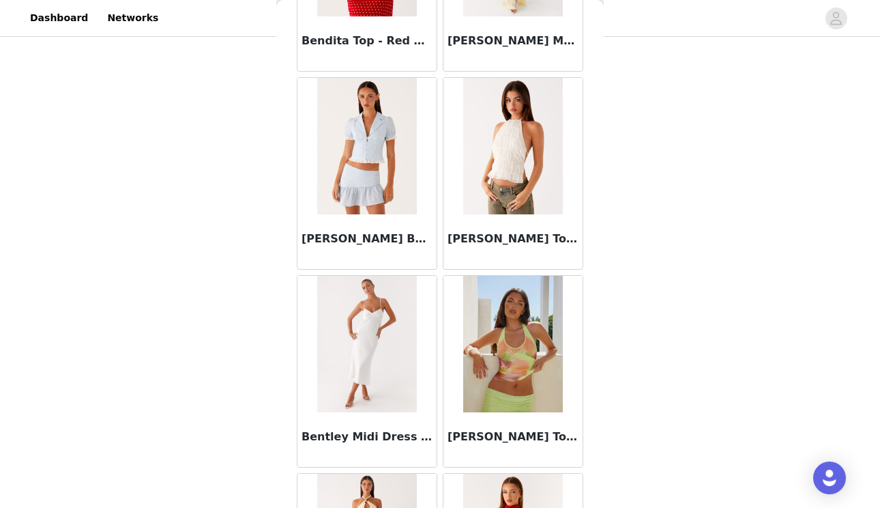
click at [599, 274] on div "Back Aamari Maxi Dress - Red Abby Mini Dress - Floral Print Adella Mini Dress -…" at bounding box center [440, 254] width 328 height 508
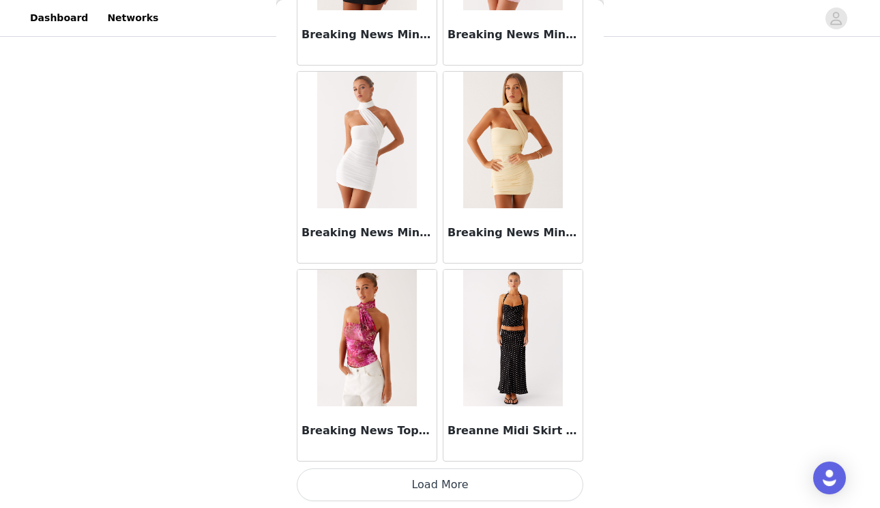
click at [500, 478] on button "Load More" at bounding box center [440, 484] width 287 height 33
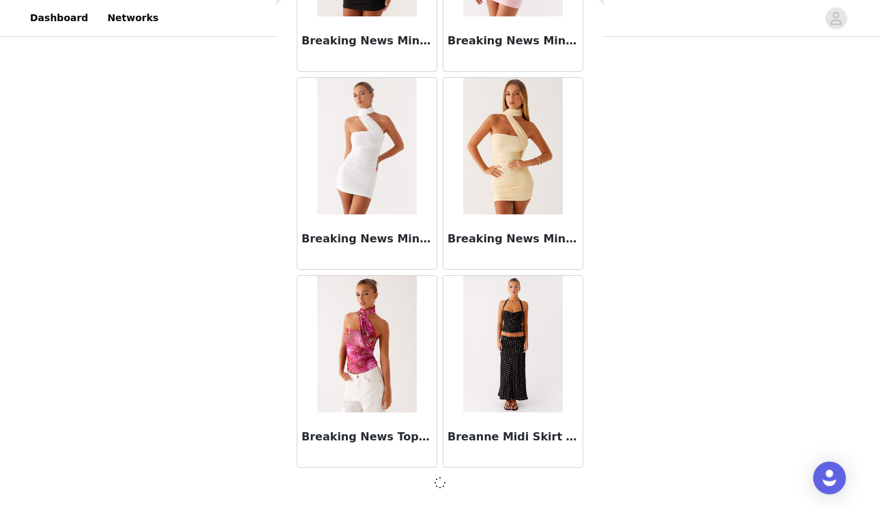
scroll to position [11470, 0]
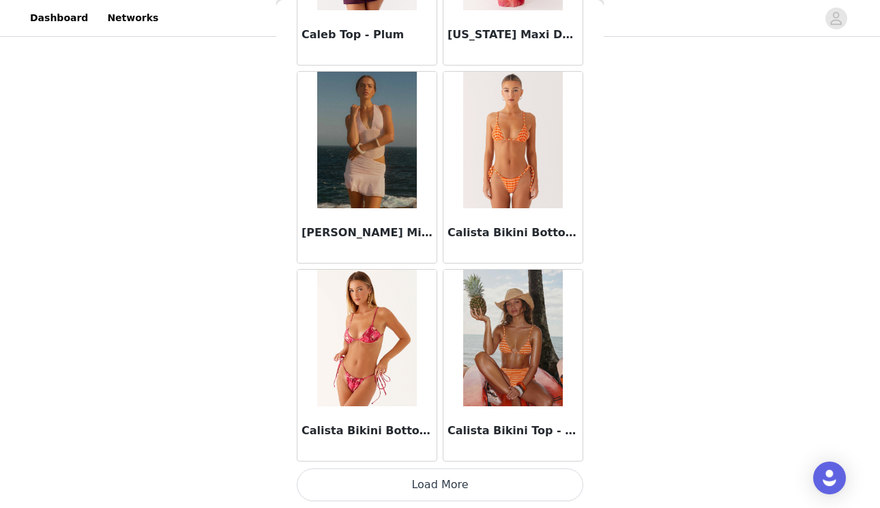
click at [496, 485] on button "Load More" at bounding box center [440, 484] width 287 height 33
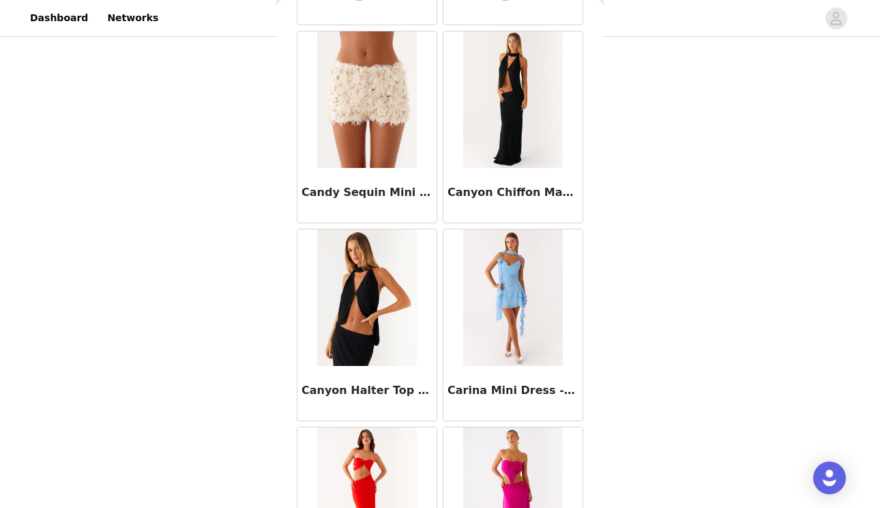
scroll to position [14289, 0]
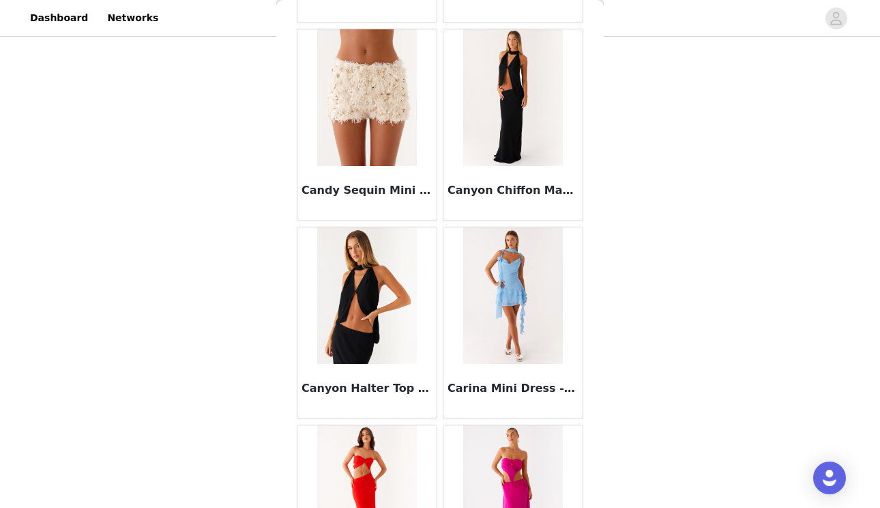
click at [374, 290] on img at bounding box center [366, 295] width 99 height 136
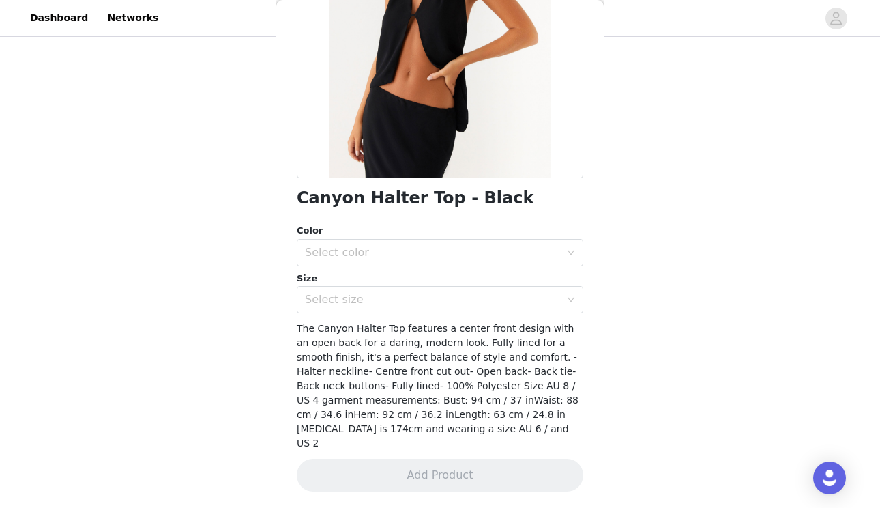
scroll to position [182, 0]
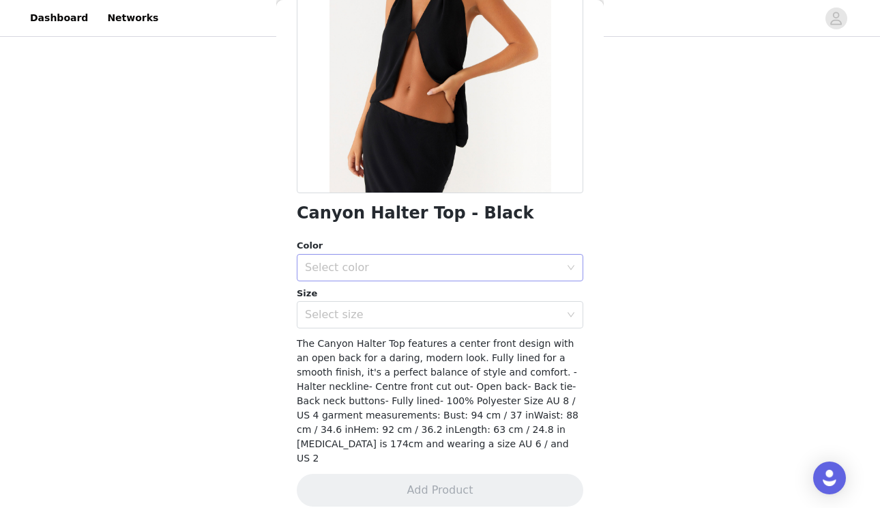
click at [392, 264] on div "Select color" at bounding box center [432, 268] width 255 height 14
click at [387, 293] on li "Black" at bounding box center [440, 297] width 287 height 22
click at [386, 317] on div "Select size" at bounding box center [432, 315] width 255 height 14
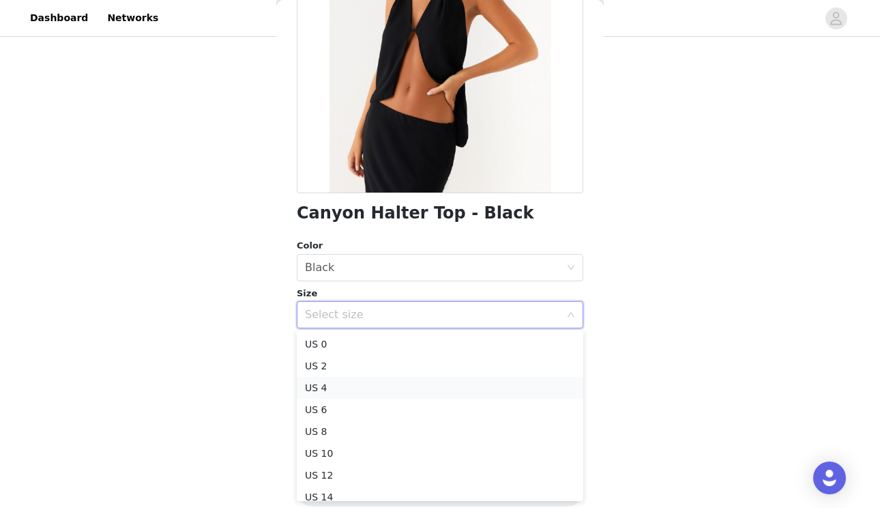
click at [356, 388] on li "US 4" at bounding box center [440, 388] width 287 height 22
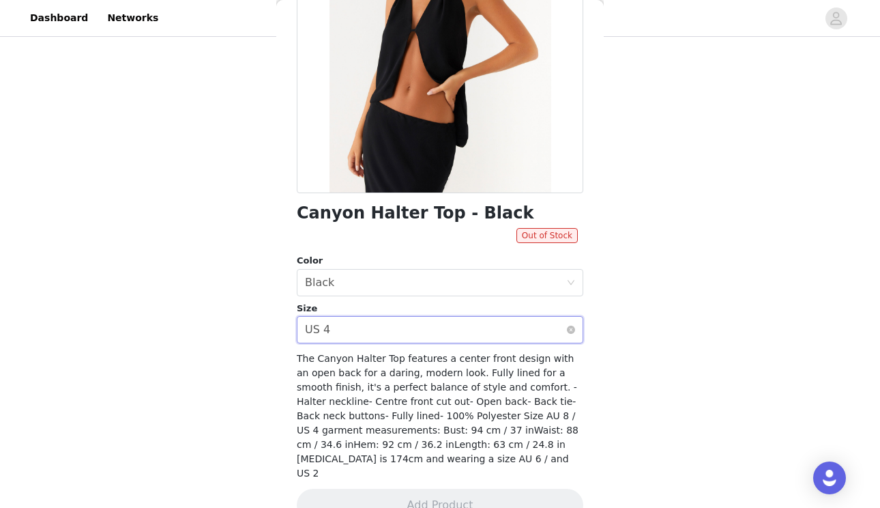
click at [366, 338] on div "Select size US 4" at bounding box center [435, 330] width 261 height 26
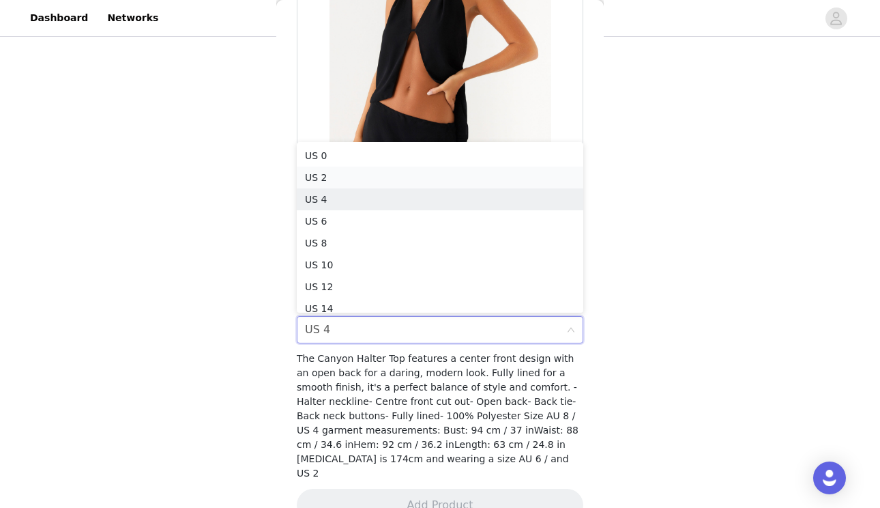
click at [357, 179] on li "US 2" at bounding box center [440, 178] width 287 height 22
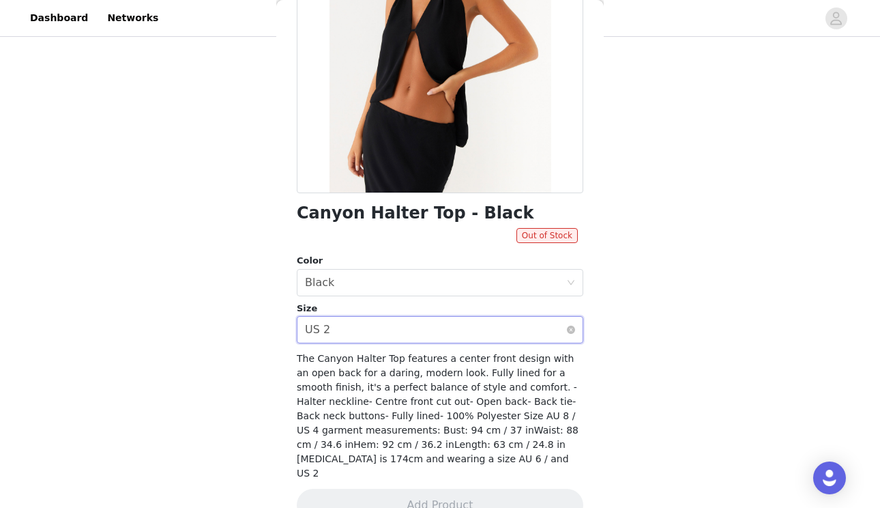
click at [336, 328] on div "Select size US 2" at bounding box center [435, 330] width 261 height 26
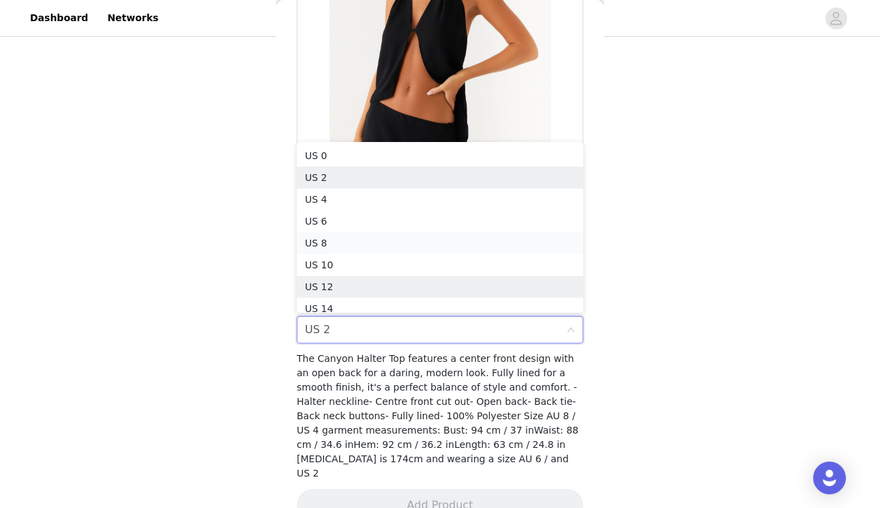
scroll to position [7, 0]
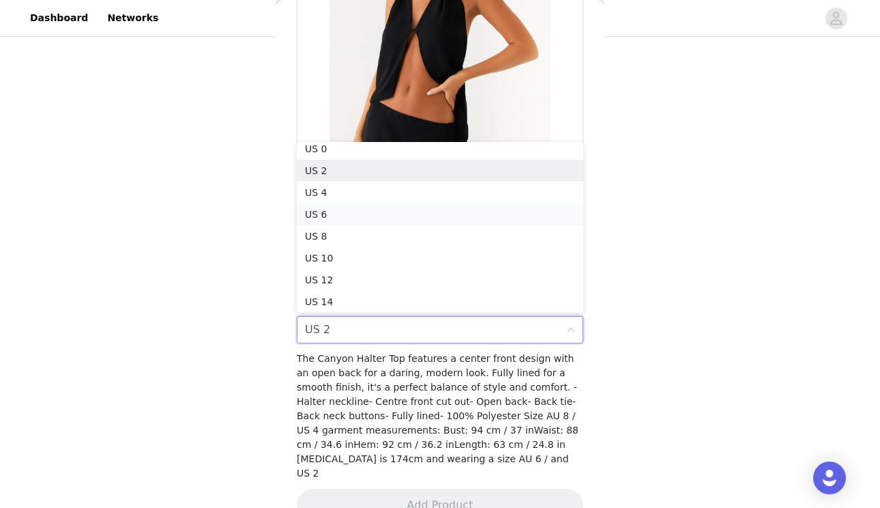
click at [338, 207] on li "US 6" at bounding box center [440, 214] width 287 height 22
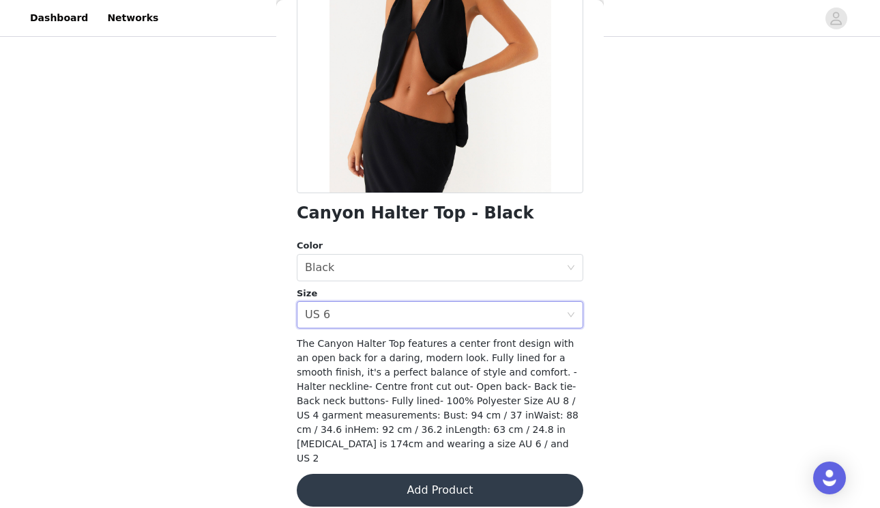
click at [581, 239] on div "Color" at bounding box center [440, 246] width 287 height 14
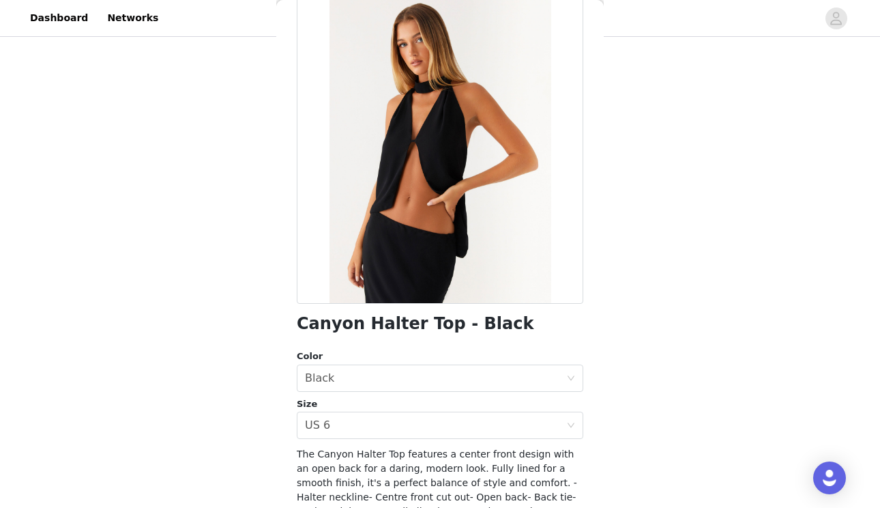
scroll to position [61, 0]
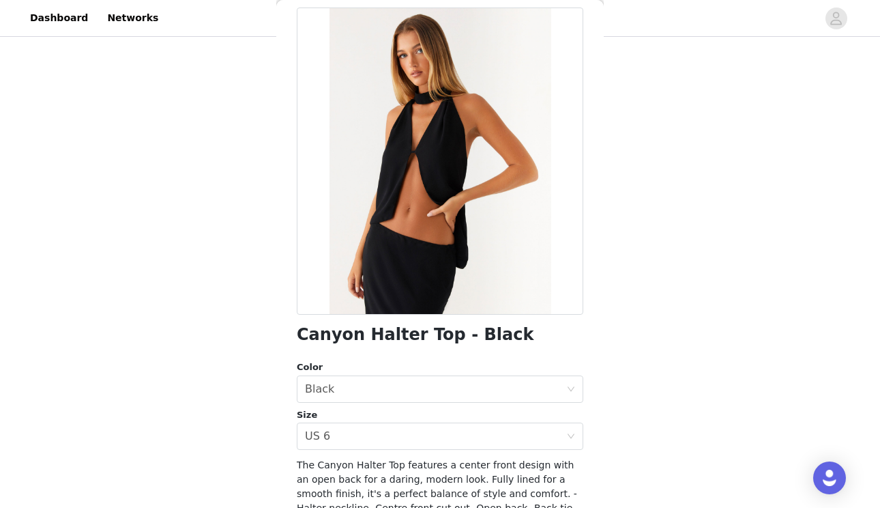
click at [500, 186] on div at bounding box center [440, 161] width 287 height 307
click at [586, 334] on div "Back Canyon Halter Top - Black Color Select color Black Size Select size US 6 T…" at bounding box center [440, 254] width 328 height 508
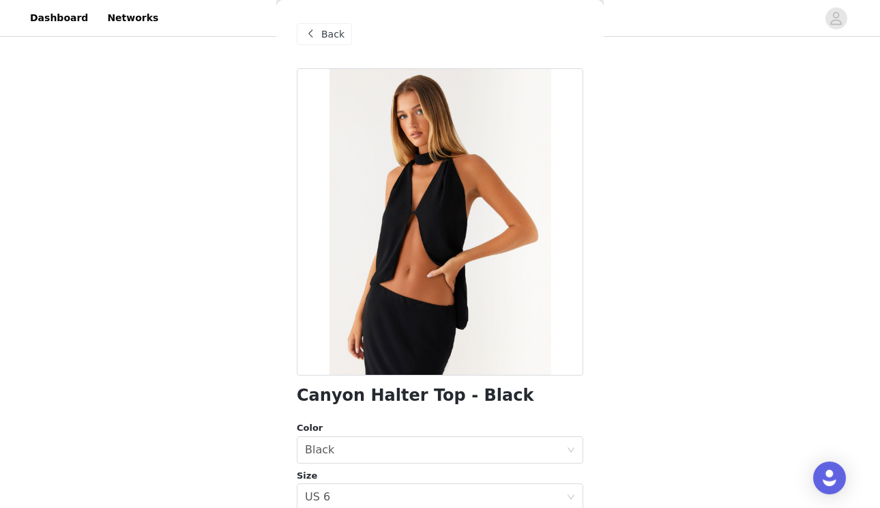
scroll to position [0, 0]
click at [312, 38] on span at bounding box center [310, 34] width 16 height 16
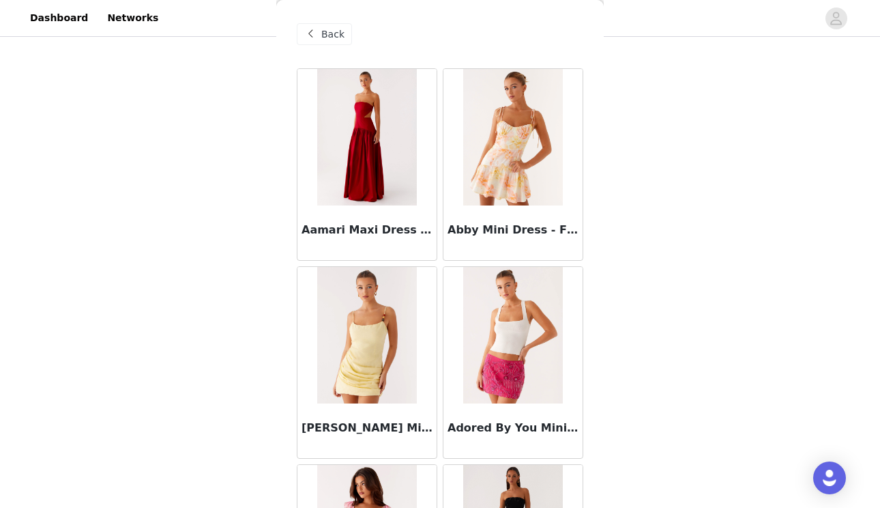
click at [594, 167] on div "Back Aamari Maxi Dress - Red Abby Mini Dress - Floral Print Adella Mini Dress -…" at bounding box center [440, 254] width 328 height 508
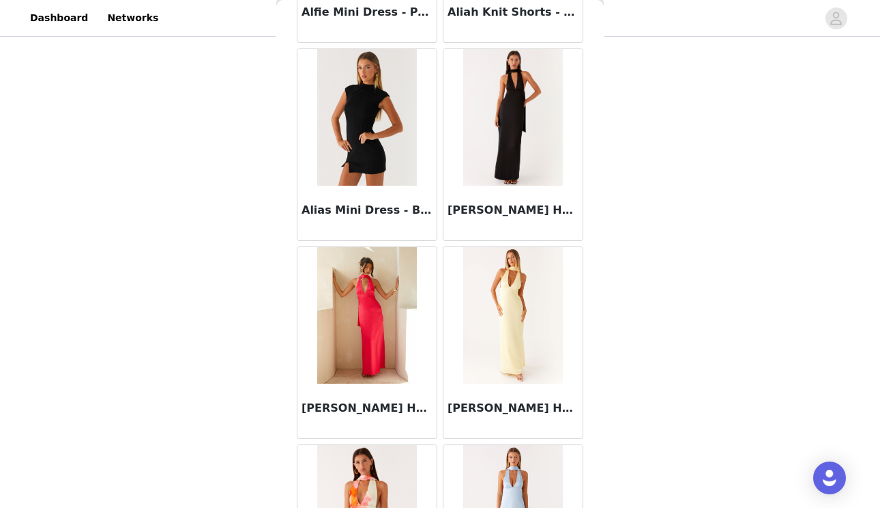
scroll to position [2042, 0]
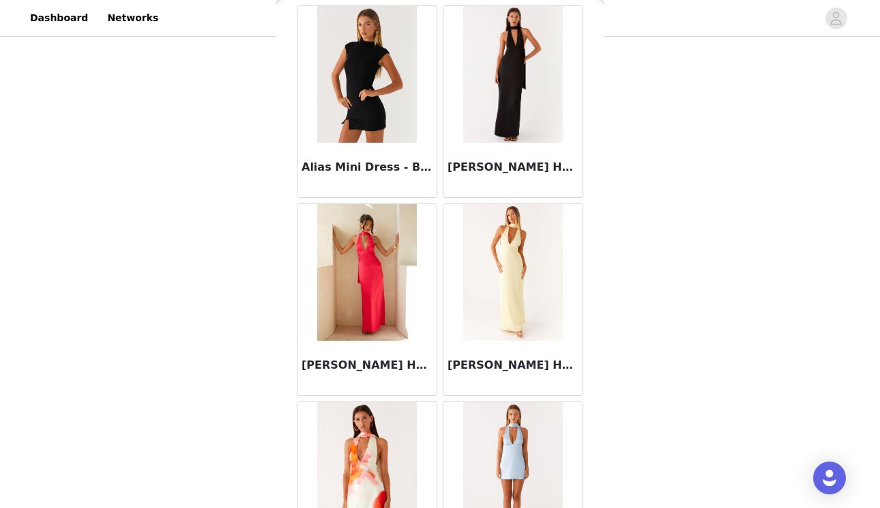
click at [588, 89] on div "Back Aamari Maxi Dress - Red Abby Mini Dress - Floral Print Adella Mini Dress -…" at bounding box center [440, 254] width 328 height 508
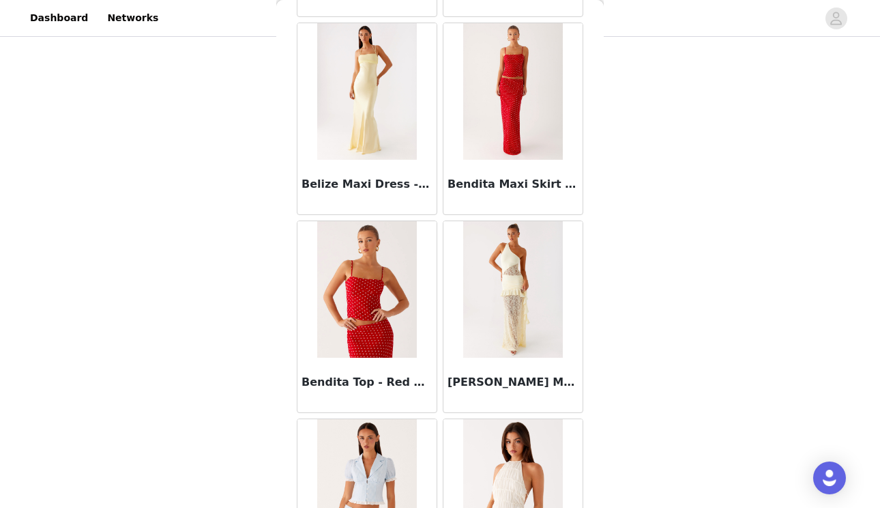
scroll to position [9149, 0]
click at [704, 144] on div "STEP 1 OF 4 Select your styles! You will receive 4 products. 3/4 Selected Alber…" at bounding box center [440, 120] width 880 height 579
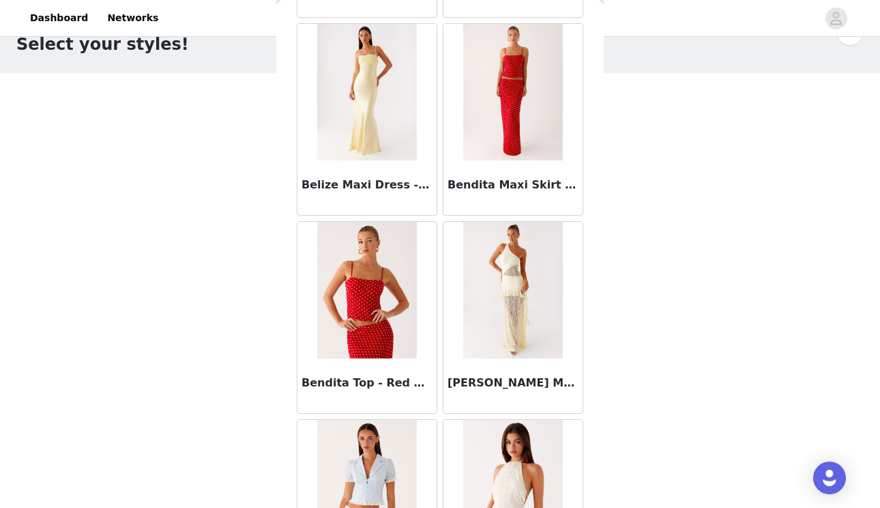
scroll to position [-2, 0]
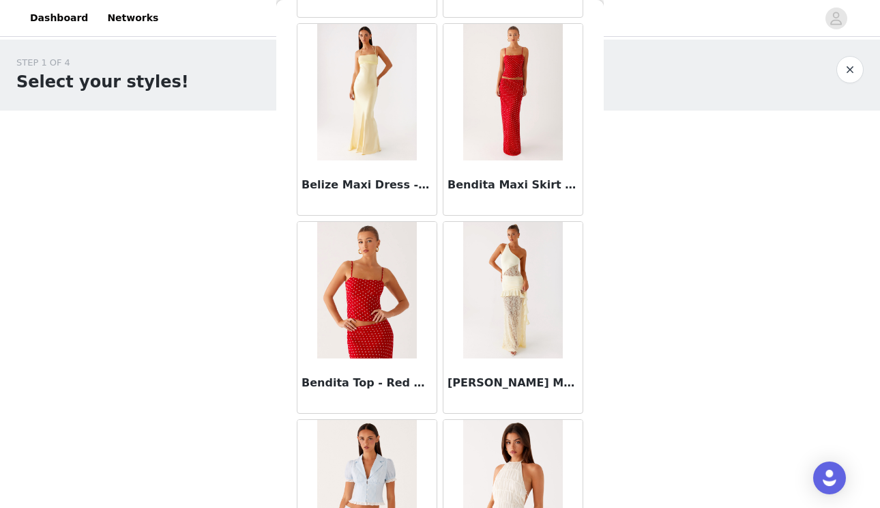
click at [655, 164] on div "STEP 1 OF 4 Select your styles! You will receive 4 products. 3/4 Selected Alber…" at bounding box center [440, 329] width 880 height 579
click at [610, 203] on div "STEP 1 OF 4 Select your styles! You will receive 4 products. 3/4 Selected Alber…" at bounding box center [440, 329] width 880 height 579
click at [599, 206] on div "Back Aamari Maxi Dress - Red Abby Mini Dress - Floral Print Adella Mini Dress -…" at bounding box center [440, 254] width 328 height 508
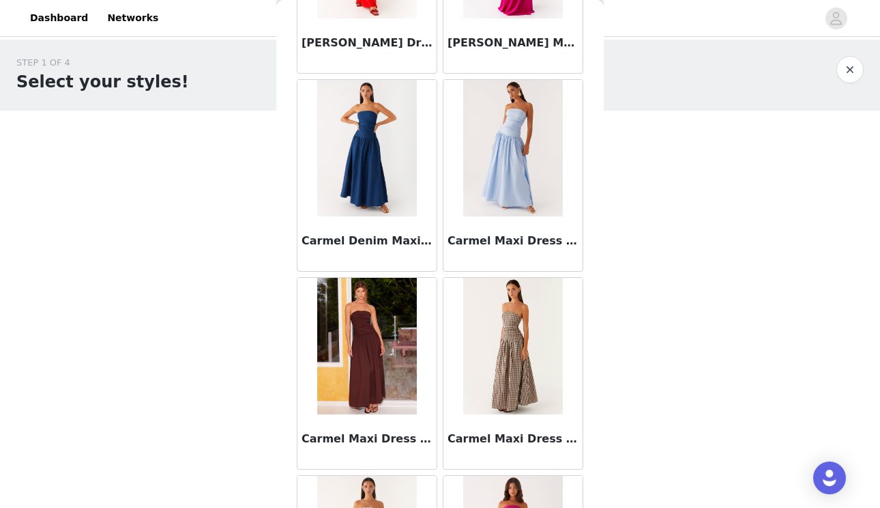
scroll to position [14790, 0]
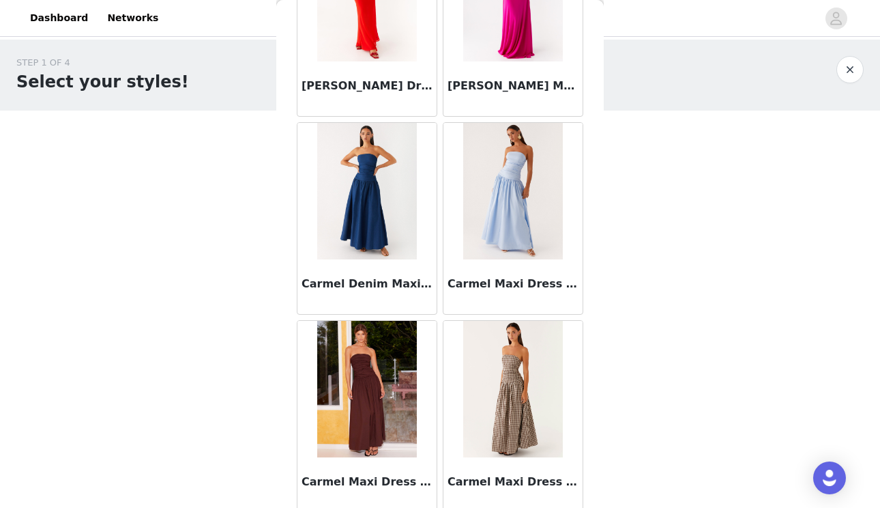
click at [508, 407] on img at bounding box center [512, 389] width 99 height 136
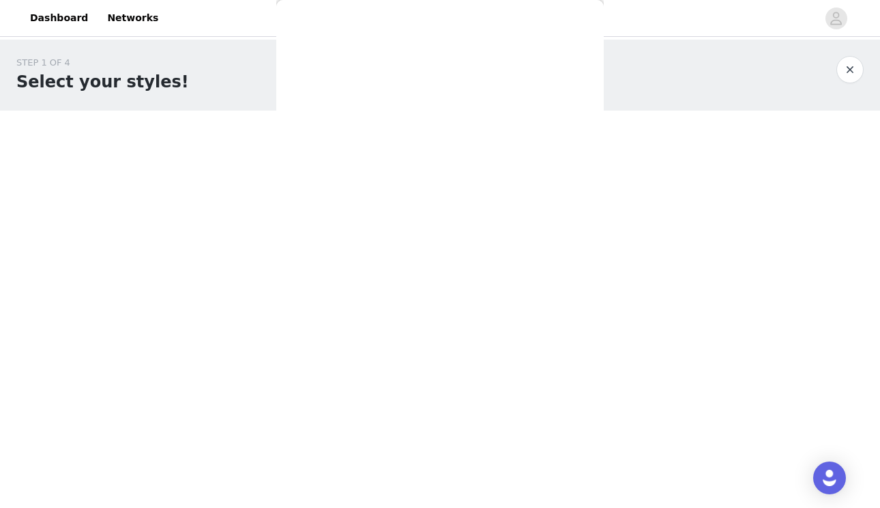
scroll to position [0, 0]
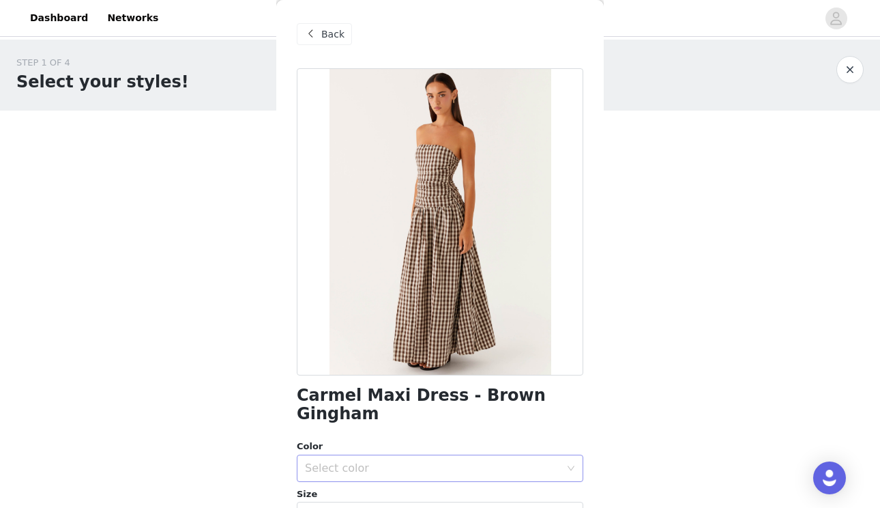
click at [502, 461] on div "Select color" at bounding box center [432, 468] width 255 height 14
click at [498, 472] on li "Brown Gingham" at bounding box center [440, 479] width 287 height 22
click at [497, 502] on div "Select size" at bounding box center [435, 515] width 261 height 26
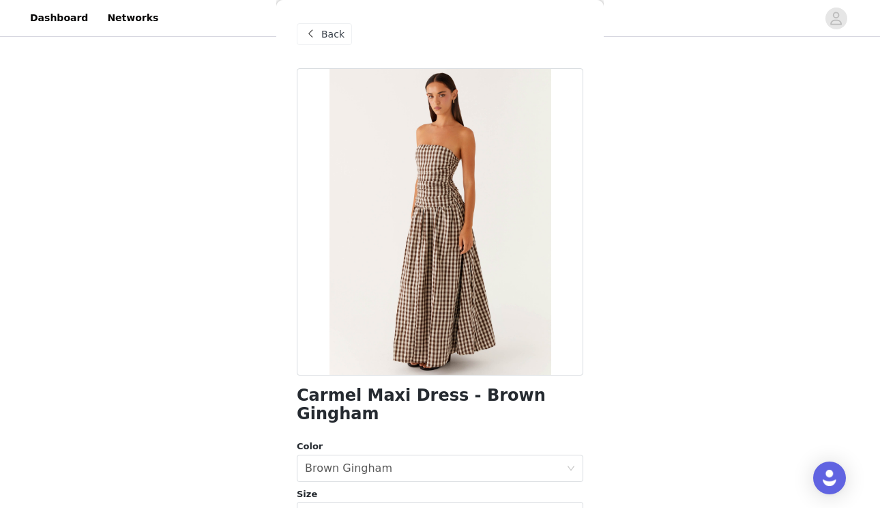
scroll to position [208, 0]
drag, startPoint x: 628, startPoint y: 459, endPoint x: 622, endPoint y: 527, distance: 68.5
click at [622, 300] on html "Dashboard Networks STEP 1 OF 4 Select your styles! You will receive 4 products.…" at bounding box center [440, 46] width 880 height 508
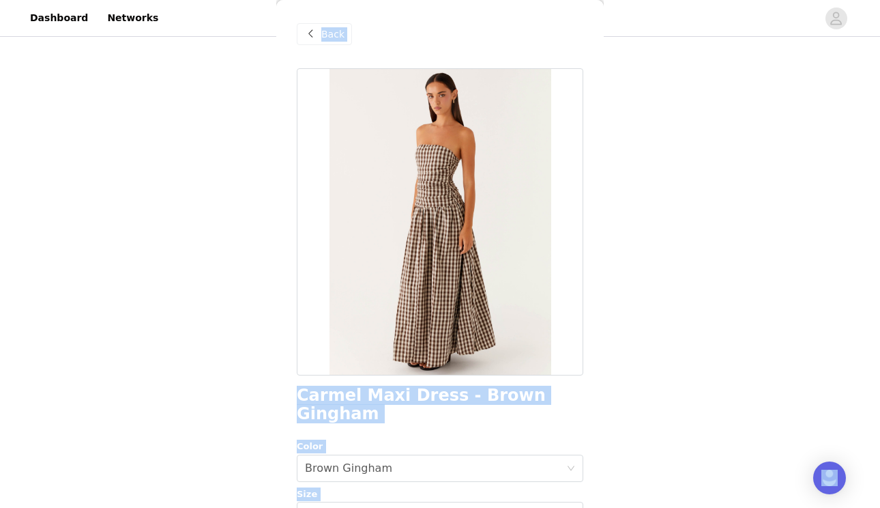
click at [609, 413] on div "STEP 1 OF 4 Select your styles! You will receive 4 products. 3/4 Selected Alber…" at bounding box center [440, 169] width 880 height 677
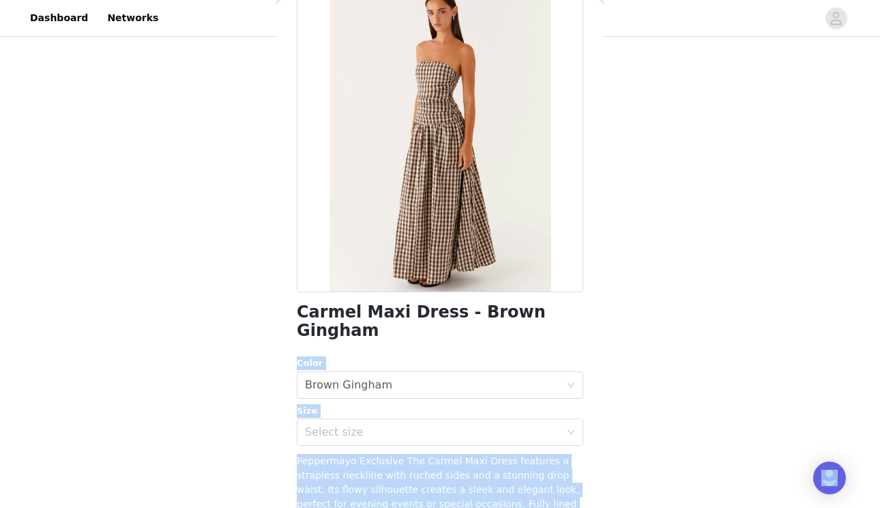
scroll to position [240, 0]
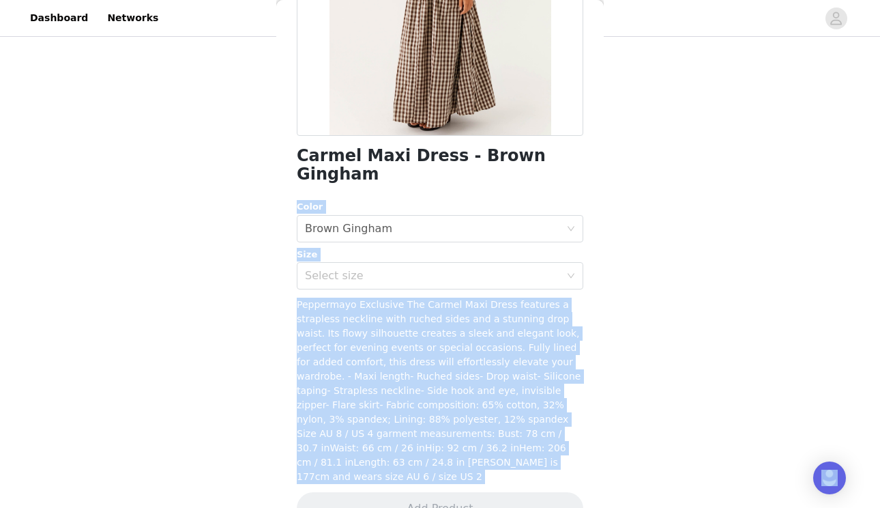
drag, startPoint x: 587, startPoint y: 405, endPoint x: 589, endPoint y: 539, distance: 134.5
click at [589, 300] on html "Dashboard Networks STEP 1 OF 4 Select your styles! You will receive 4 products.…" at bounding box center [440, 46] width 880 height 508
click at [459, 269] on div "Select size" at bounding box center [432, 276] width 255 height 14
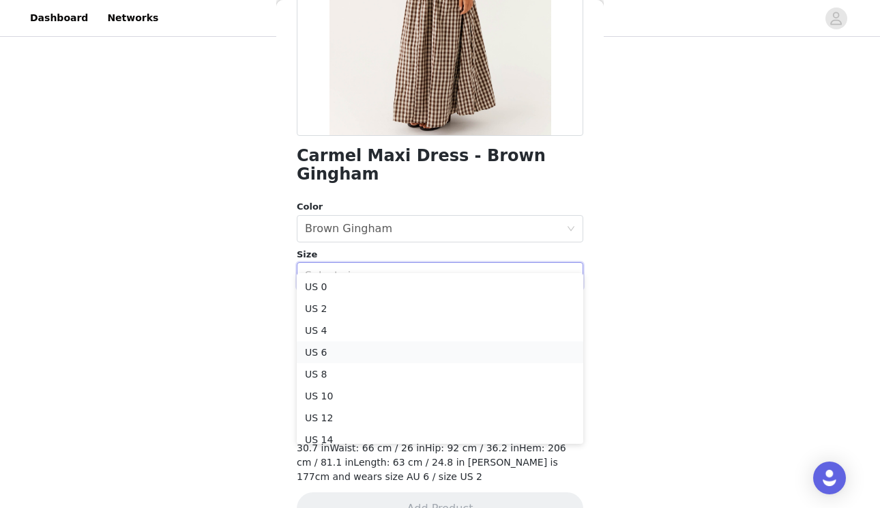
click at [441, 354] on li "US 6" at bounding box center [440, 352] width 287 height 22
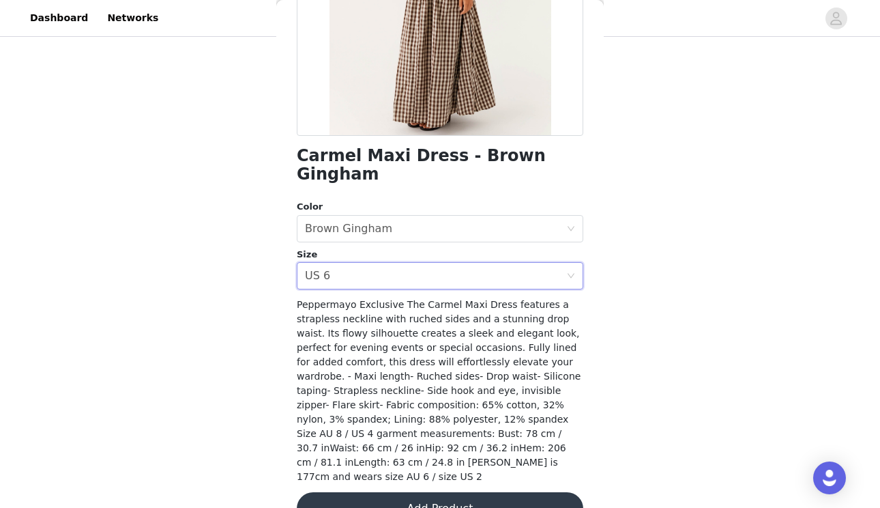
scroll to position [208, 0]
click at [440, 492] on button "Add Product" at bounding box center [440, 508] width 287 height 33
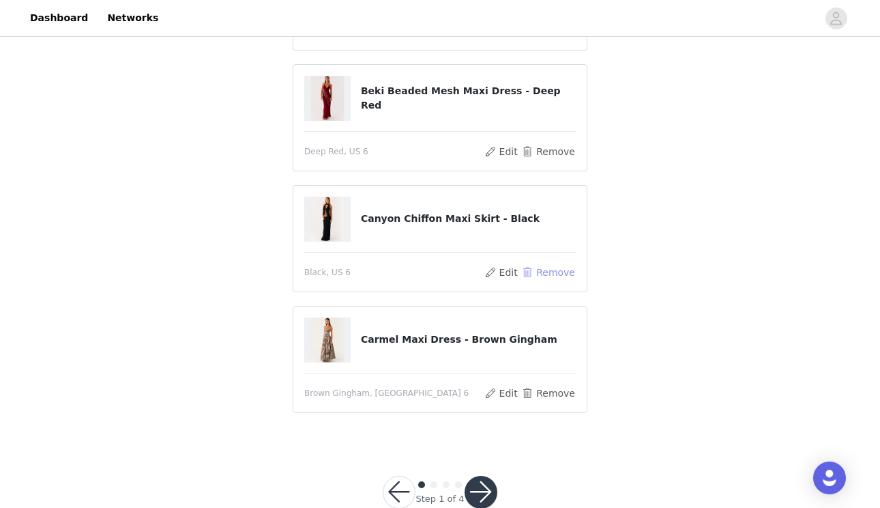
click at [543, 271] on button "Remove" at bounding box center [548, 272] width 55 height 16
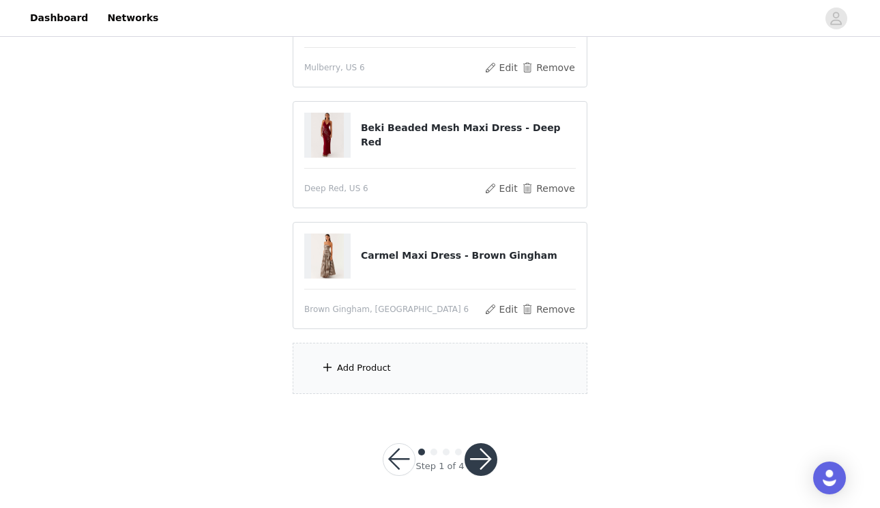
click at [342, 375] on div "Add Product" at bounding box center [440, 368] width 295 height 51
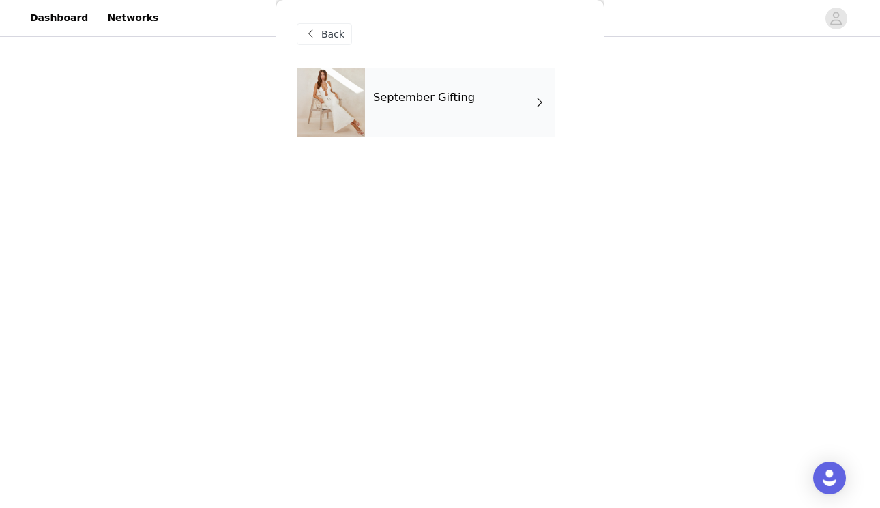
click at [514, 85] on div "September Gifting" at bounding box center [460, 102] width 190 height 68
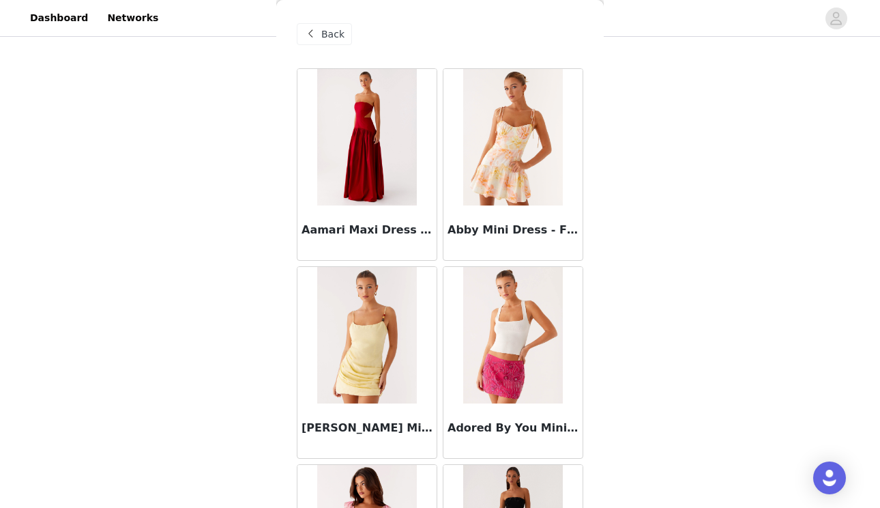
click at [592, 126] on div "Back Aamari Maxi Dress - Red Abby Mini Dress - Floral Print Adella Mini Dress -…" at bounding box center [440, 254] width 328 height 508
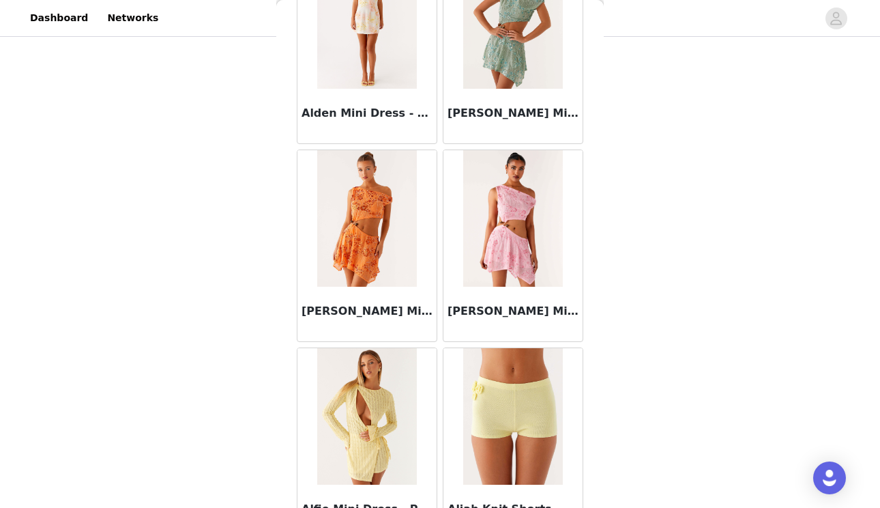
scroll to position [1581, 0]
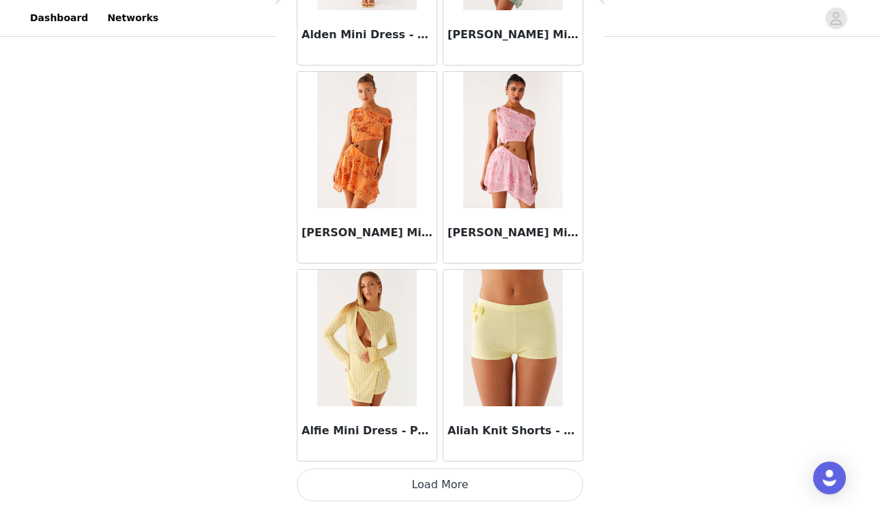
click at [493, 486] on button "Load More" at bounding box center [440, 484] width 287 height 33
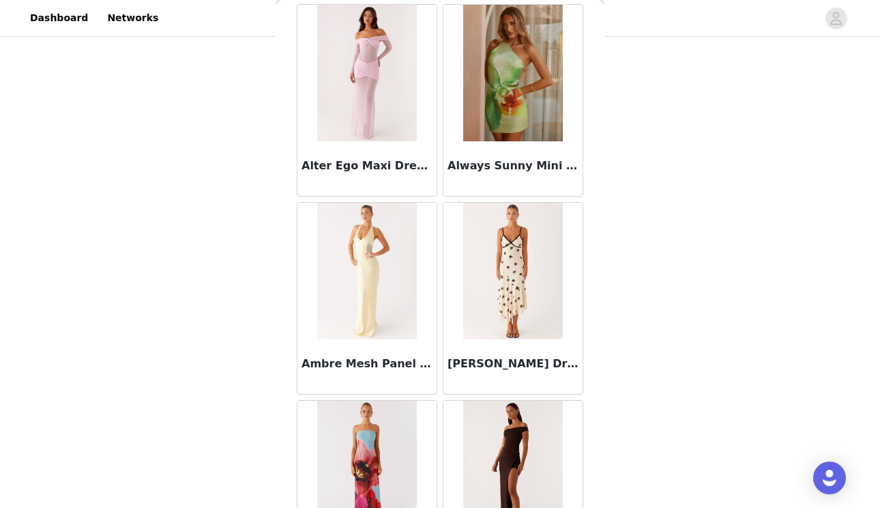
scroll to position [3560, 0]
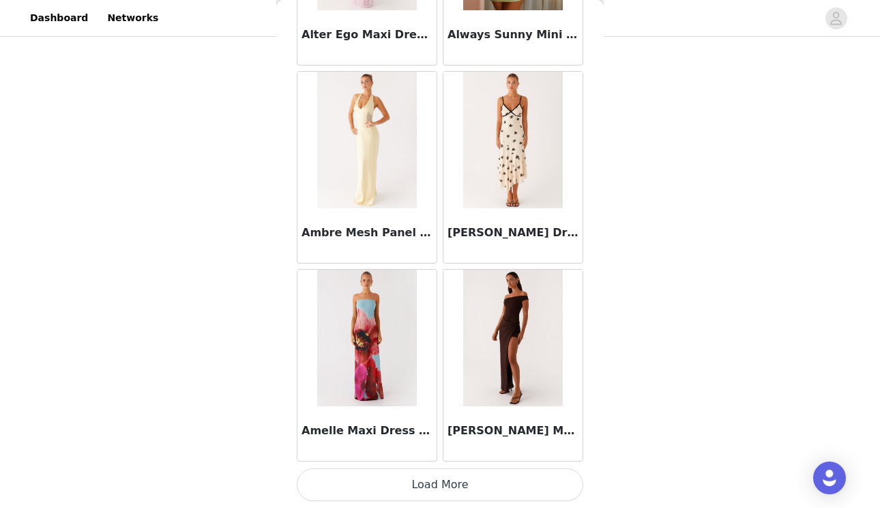
click at [484, 485] on button "Load More" at bounding box center [440, 484] width 287 height 33
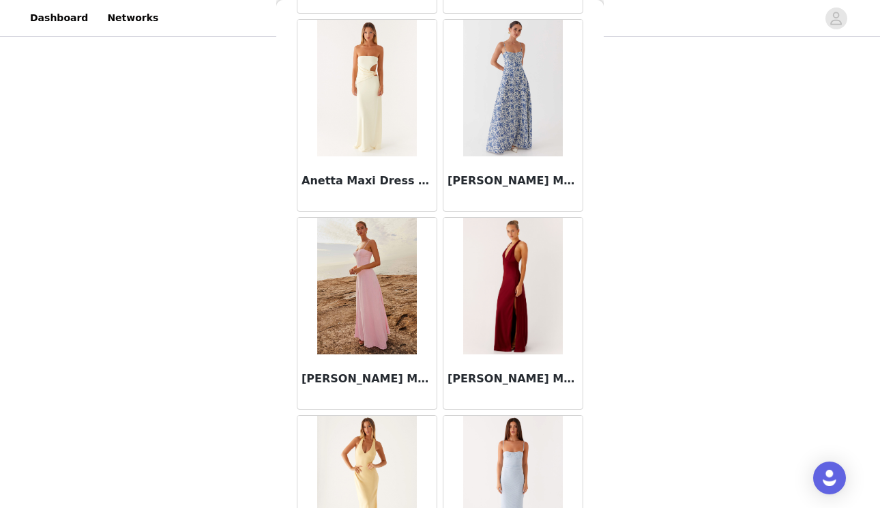
scroll to position [5539, 0]
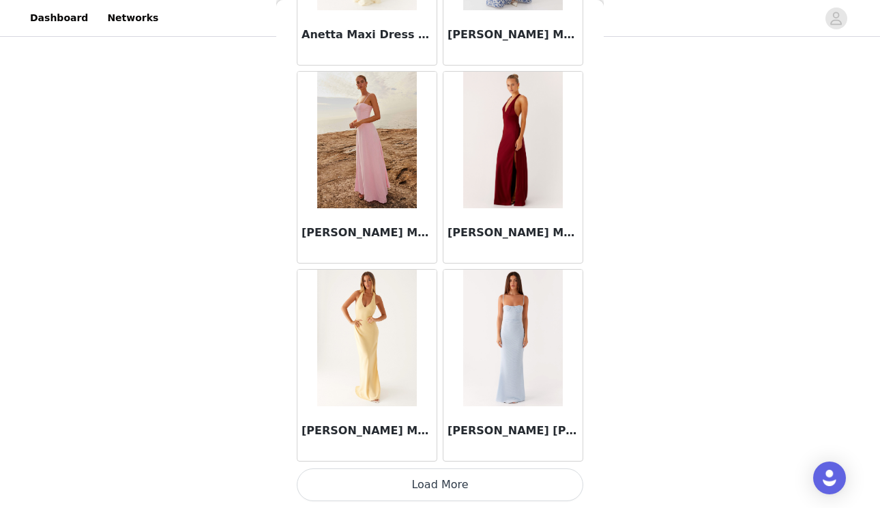
click at [513, 479] on button "Load More" at bounding box center [440, 484] width 287 height 33
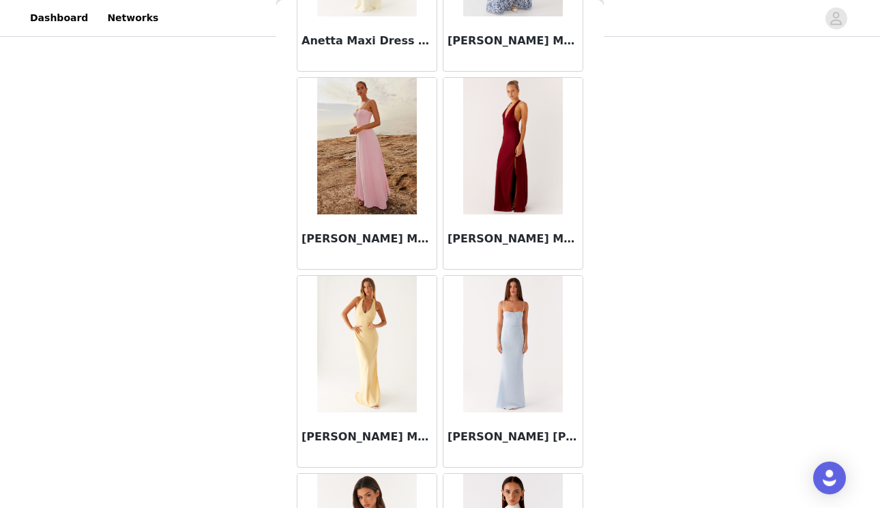
scroll to position [208, 0]
click at [593, 345] on div "Back Aamari Maxi Dress - Red Abby Mini Dress - Floral Print Adella Mini Dress -…" at bounding box center [440, 254] width 328 height 508
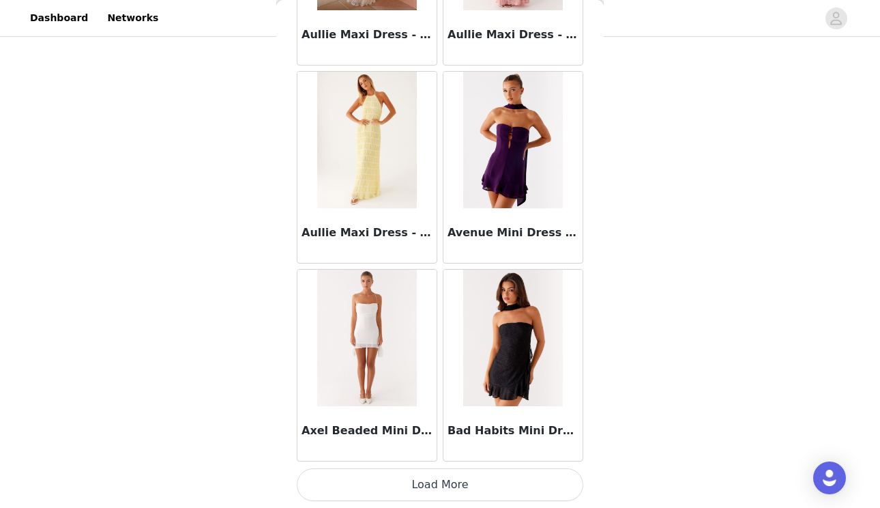
scroll to position [7518, 0]
click at [468, 482] on button "Load More" at bounding box center [440, 484] width 287 height 33
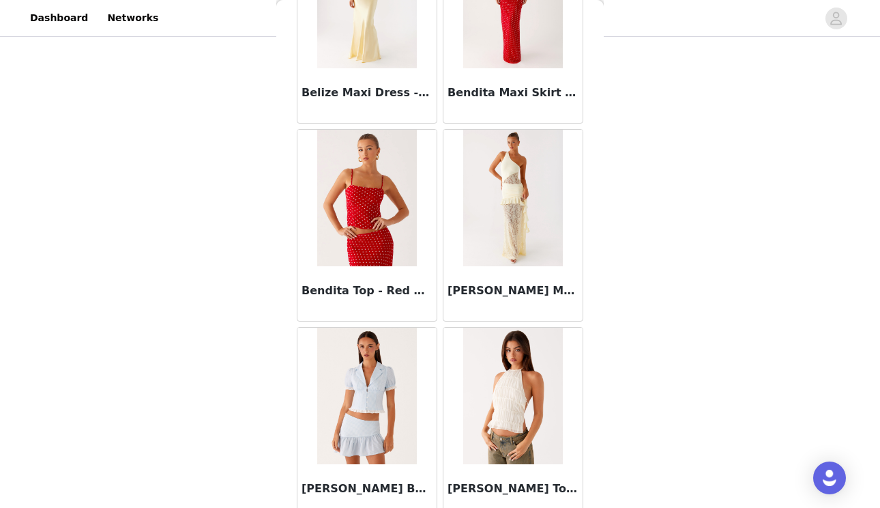
scroll to position [9497, 0]
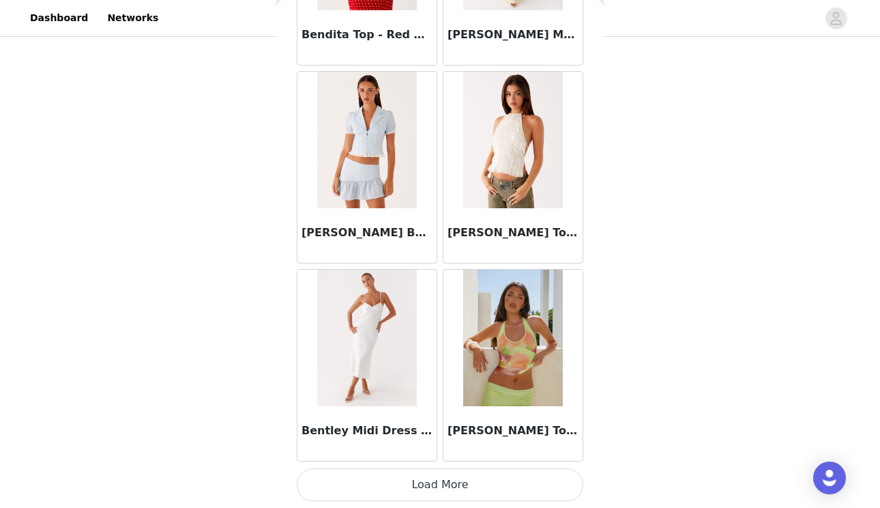
click at [537, 484] on button "Load More" at bounding box center [440, 484] width 287 height 33
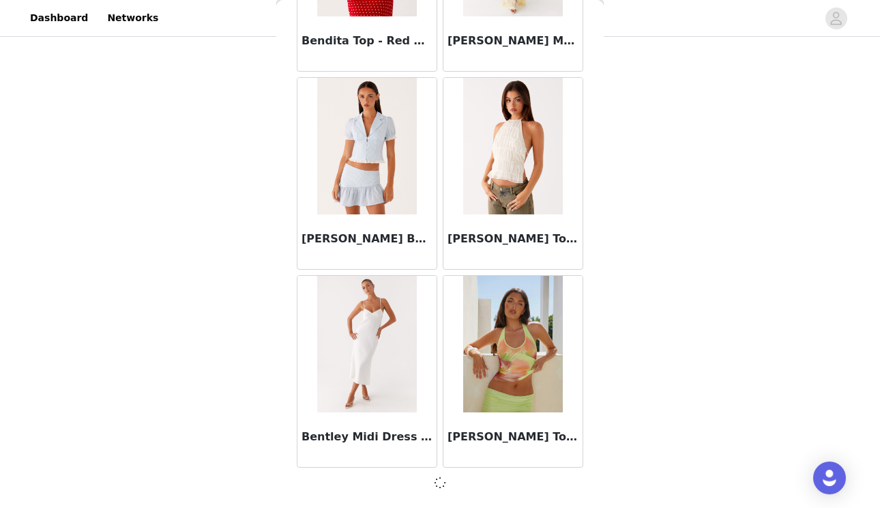
scroll to position [9491, 0]
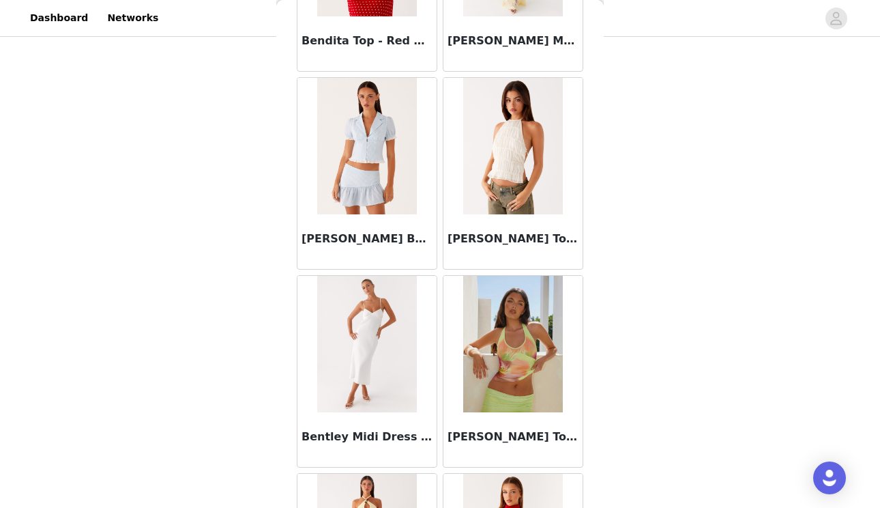
click at [594, 377] on div "Back Aamari Maxi Dress - Red Abby Mini Dress - Floral Print Adella Mini Dress -…" at bounding box center [440, 254] width 328 height 508
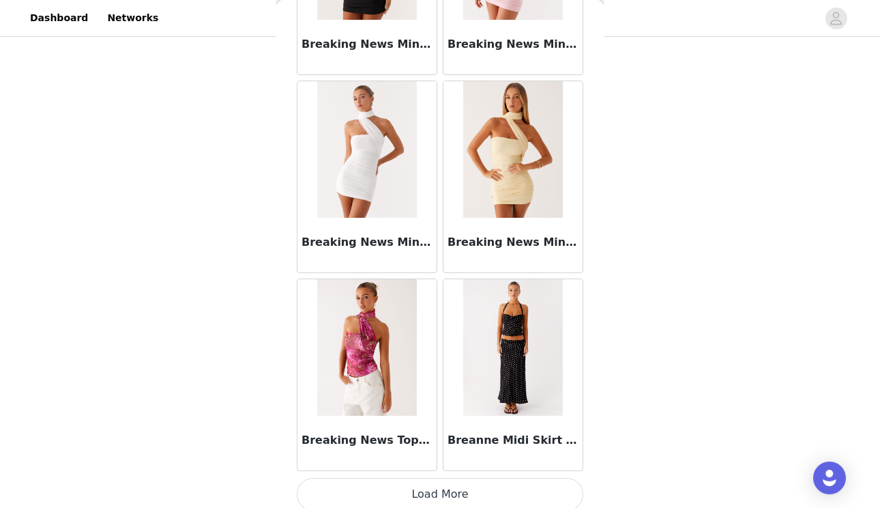
scroll to position [11472, 0]
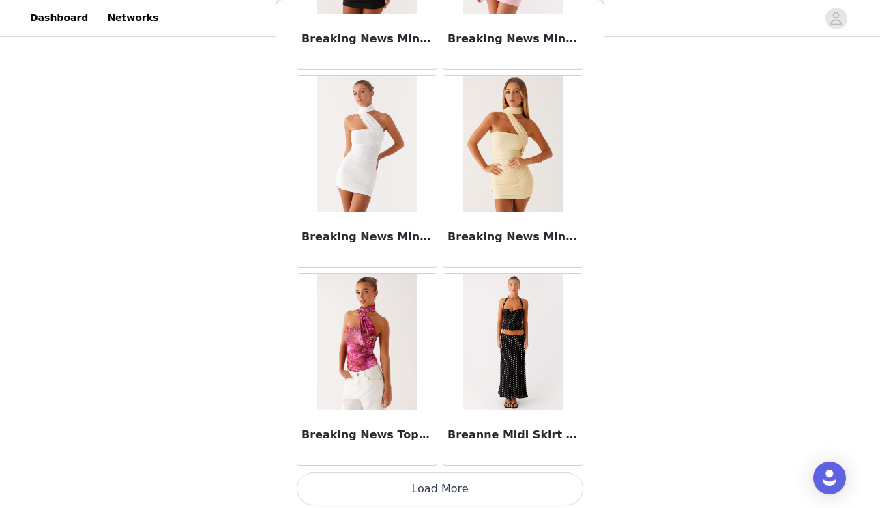
click at [429, 487] on button "Load More" at bounding box center [440, 488] width 287 height 33
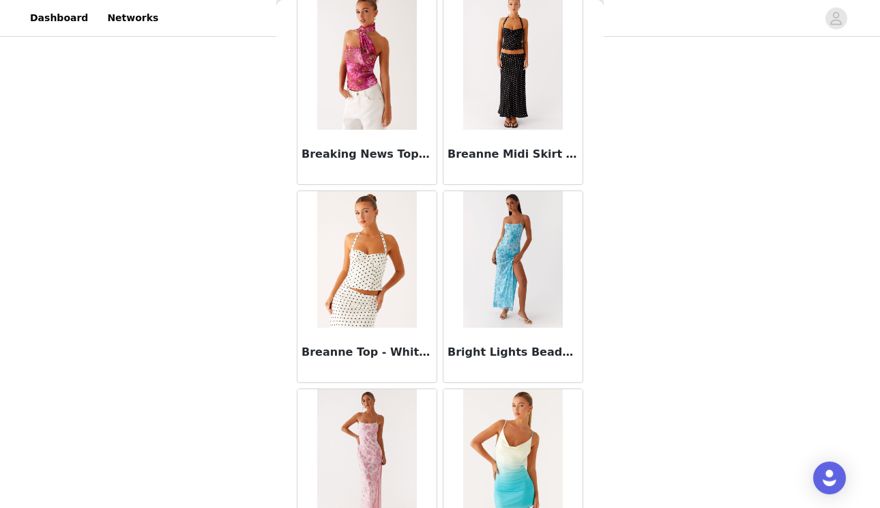
scroll to position [11757, 0]
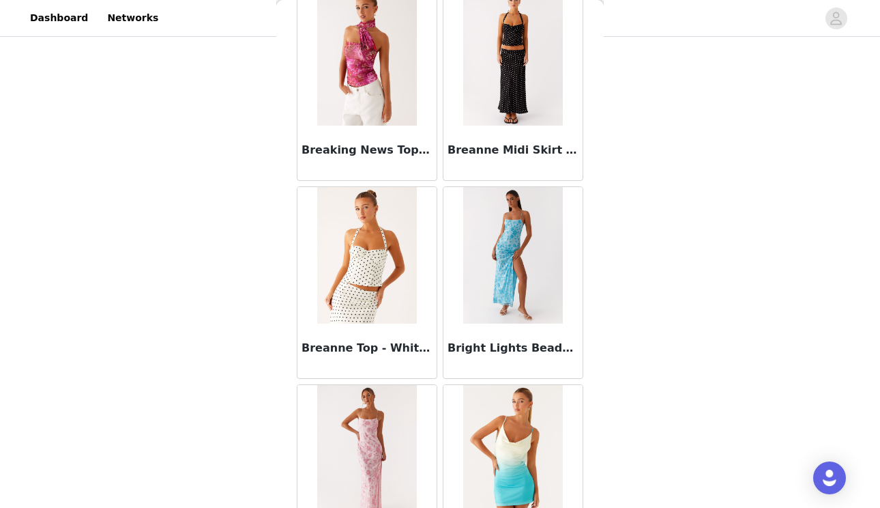
click at [512, 239] on img at bounding box center [512, 255] width 99 height 136
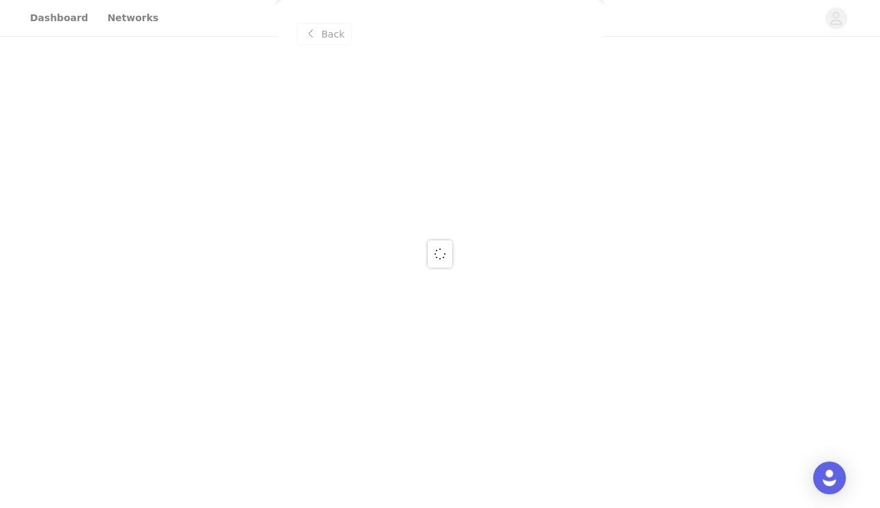
scroll to position [0, 0]
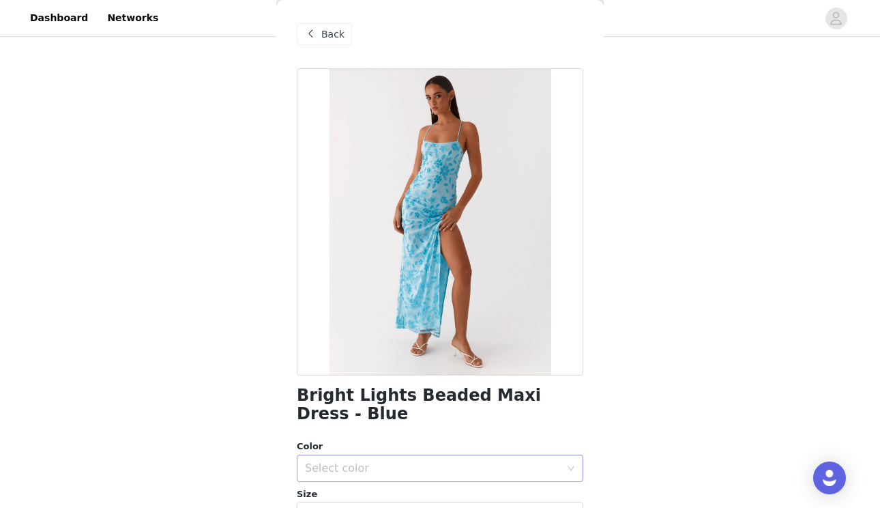
click at [494, 474] on div "Select color" at bounding box center [432, 468] width 255 height 14
click at [486, 490] on li "Blue" at bounding box center [440, 498] width 287 height 22
click at [594, 411] on div "Back Bright Lights Beaded Maxi Dress - Blue Color Select color Blue Size Select…" at bounding box center [440, 254] width 328 height 508
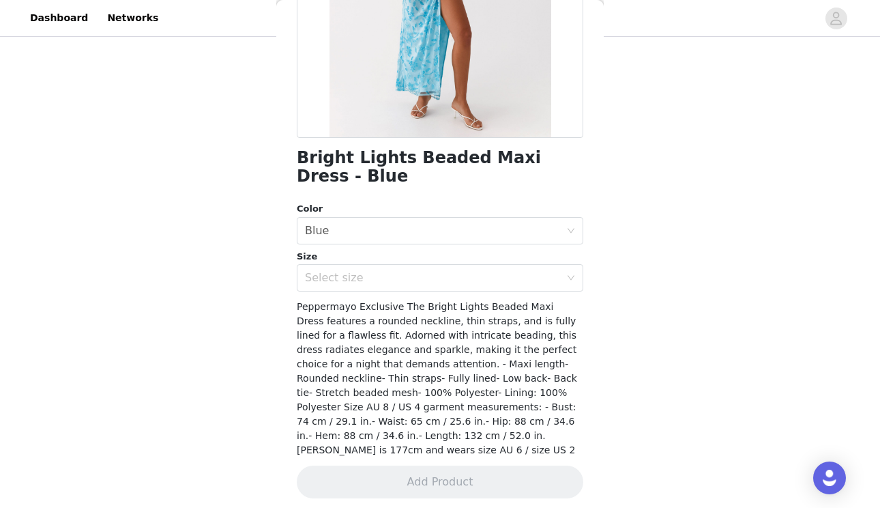
scroll to position [238, 0]
click at [502, 276] on div "Select size" at bounding box center [432, 277] width 255 height 14
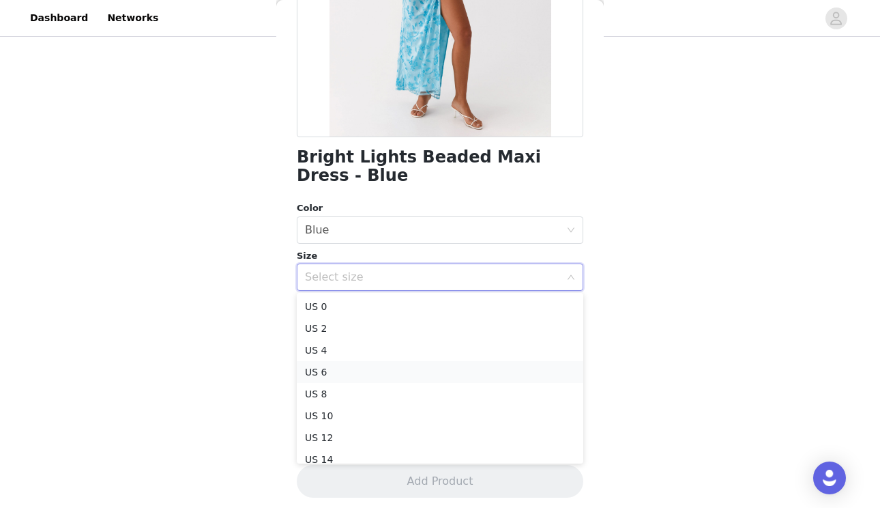
click at [476, 370] on li "US 6" at bounding box center [440, 372] width 287 height 22
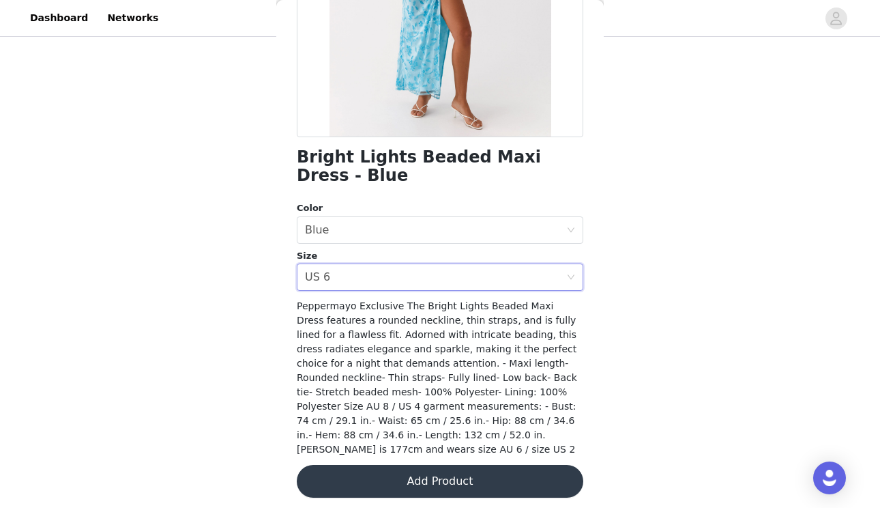
click at [445, 485] on button "Add Product" at bounding box center [440, 481] width 287 height 33
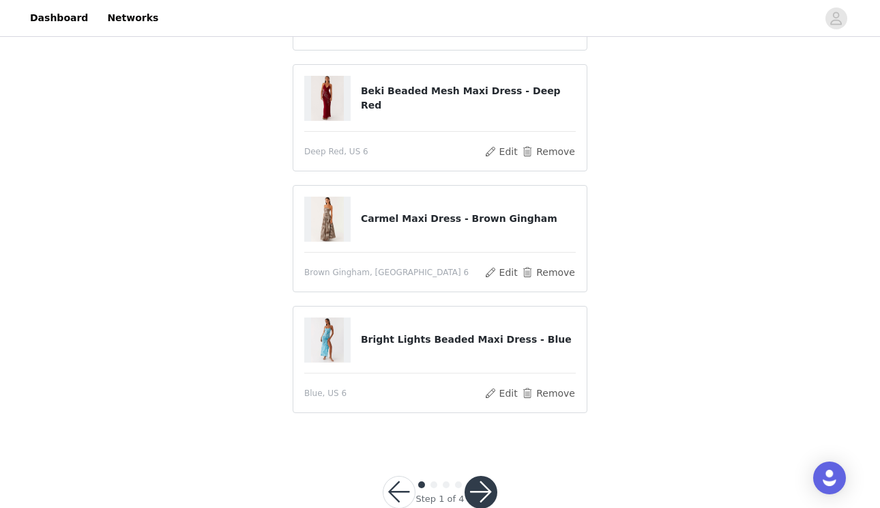
click at [605, 278] on div "STEP 1 OF 4 Select your styles! You will receive 4 products. Alberta Maxi Dress…" at bounding box center [440, 136] width 880 height 611
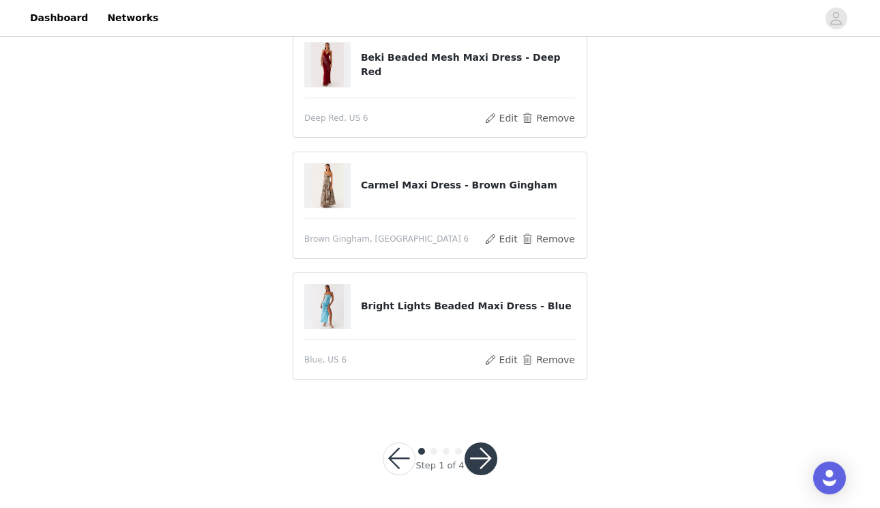
scroll to position [241, 0]
click at [485, 457] on button "button" at bounding box center [481, 459] width 33 height 33
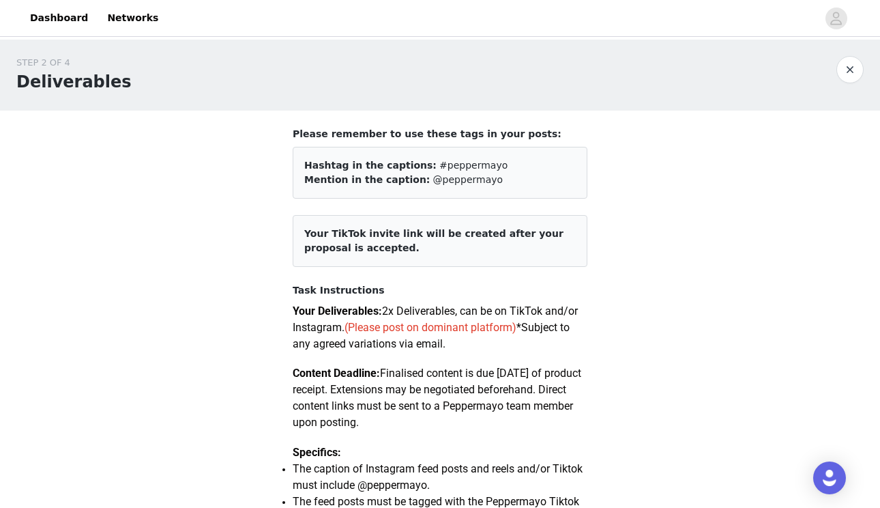
click at [549, 389] on p "Content Deadline: Finalised content is due within 14 days of product receipt. E…" at bounding box center [440, 398] width 295 height 66
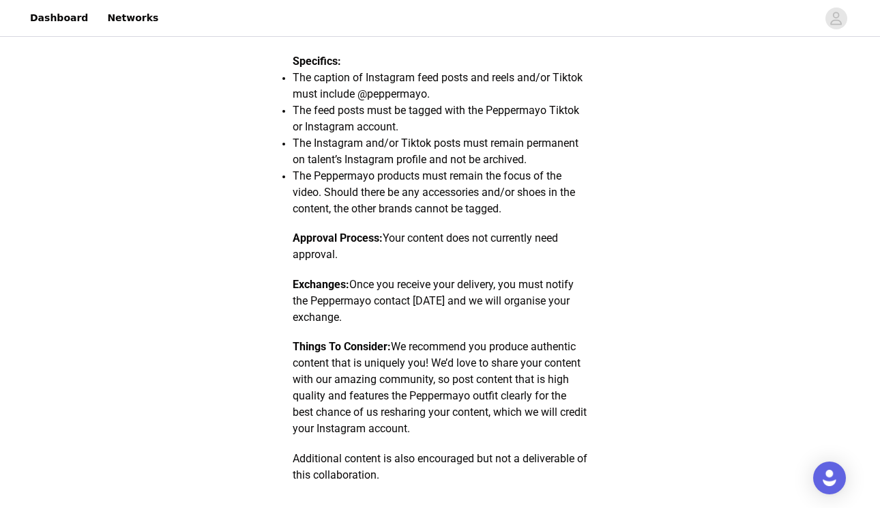
scroll to position [393, 0]
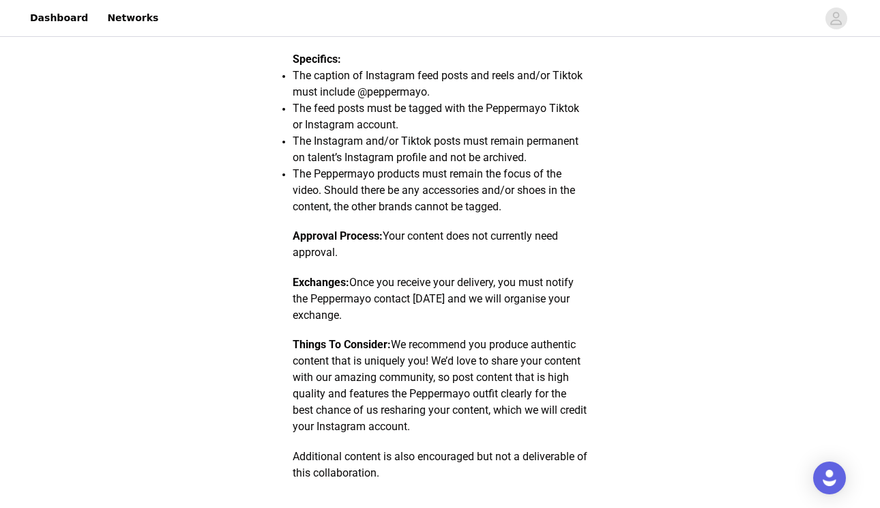
click at [598, 305] on section "Please remember to use these tags in your posts: Hashtag in the captions: #pepp…" at bounding box center [440, 277] width 328 height 1121
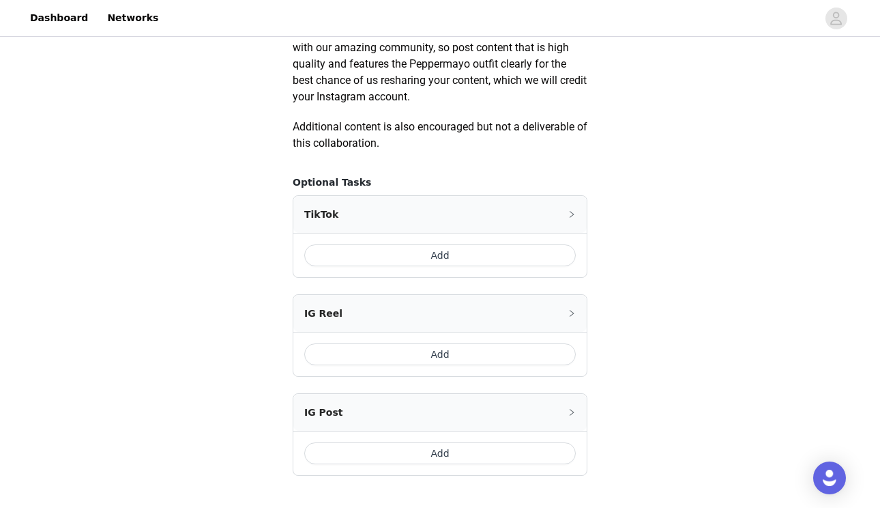
scroll to position [724, 0]
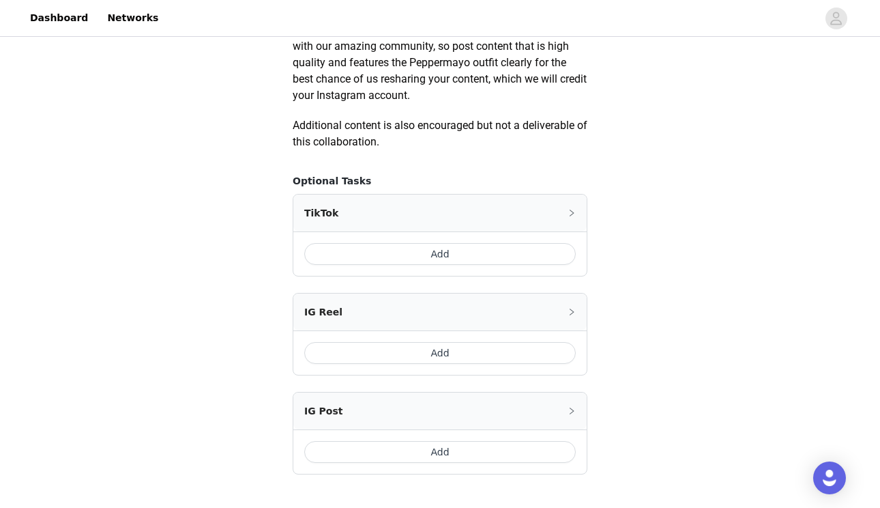
click at [446, 252] on button "Add" at bounding box center [440, 254] width 272 height 22
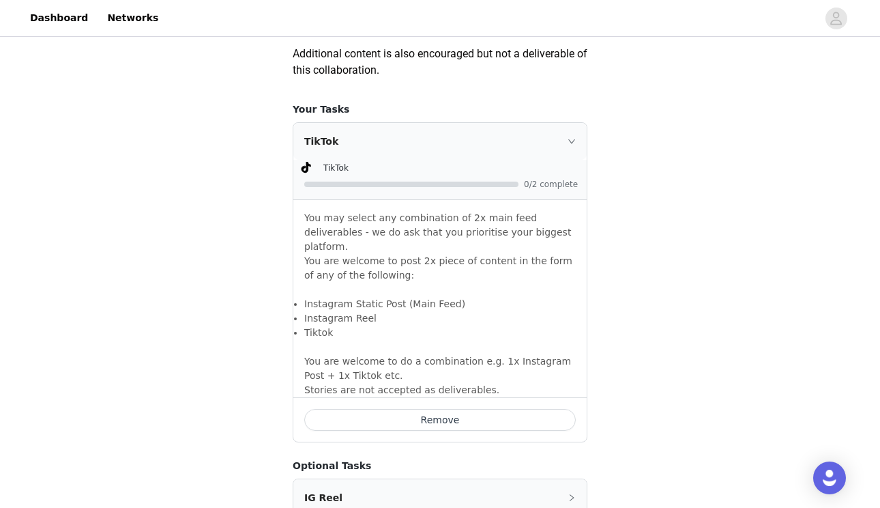
scroll to position [803, 0]
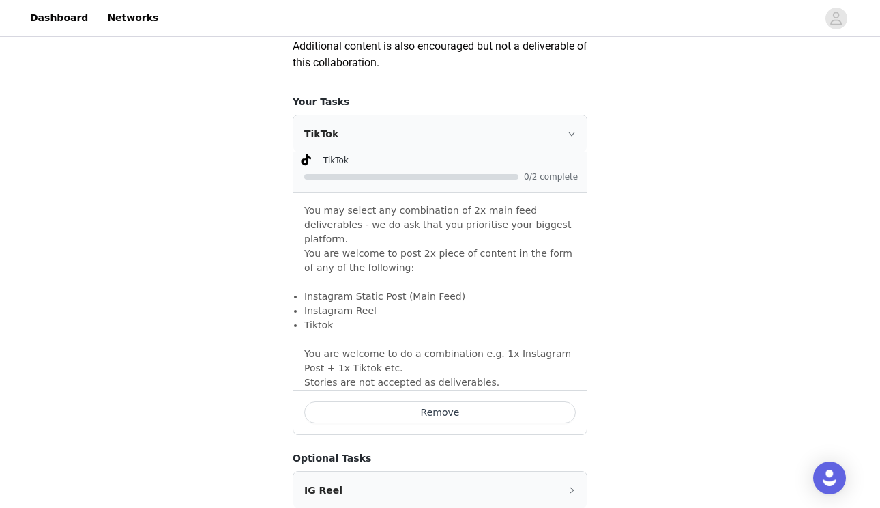
click at [478, 304] on li "Instagram Reel" at bounding box center [440, 311] width 272 height 14
click at [558, 130] on div "TikTok" at bounding box center [439, 133] width 293 height 37
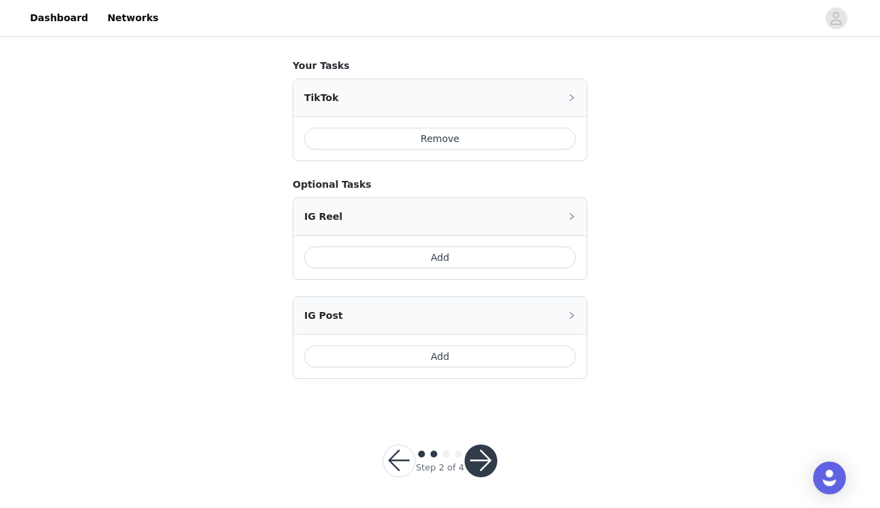
scroll to position [839, 0]
click at [446, 354] on button "Add" at bounding box center [440, 357] width 272 height 22
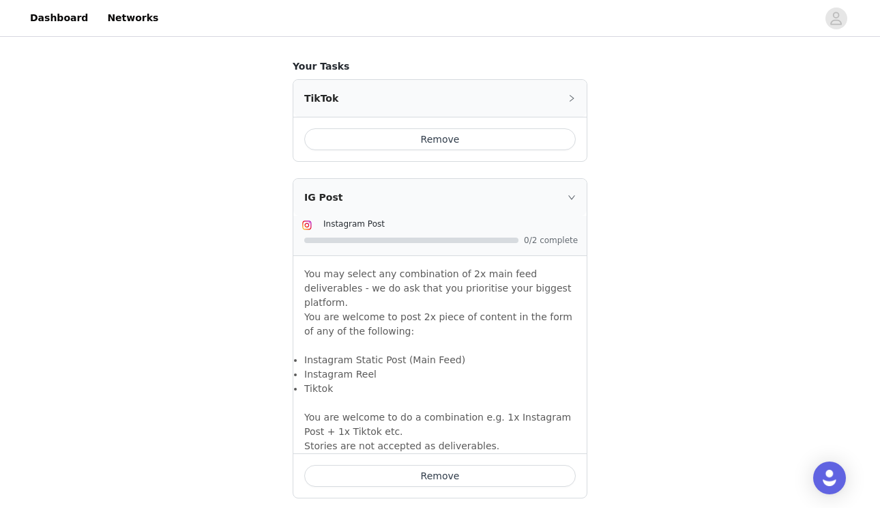
click at [571, 291] on p "You may select any combination of 2x main feed deliverables - we do ask that yo…" at bounding box center [440, 310] width 272 height 86
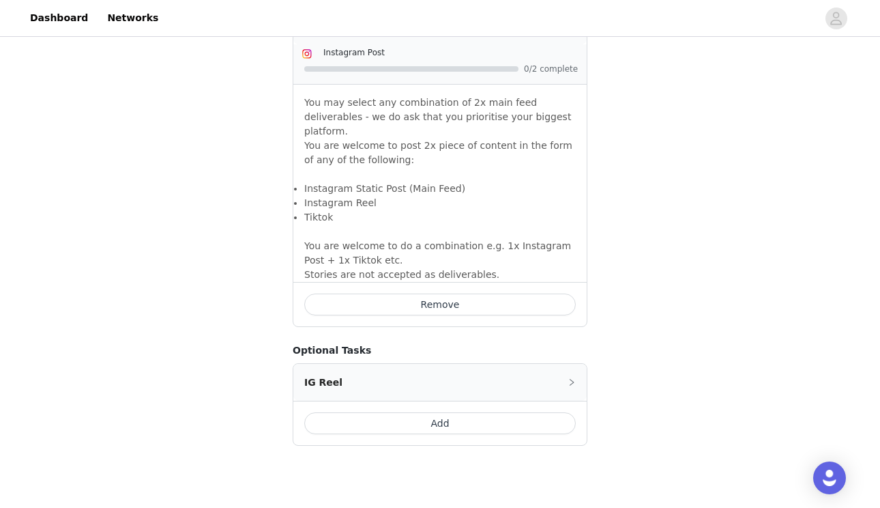
scroll to position [1031, 0]
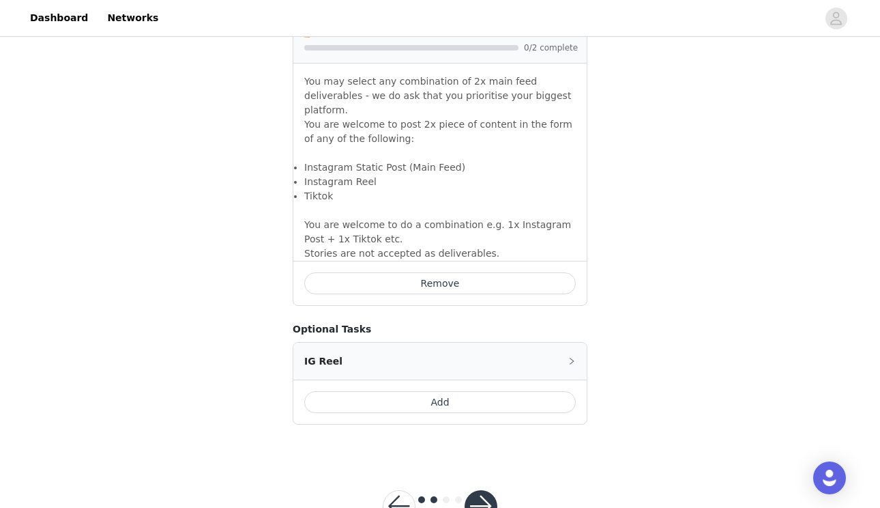
click at [474, 490] on button "button" at bounding box center [481, 506] width 33 height 33
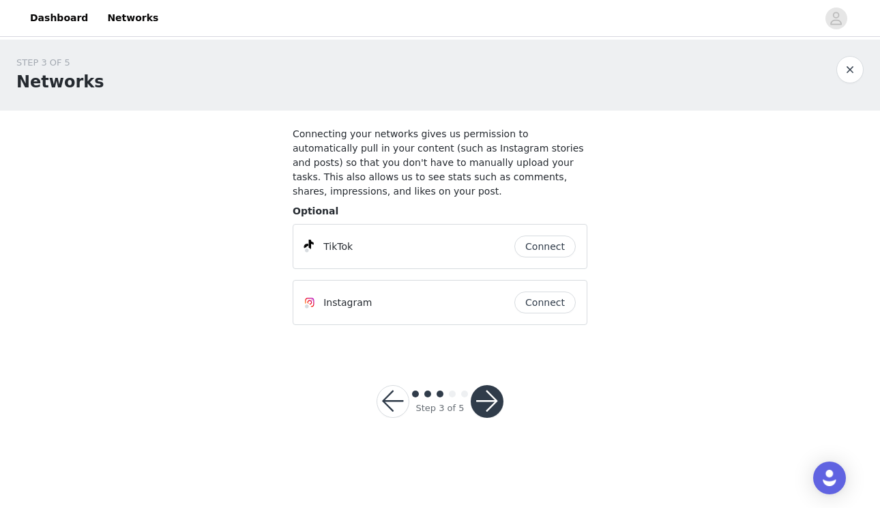
click at [544, 243] on button "Connect" at bounding box center [545, 246] width 61 height 22
click at [547, 300] on button "Connect" at bounding box center [545, 302] width 61 height 22
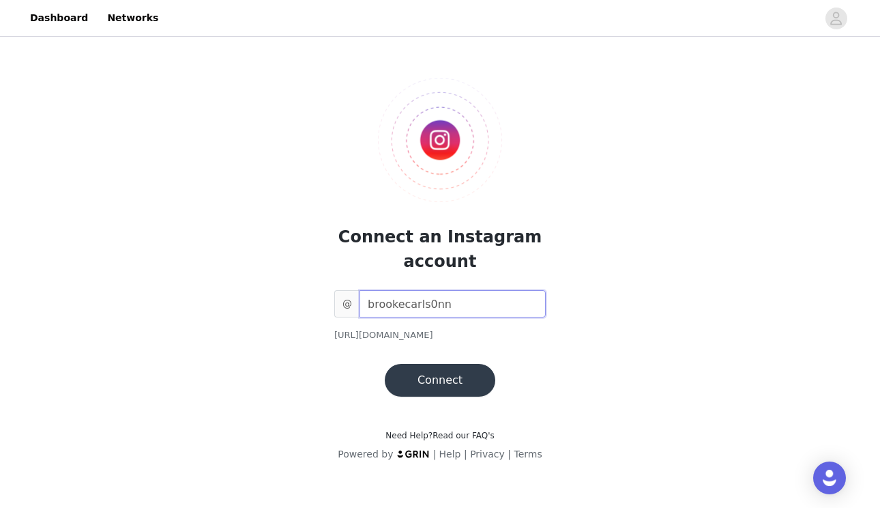
type input "brookecarls0nn"
click at [435, 386] on button "Connect" at bounding box center [440, 380] width 111 height 33
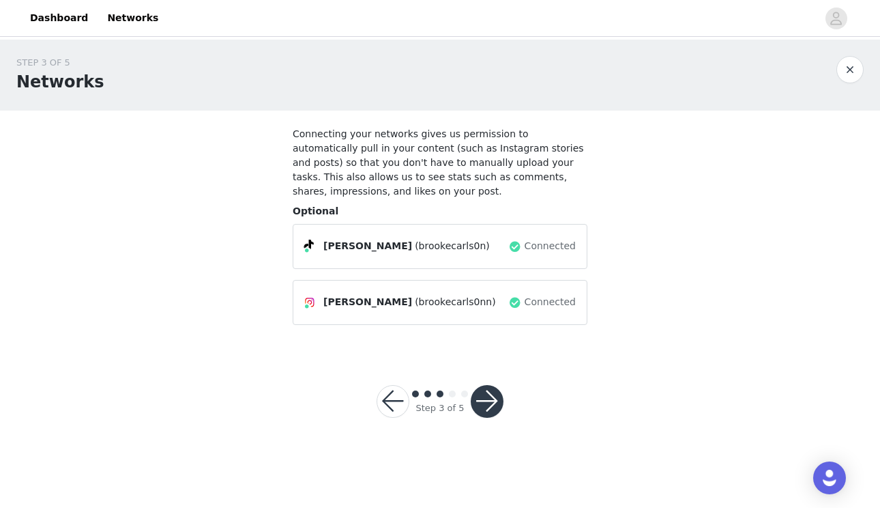
click at [482, 389] on button "button" at bounding box center [487, 401] width 33 height 33
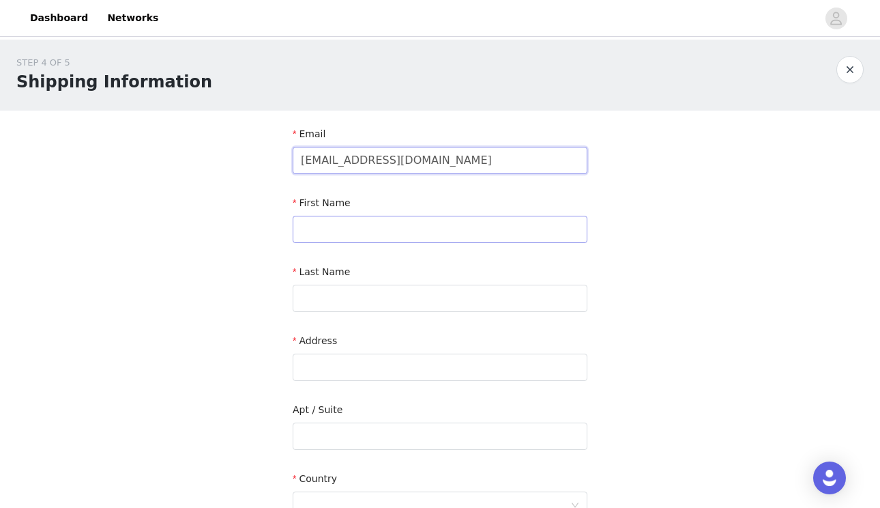
type input "brookecarls0n@yahoo.com"
type input "brooke"
type input "carlson"
click at [368, 381] on div "Address" at bounding box center [440, 360] width 295 height 53
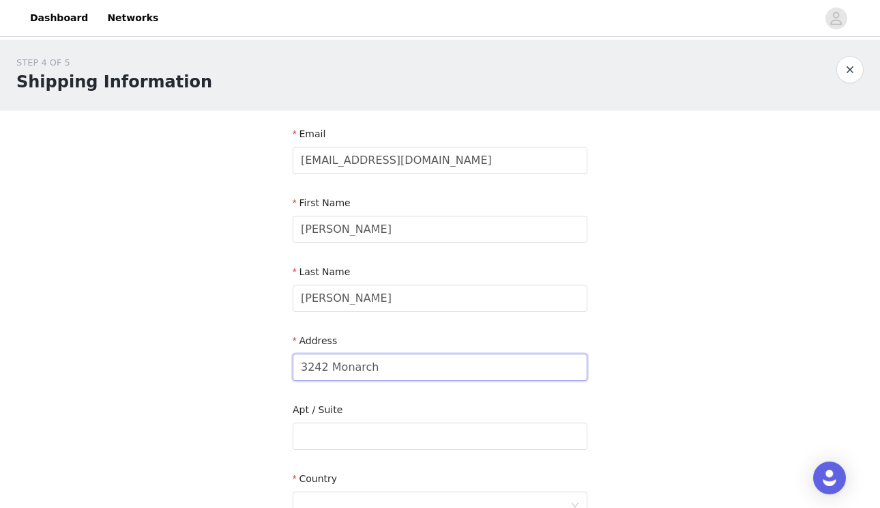
type input "3242 Monarch"
click at [390, 455] on form "Email brookecarls0n@yahoo.com First Name brooke Last Name carlson Address 3242 …" at bounding box center [440, 429] width 295 height 604
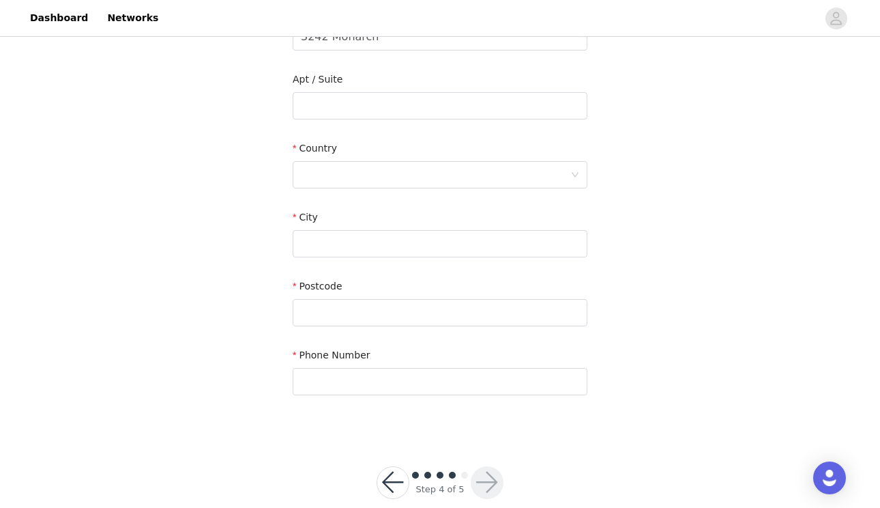
scroll to position [342, 0]
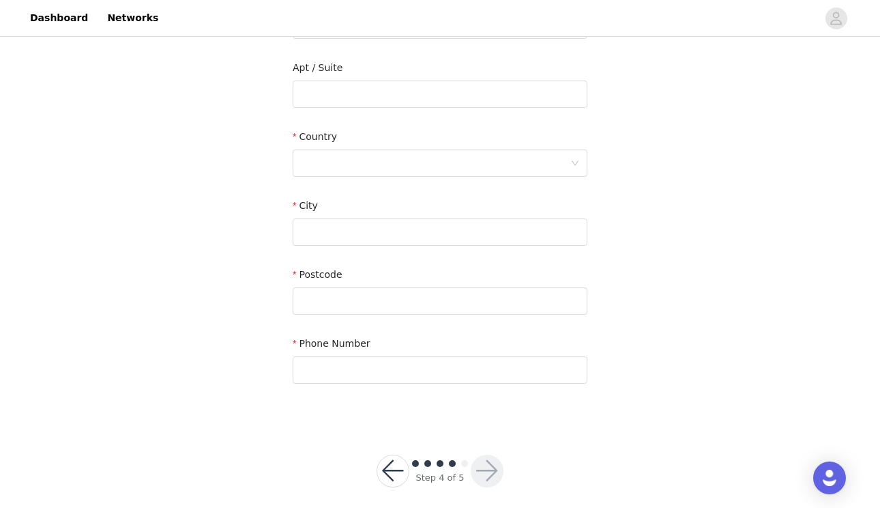
click at [210, 319] on div "STEP 4 OF 5 Shipping Information Email brookecarls0n@yahoo.com First Name brook…" at bounding box center [440, 60] width 880 height 724
click at [374, 146] on div "Country" at bounding box center [440, 140] width 295 height 20
click at [372, 162] on div at bounding box center [436, 163] width 270 height 26
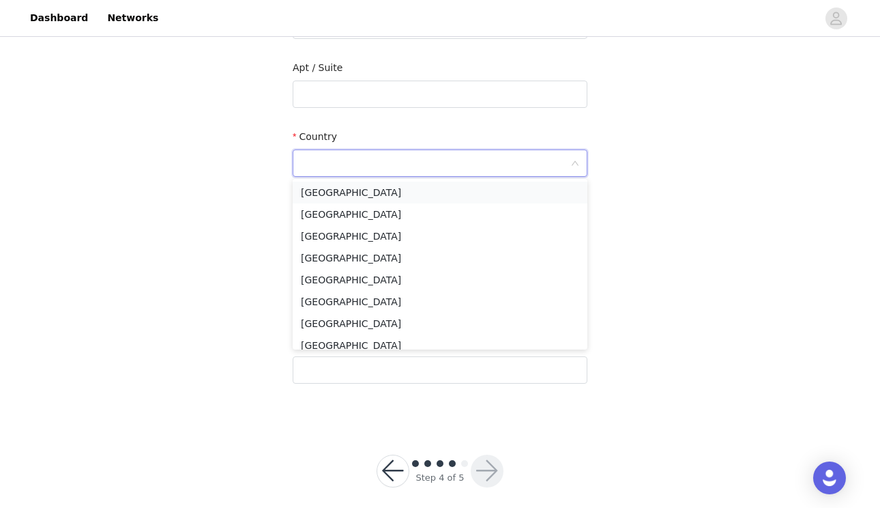
click at [366, 187] on li "United States" at bounding box center [440, 193] width 295 height 22
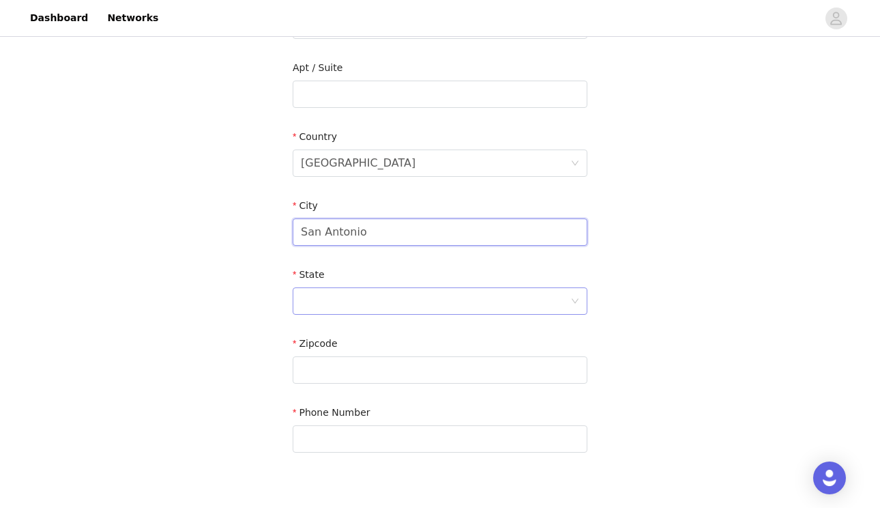
type input "San Antonio"
click at [369, 306] on div at bounding box center [436, 301] width 270 height 26
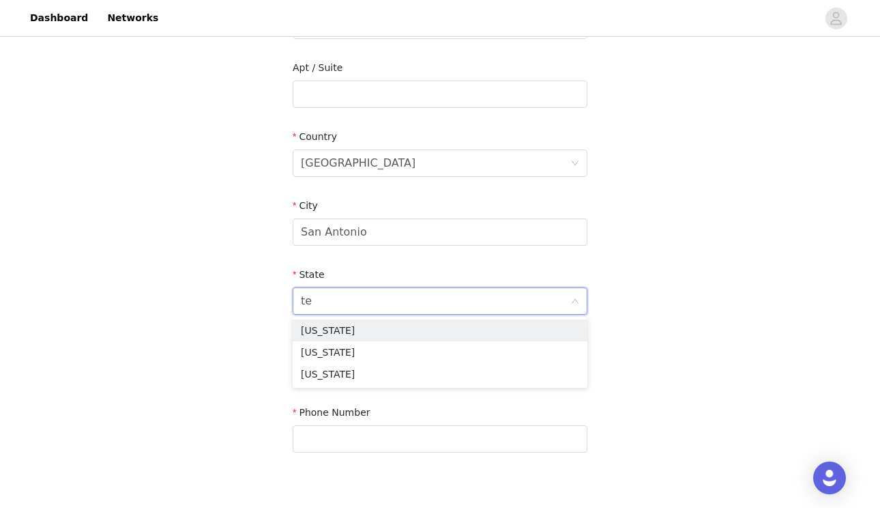
type input "tex"
click at [355, 319] on li "Texas" at bounding box center [440, 330] width 295 height 22
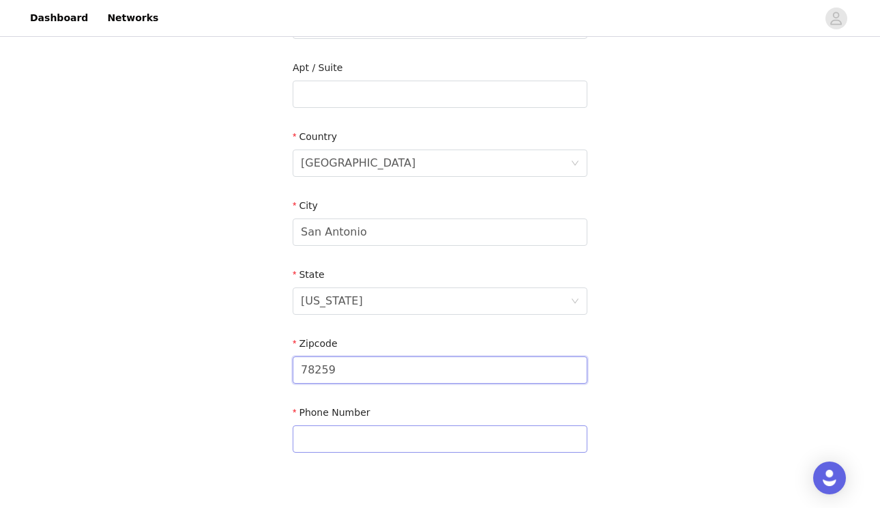
type input "78259"
type input "2102894252"
click at [253, 472] on div "STEP 4 OF 5 Shipping Information Email brookecarls0n@yahoo.com First Name brook…" at bounding box center [440, 94] width 880 height 793
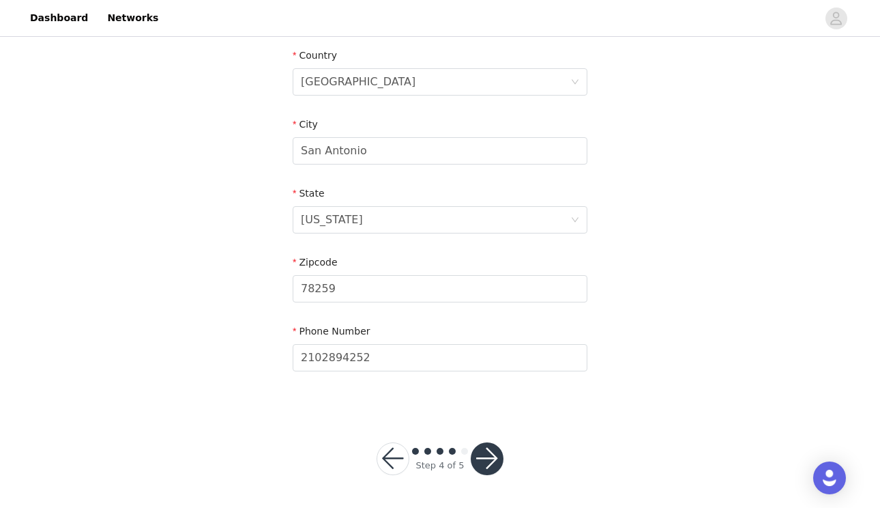
scroll to position [422, 0]
click at [482, 453] on button "button" at bounding box center [487, 459] width 33 height 33
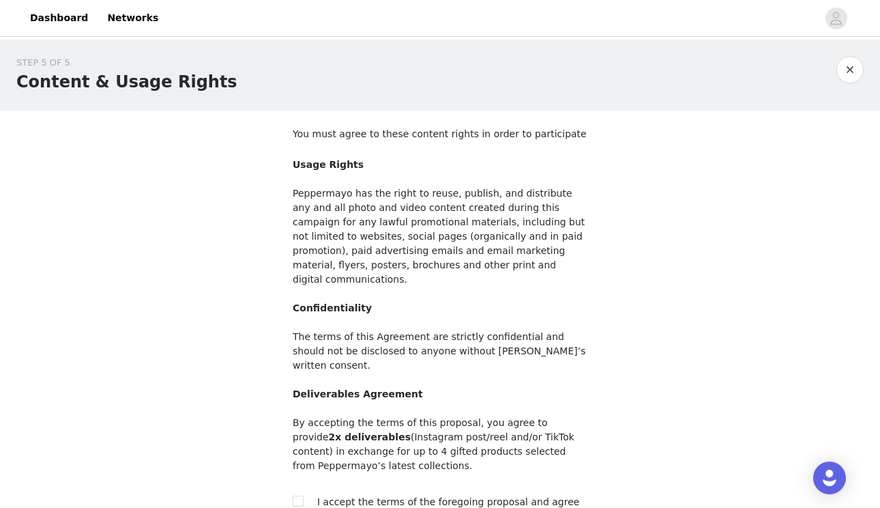
click at [234, 210] on div "STEP 5 OF 5 Content & Usage Rights You must agree to these content rights in or…" at bounding box center [440, 301] width 880 height 522
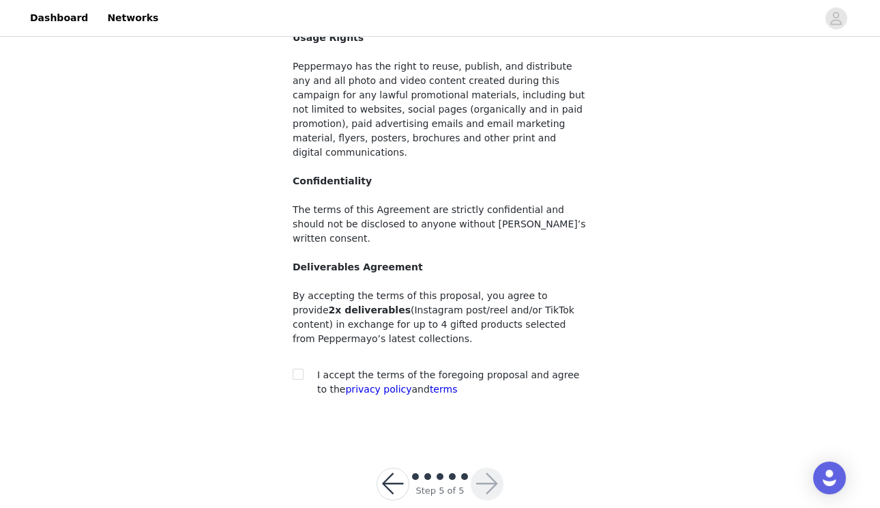
scroll to position [123, 0]
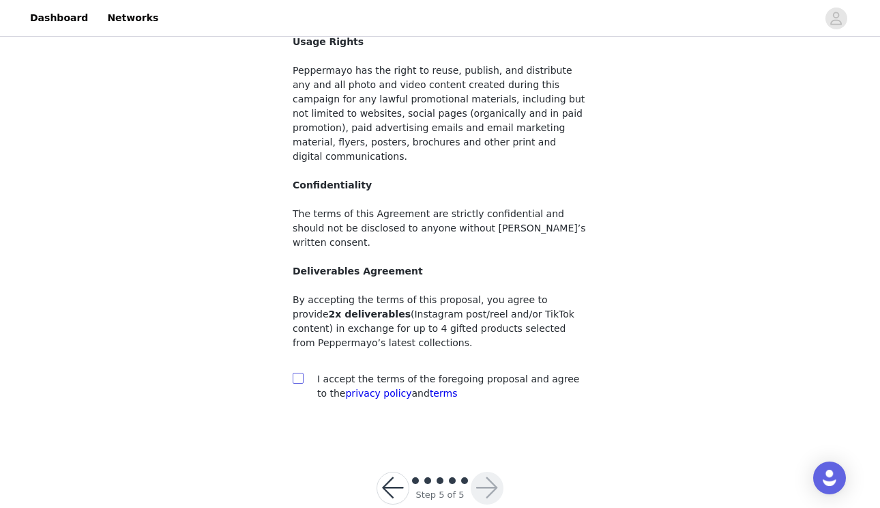
click at [293, 373] on input "checkbox" at bounding box center [298, 378] width 10 height 10
checkbox input "true"
click at [485, 472] on button "button" at bounding box center [487, 488] width 33 height 33
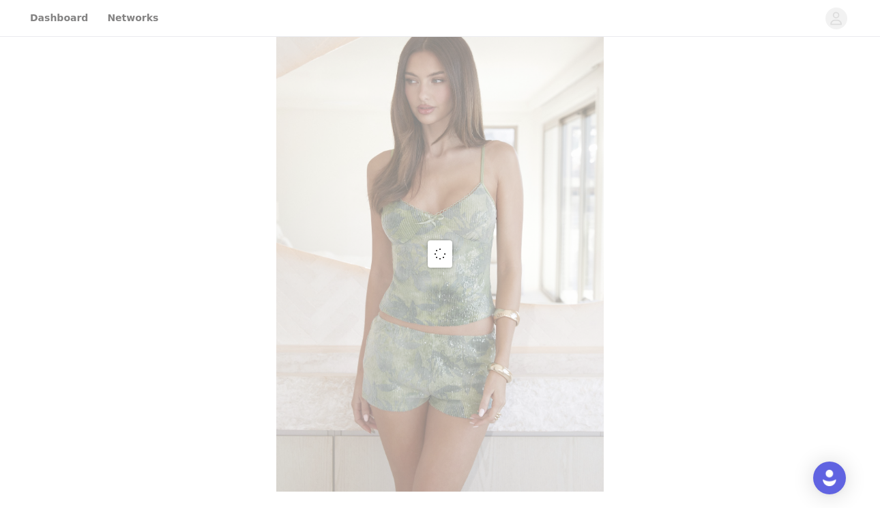
scroll to position [40, 0]
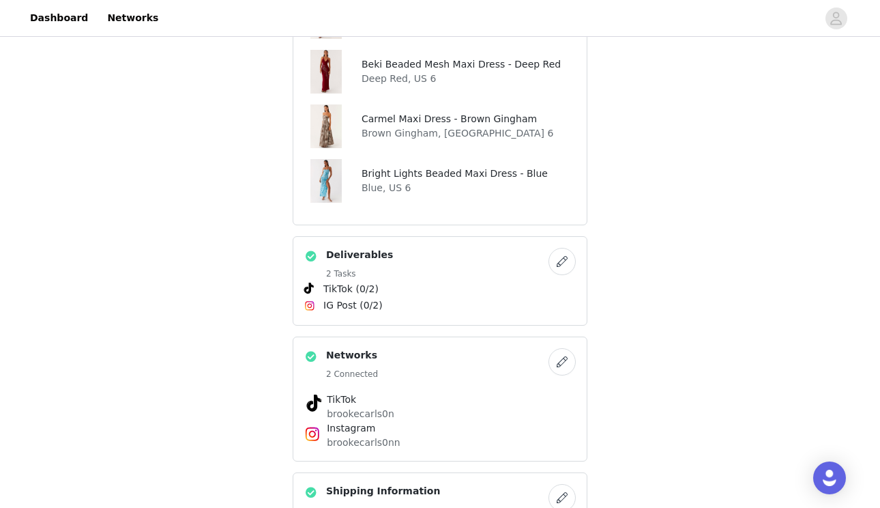
scroll to position [622, 0]
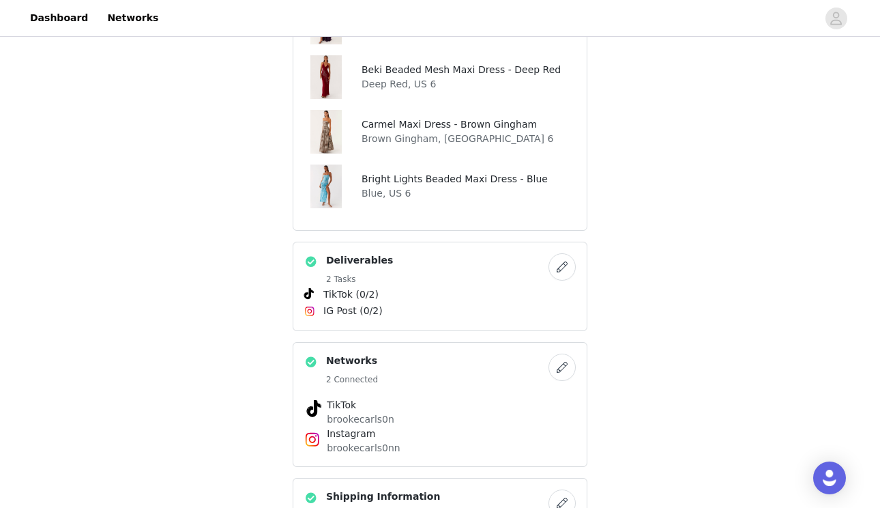
click at [562, 266] on button "button" at bounding box center [562, 266] width 27 height 27
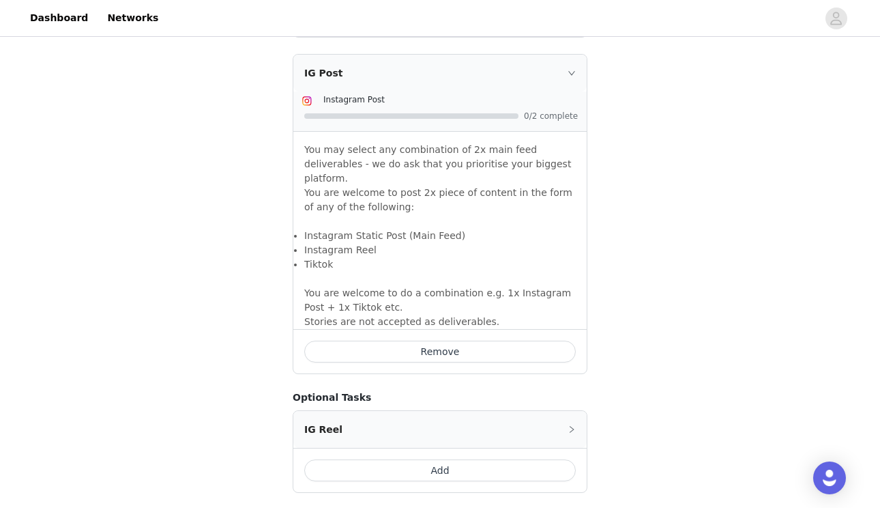
scroll to position [1202, 0]
click at [429, 338] on button "Remove" at bounding box center [440, 349] width 272 height 22
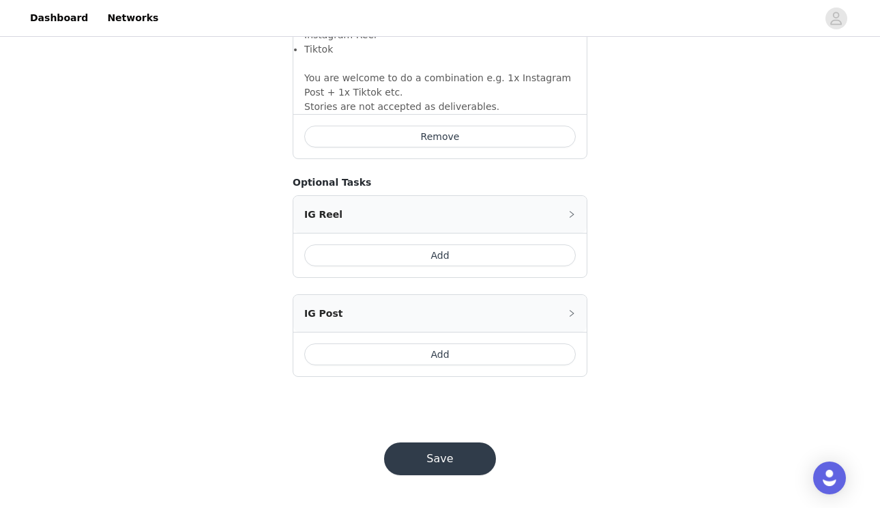
scroll to position [1062, 0]
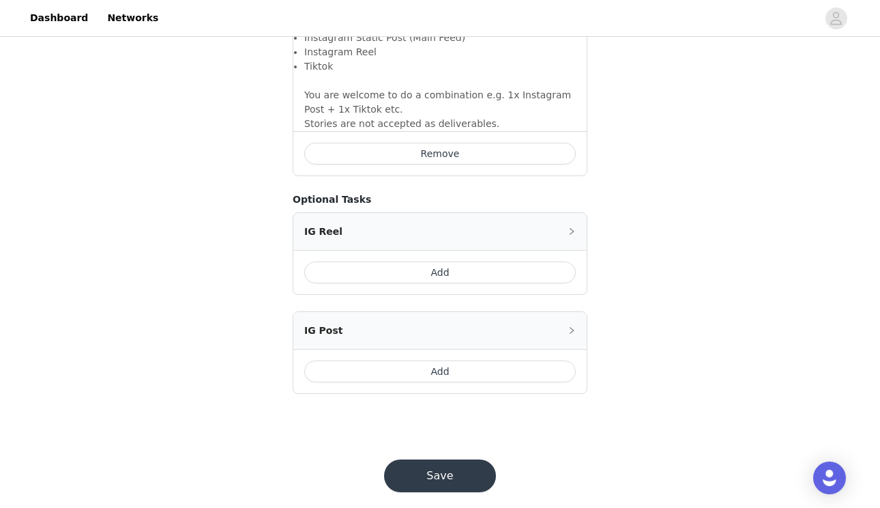
click at [455, 461] on button "Save" at bounding box center [440, 475] width 112 height 33
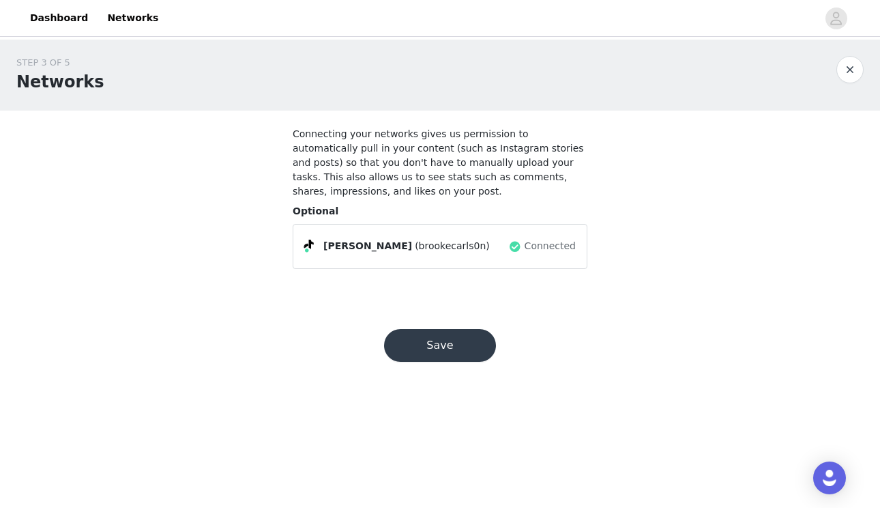
click at [440, 358] on button "Save" at bounding box center [440, 345] width 112 height 33
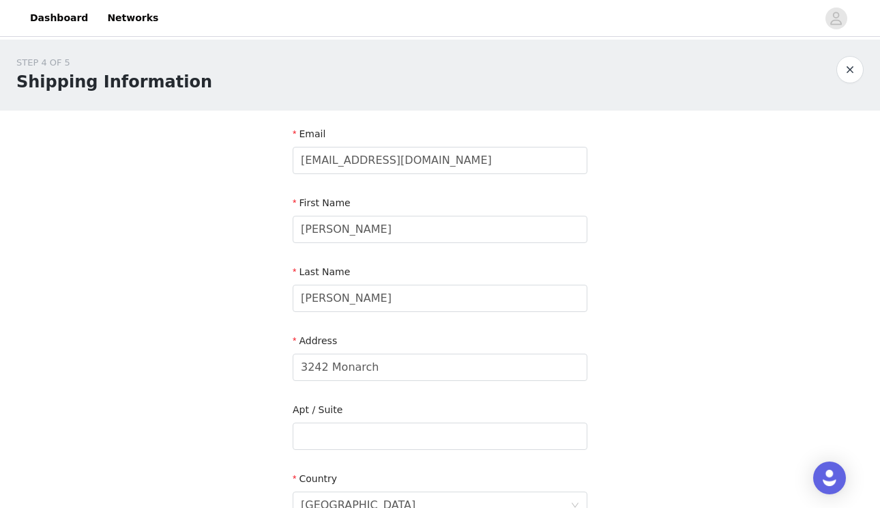
click at [715, 294] on div "STEP 4 OF 5 Shipping Information Email brookecarls0n@yahoo.com First Name brook…" at bounding box center [440, 436] width 880 height 793
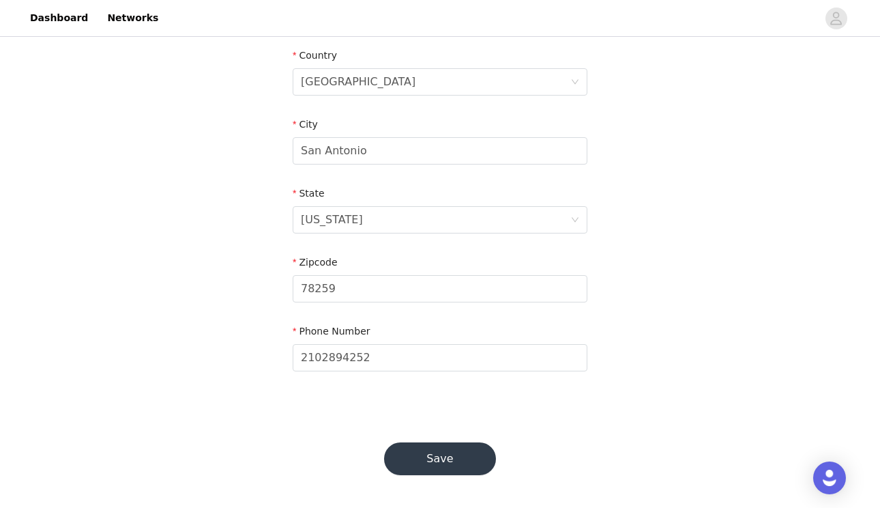
scroll to position [422, 0]
click at [456, 461] on button "Save" at bounding box center [440, 459] width 112 height 33
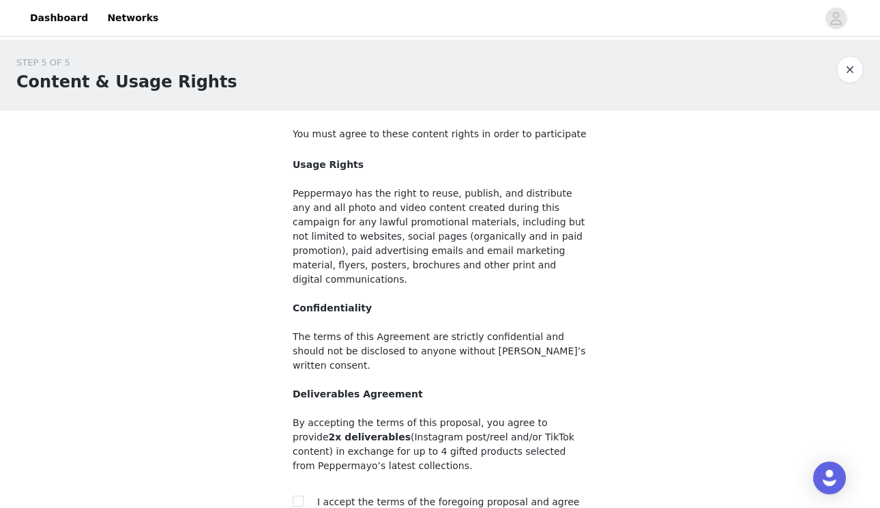
click at [251, 334] on div "STEP 5 OF 5 Content & Usage Rights You must agree to these content rights in or…" at bounding box center [440, 301] width 880 height 522
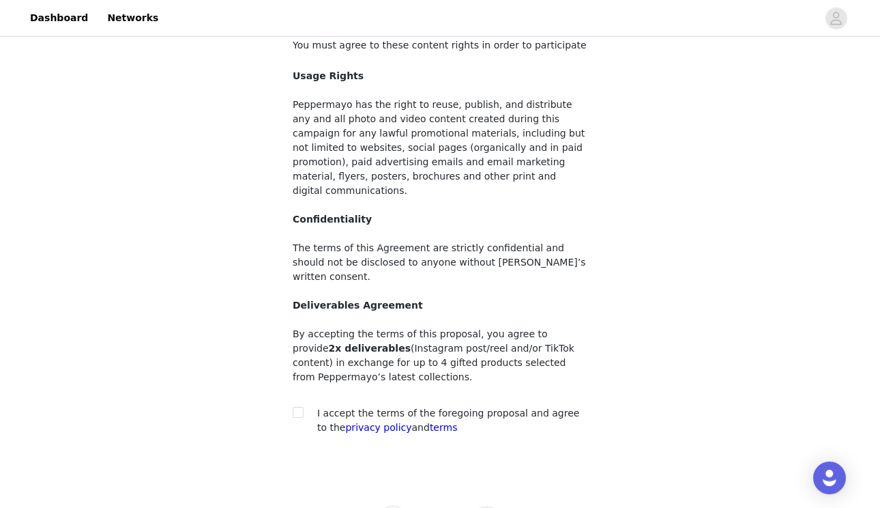
scroll to position [91, 0]
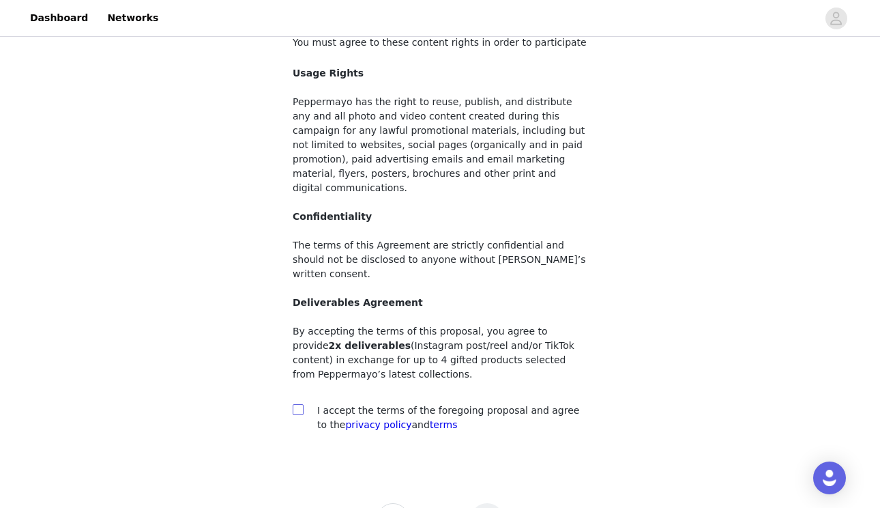
click at [300, 404] on input "checkbox" at bounding box center [298, 409] width 10 height 10
checkbox input "true"
click at [575, 447] on div "STEP 5 OF 5 Content & Usage Rights You must agree to these content rights in or…" at bounding box center [440, 258] width 880 height 620
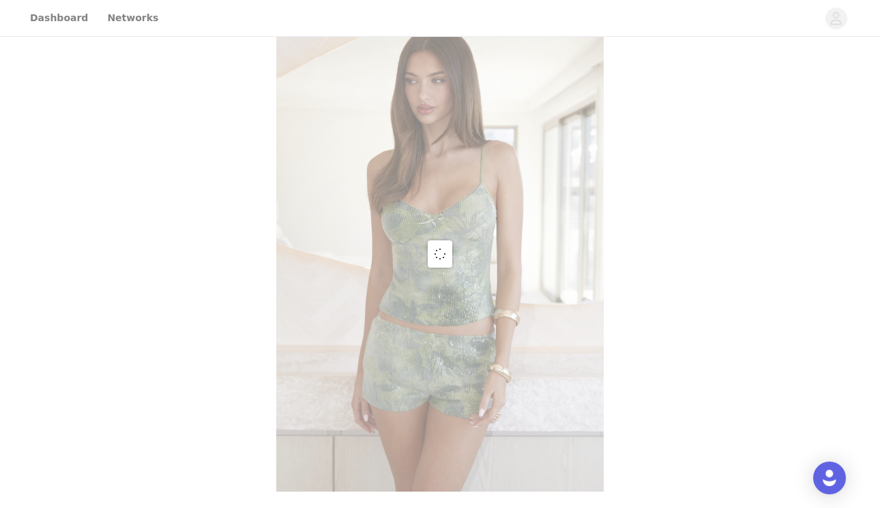
scroll to position [40, 0]
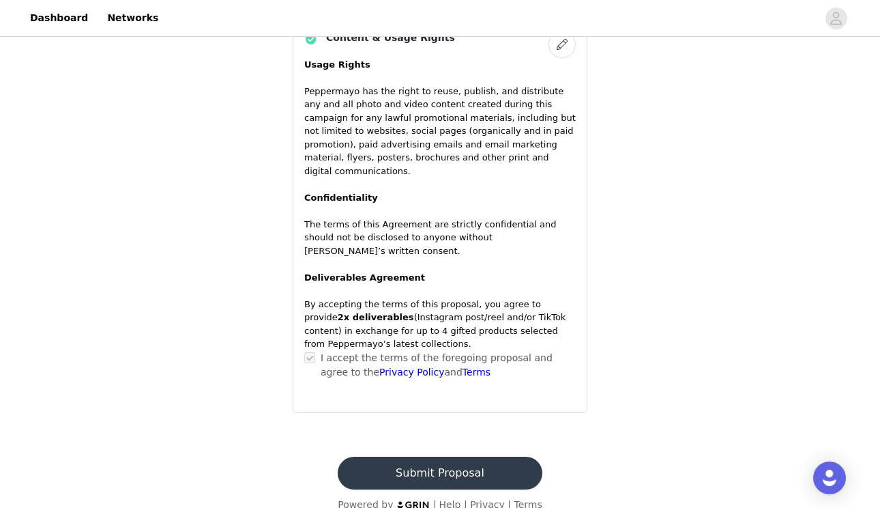
click at [474, 457] on button "Submit Proposal" at bounding box center [440, 473] width 204 height 33
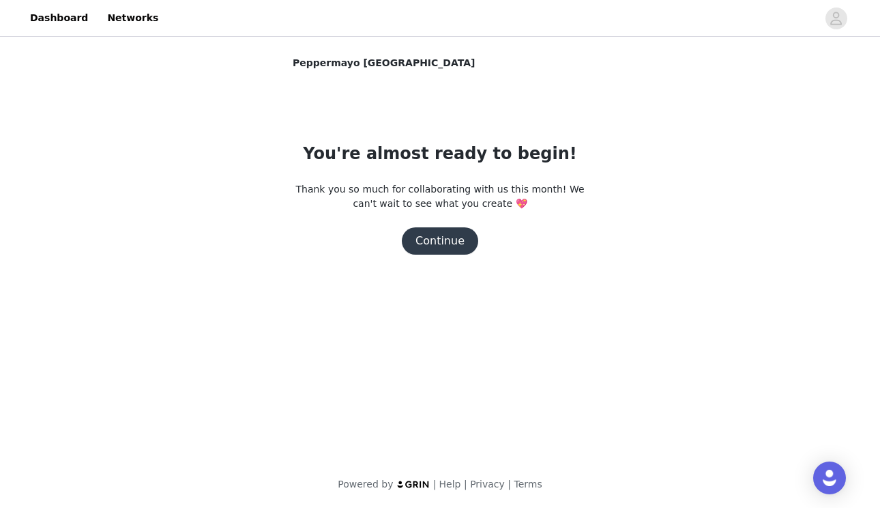
click at [445, 239] on button "Continue" at bounding box center [440, 240] width 76 height 27
